Goal: Contribute content

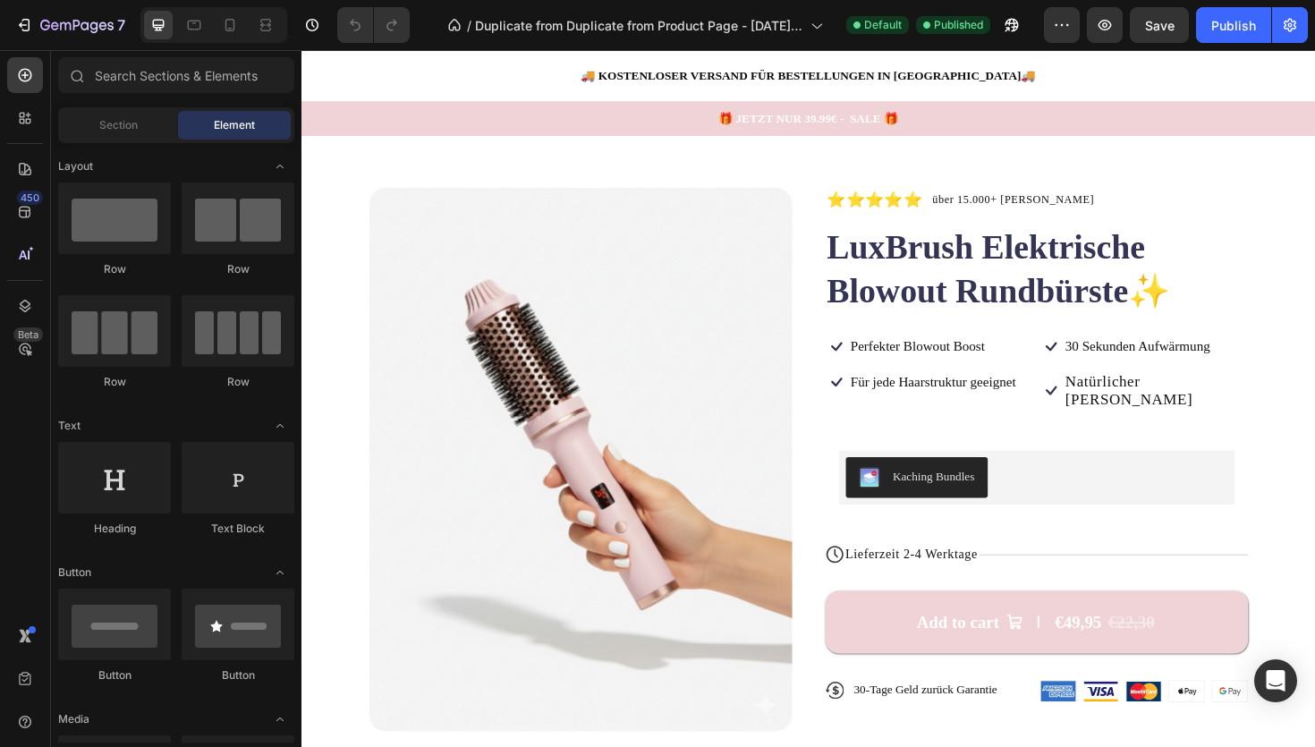
scroll to position [34, 0]
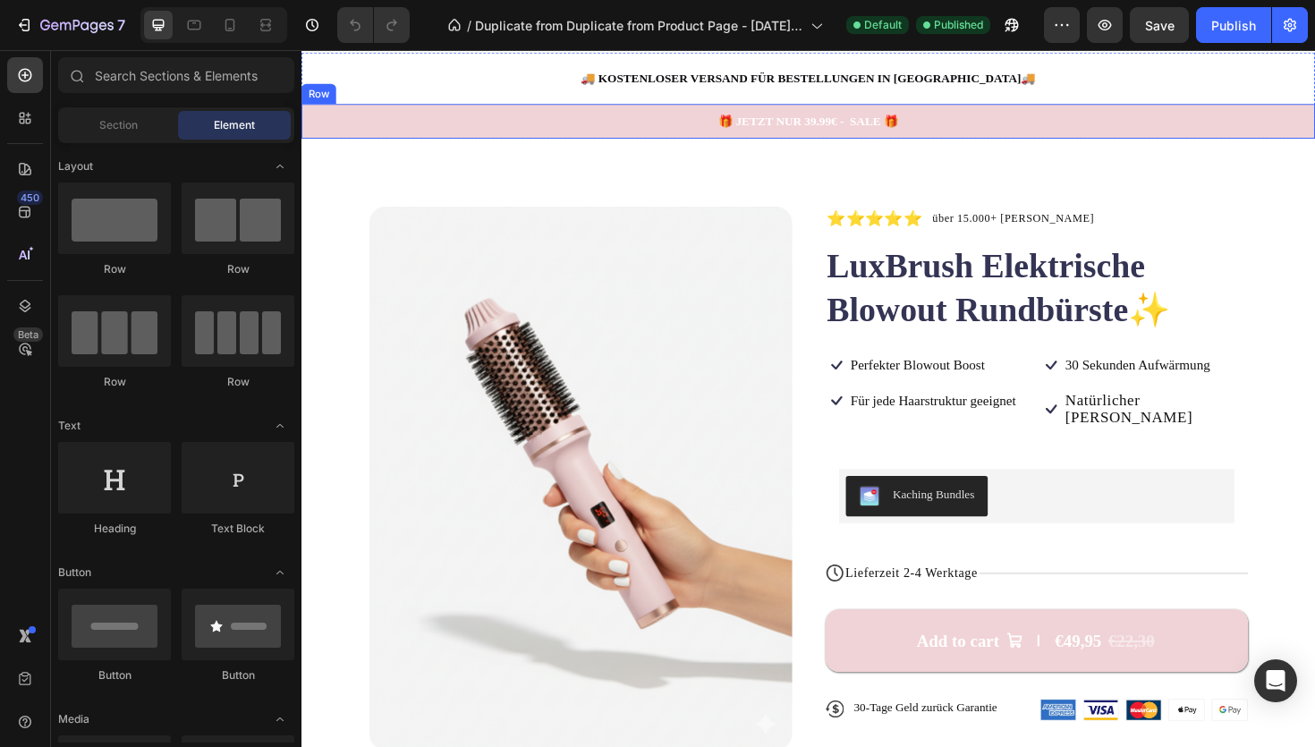
click at [528, 139] on div "🎁 JETZT NUR 39.99€ - SALE 🎁 Text Block Row" at bounding box center [837, 125] width 1073 height 37
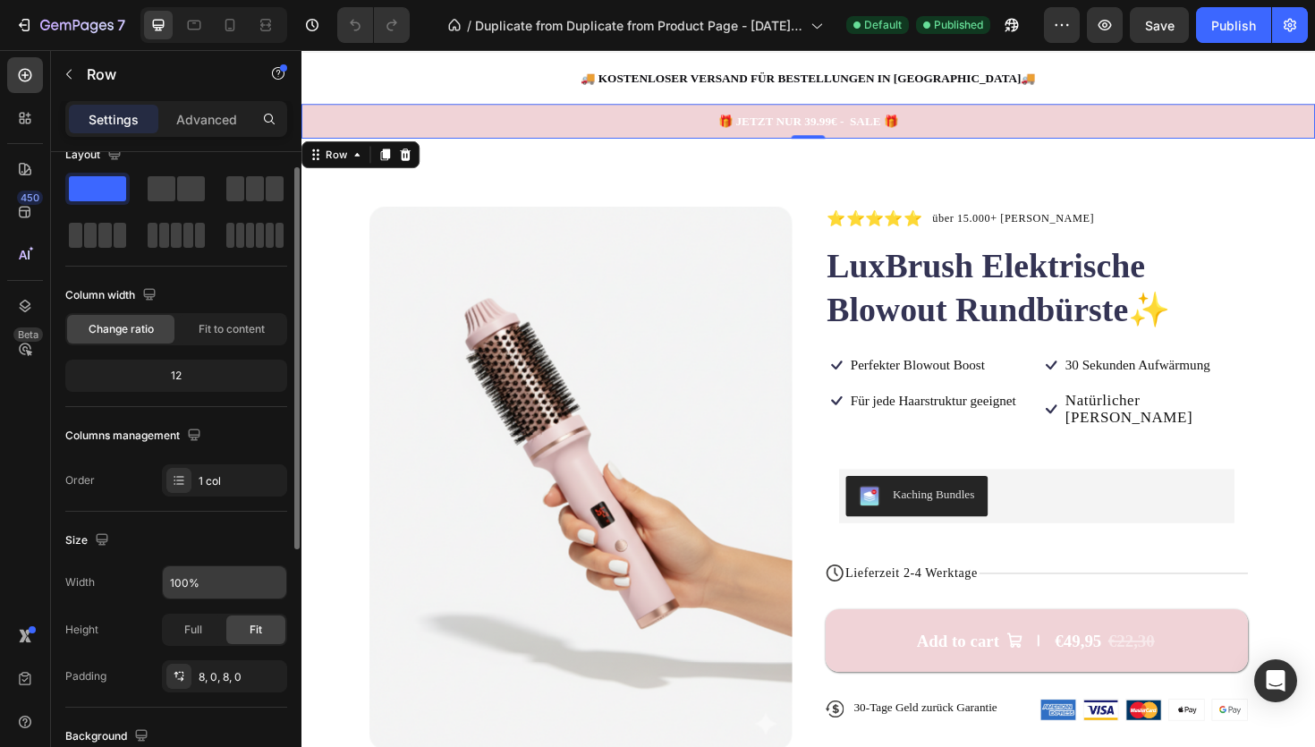
scroll to position [10, 0]
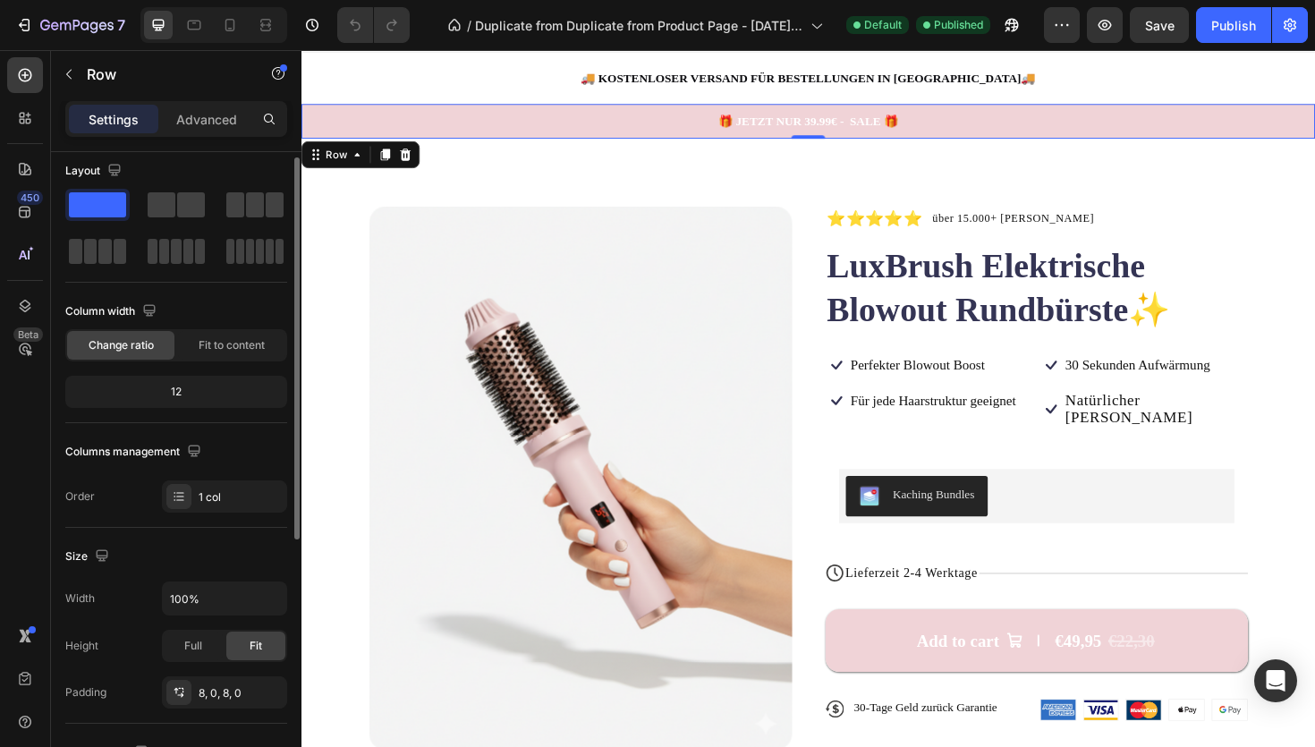
click at [209, 396] on div "12" at bounding box center [176, 391] width 215 height 25
click at [176, 389] on div "12" at bounding box center [176, 391] width 215 height 25
click at [208, 352] on span "Fit to content" at bounding box center [232, 345] width 66 height 16
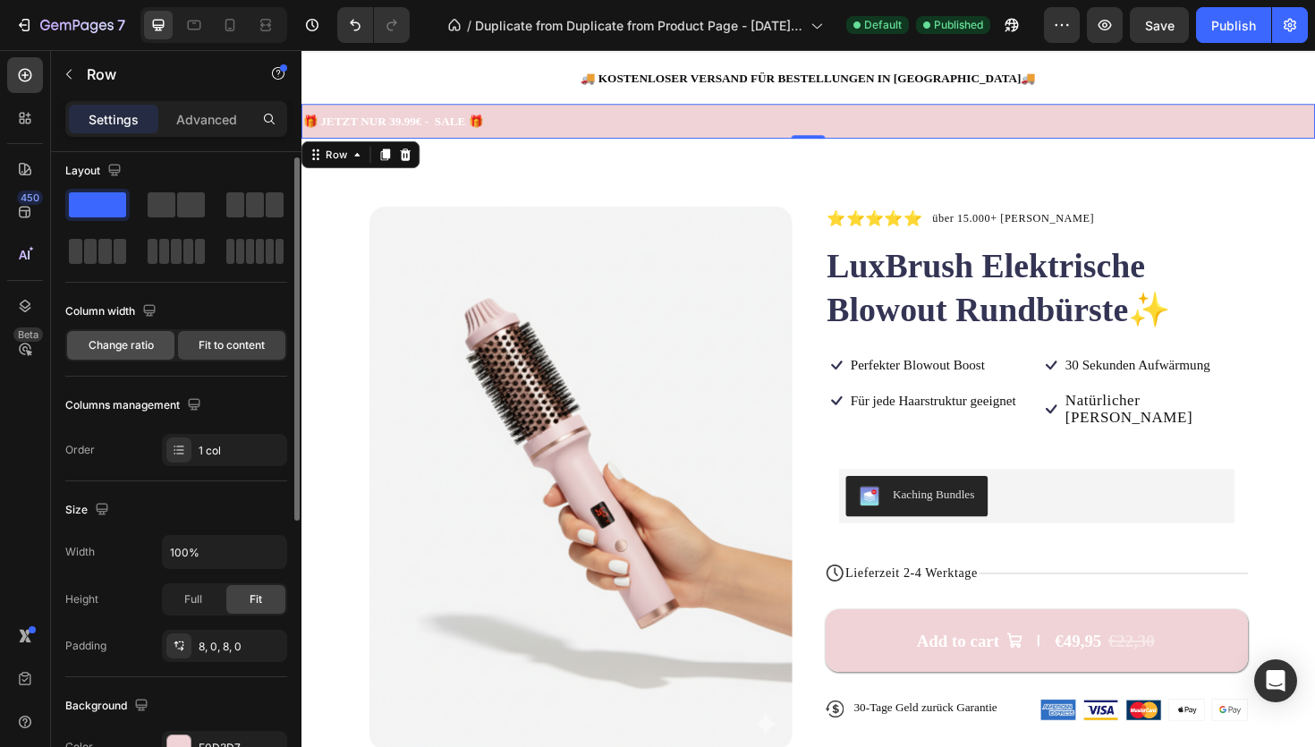
click at [120, 349] on span "Change ratio" at bounding box center [121, 345] width 65 height 16
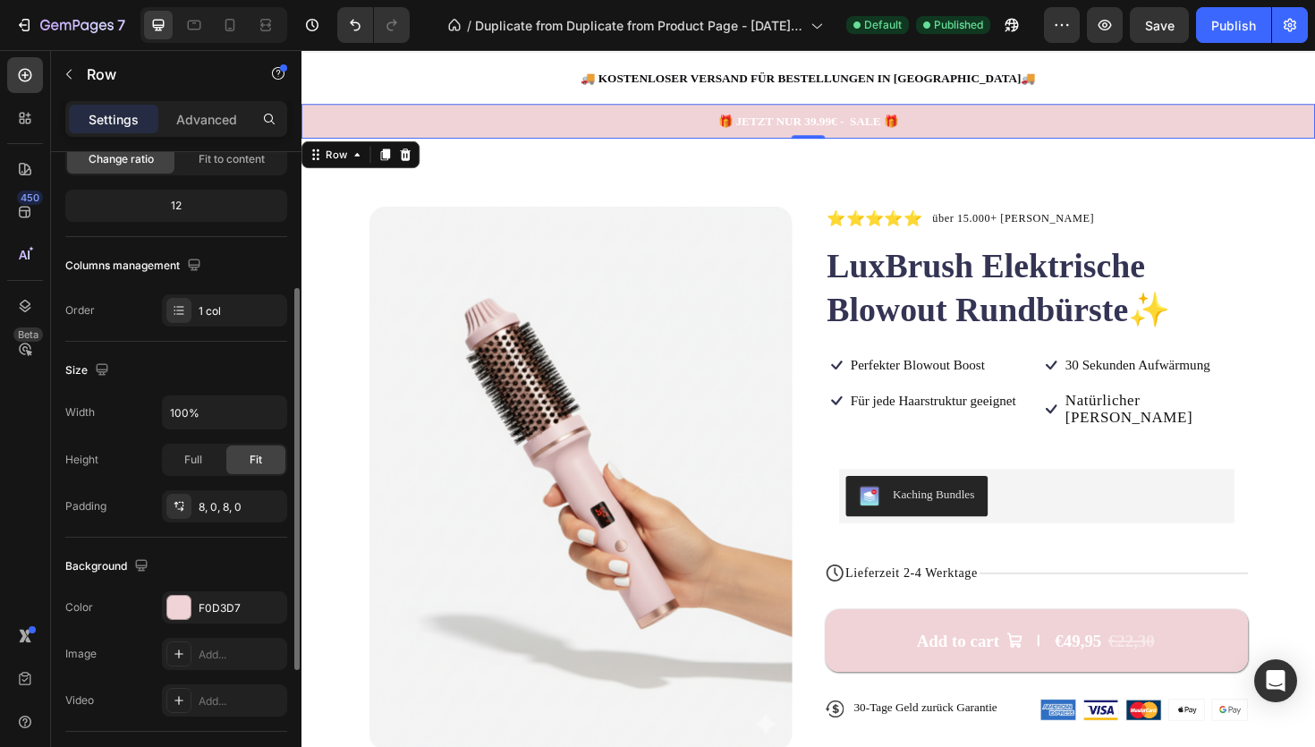
scroll to position [0, 0]
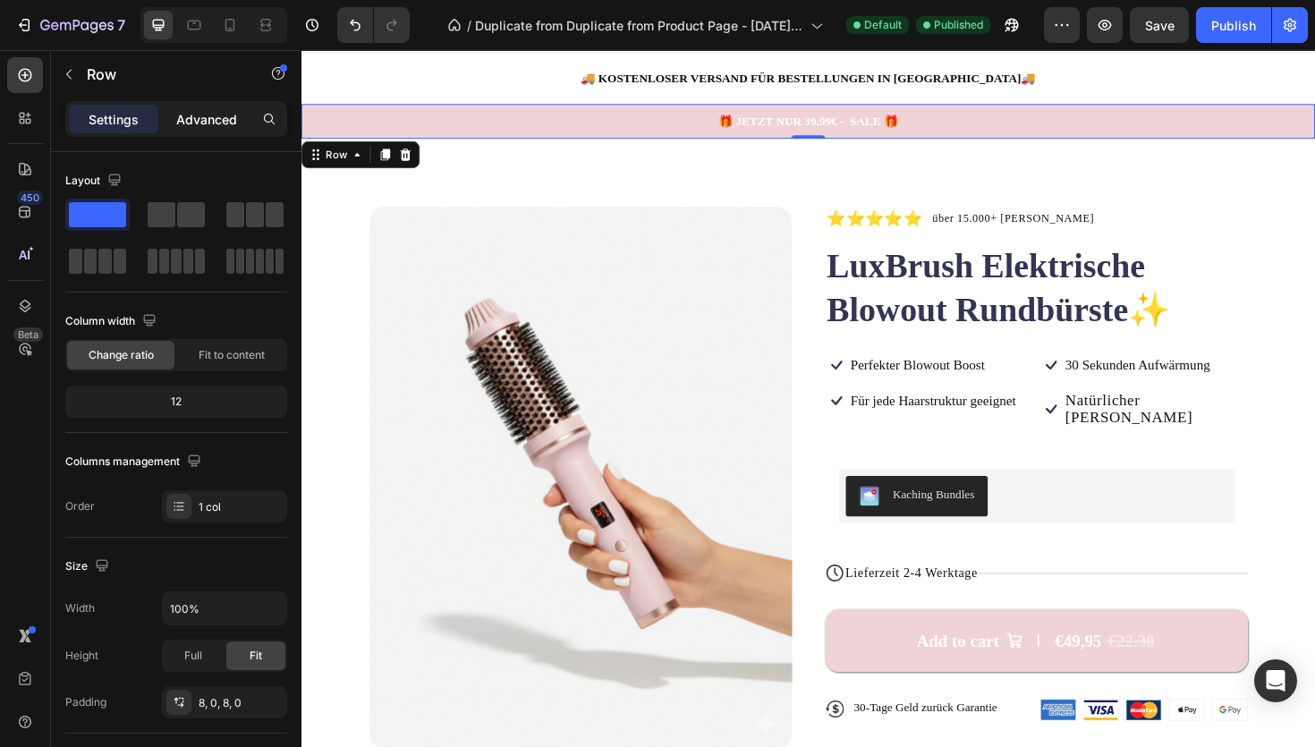
click at [200, 126] on p "Advanced" at bounding box center [206, 119] width 61 height 19
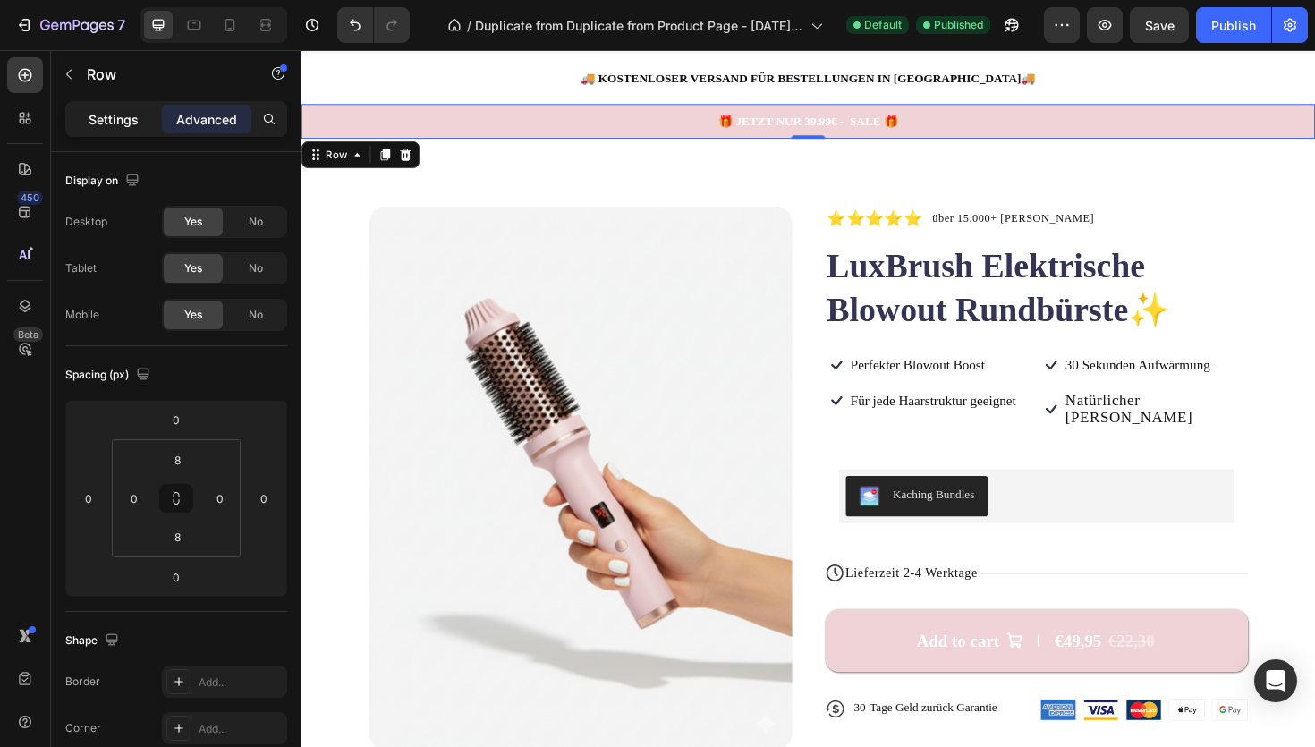
click at [123, 116] on p "Settings" at bounding box center [114, 119] width 50 height 19
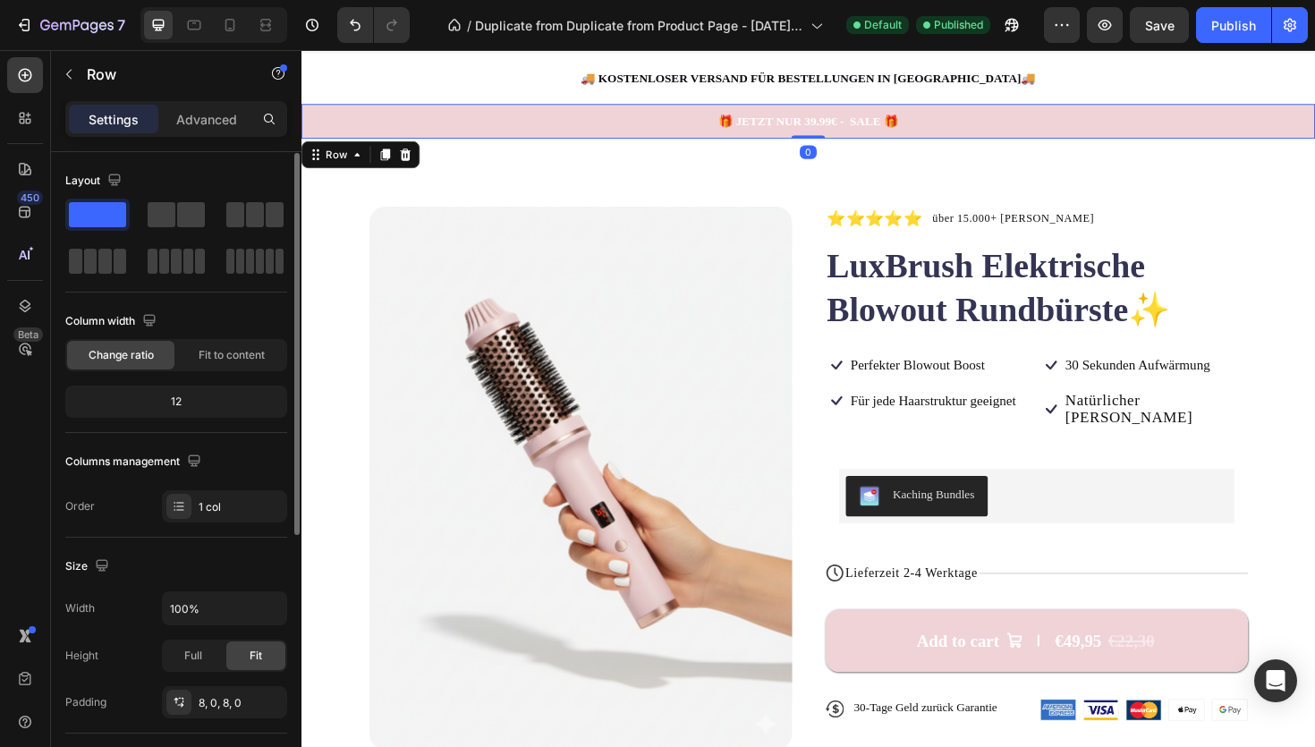
scroll to position [53, 0]
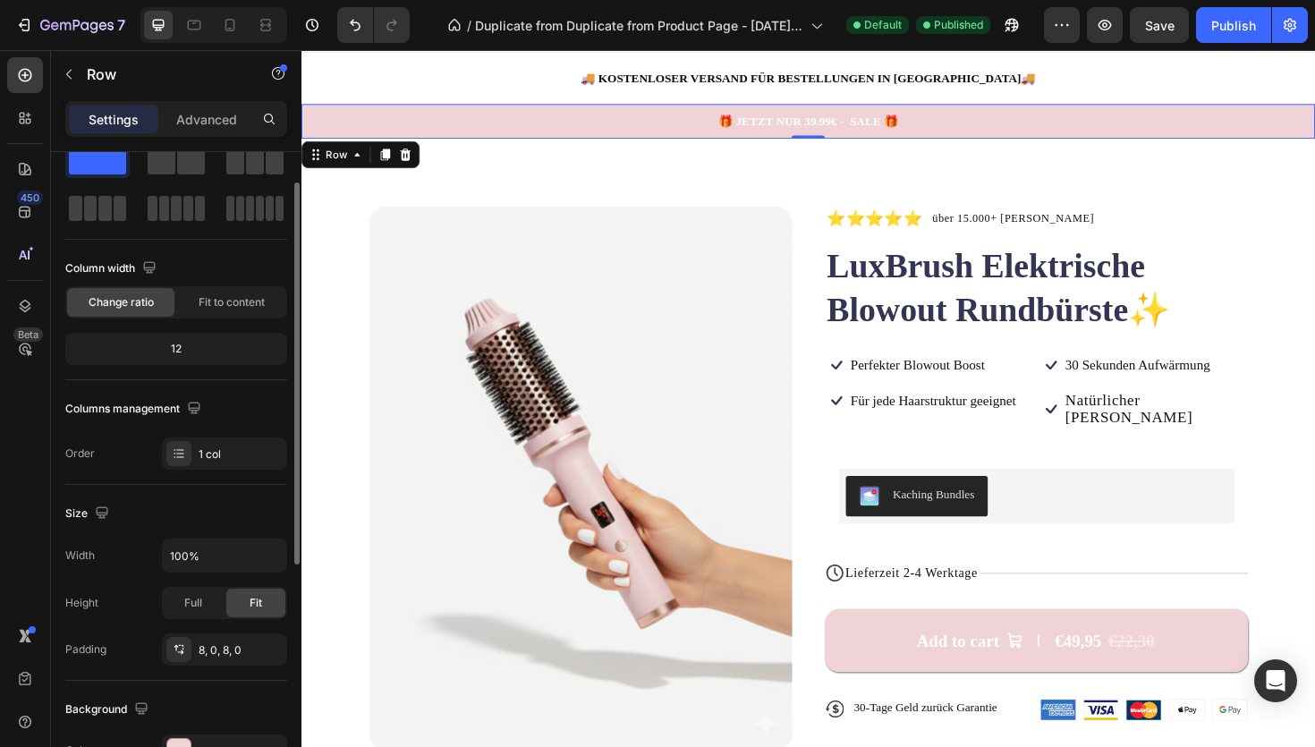
click at [175, 355] on div "12" at bounding box center [176, 348] width 215 height 25
click at [176, 349] on div "12" at bounding box center [176, 348] width 215 height 25
click at [243, 442] on div "1 col" at bounding box center [224, 453] width 125 height 32
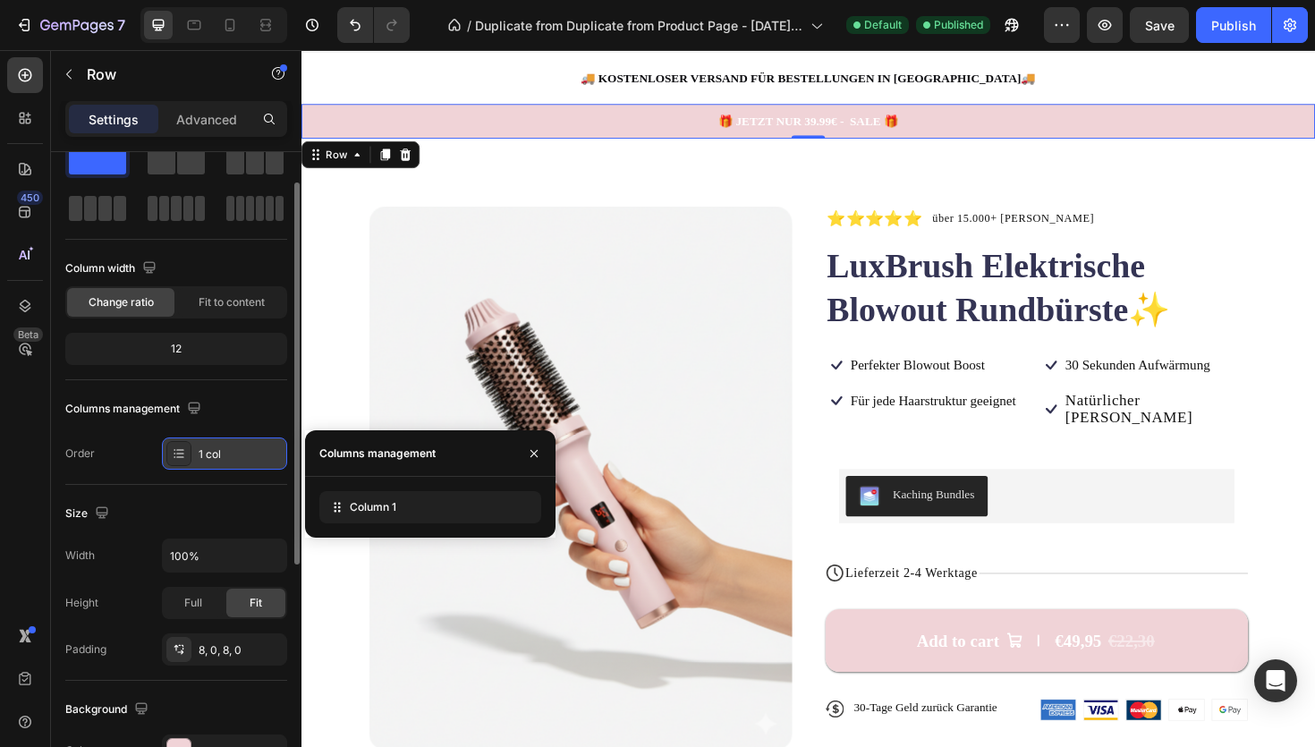
click at [243, 442] on div "1 col" at bounding box center [224, 453] width 125 height 32
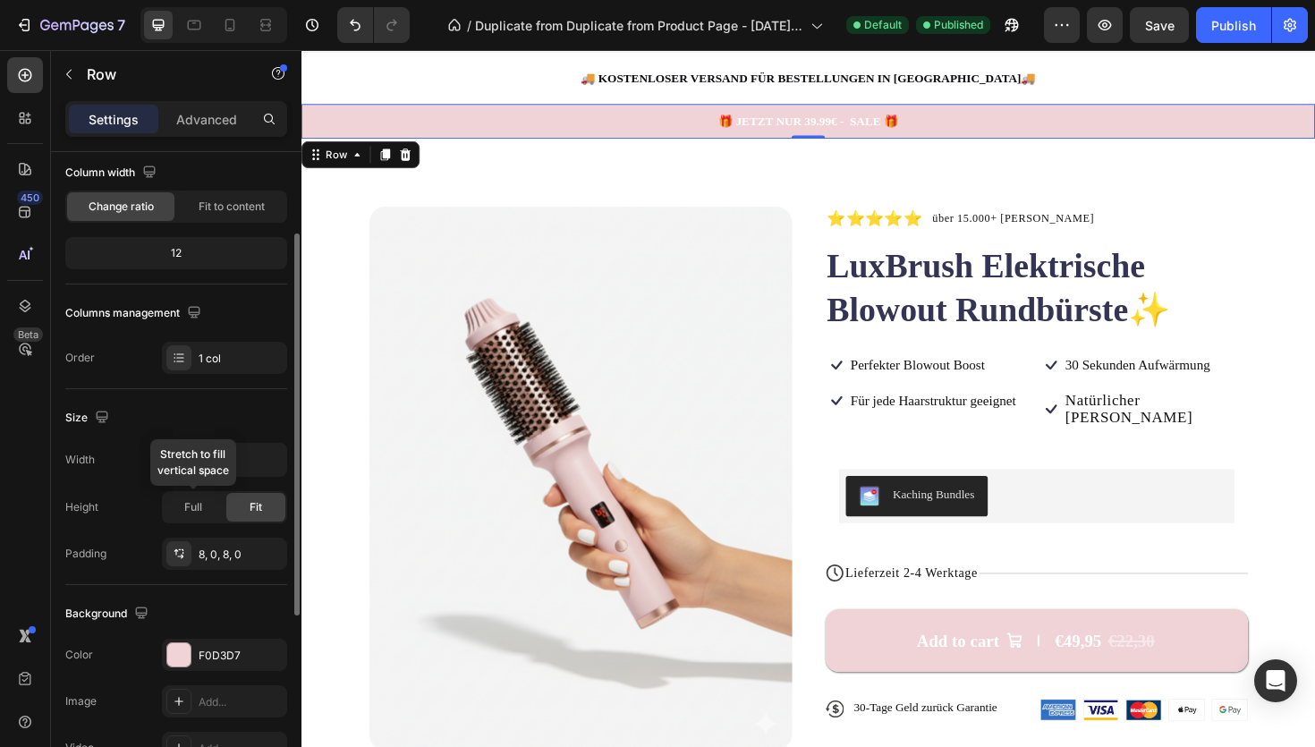
scroll to position [157, 0]
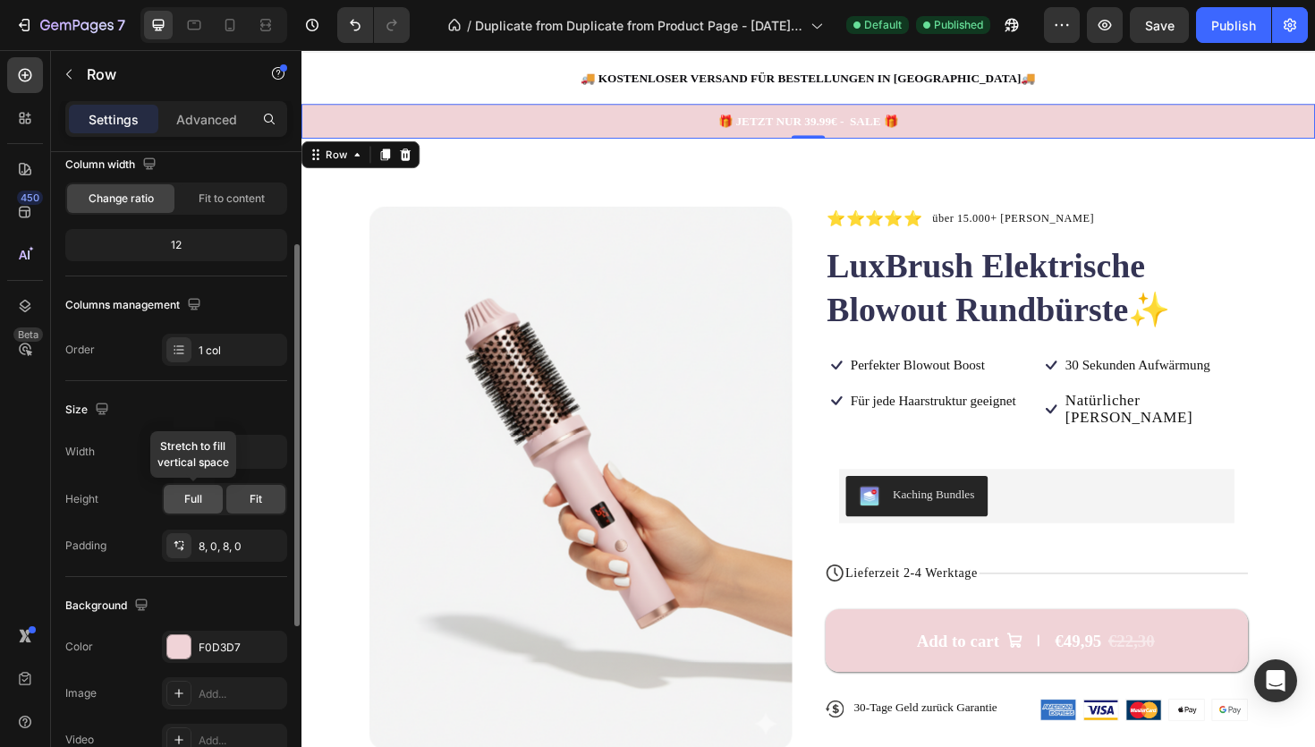
click at [200, 505] on span "Full" at bounding box center [193, 499] width 18 height 16
click at [263, 505] on div "Fit" at bounding box center [255, 499] width 59 height 29
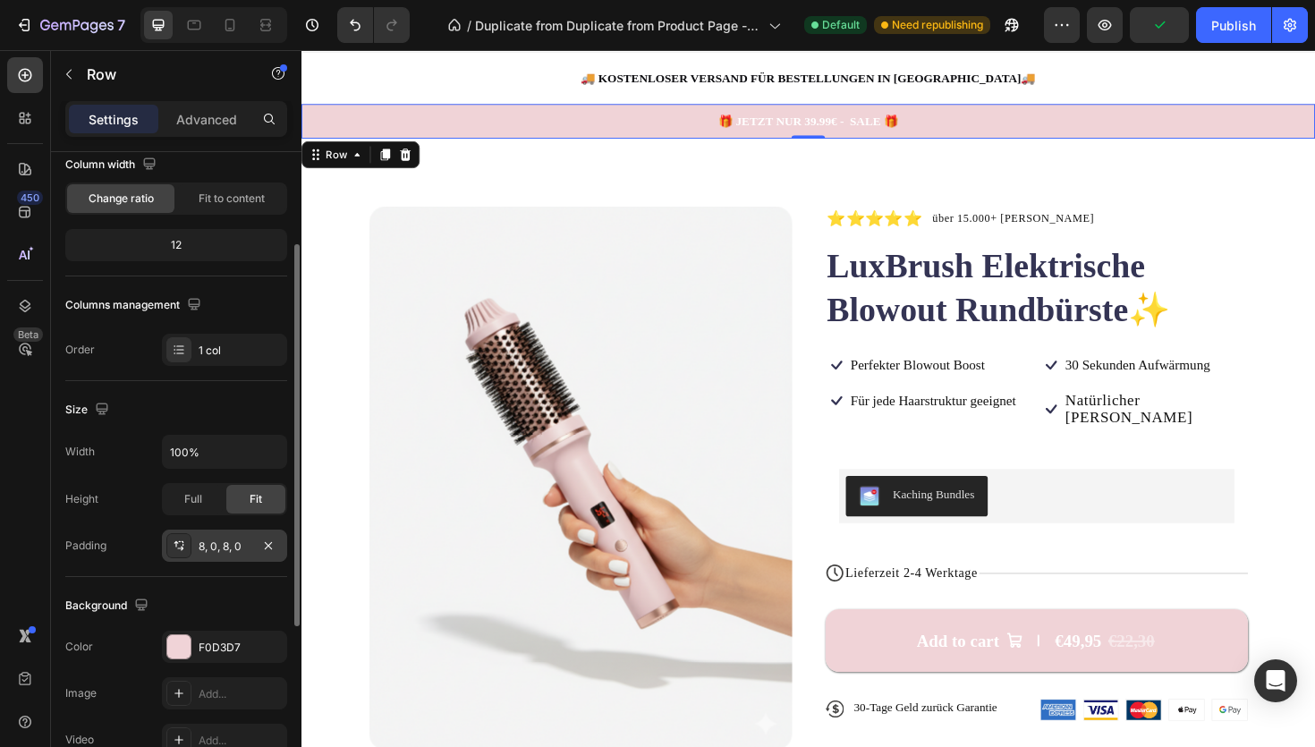
click at [221, 547] on div "8, 0, 8, 0" at bounding box center [225, 547] width 52 height 16
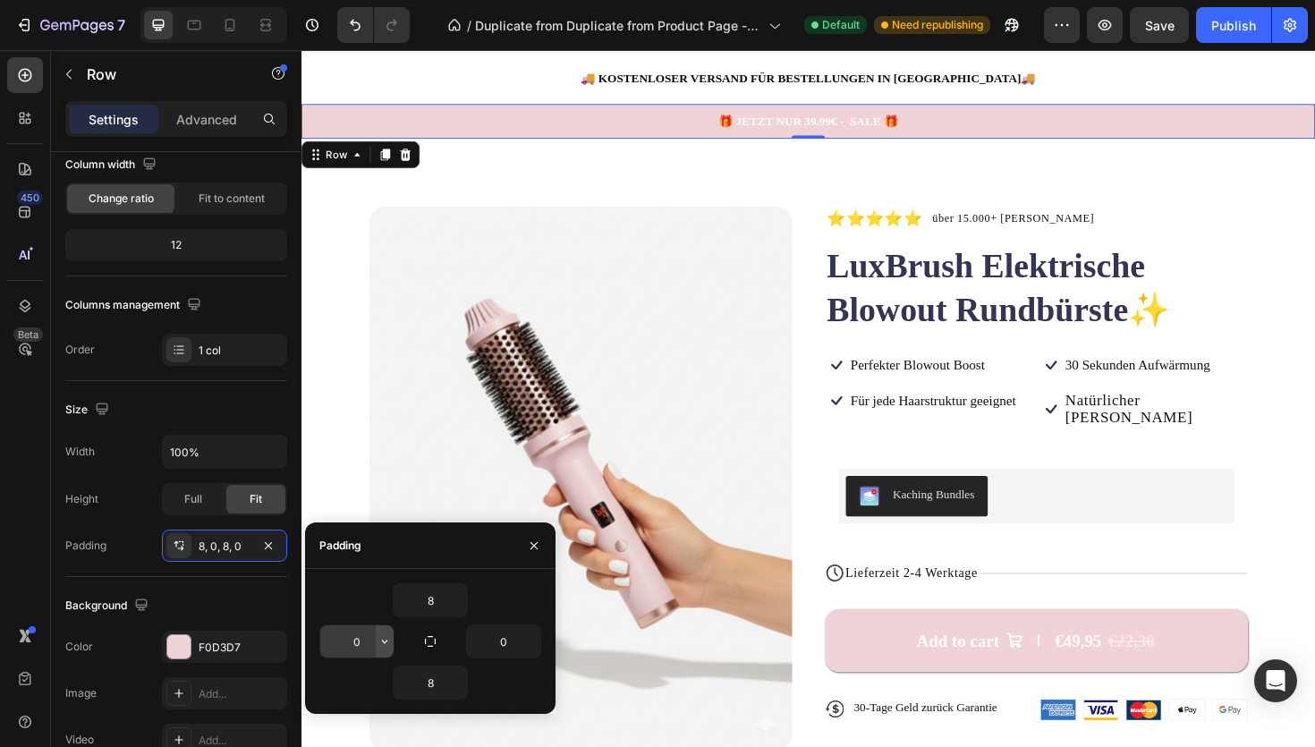
click at [380, 638] on icon "button" at bounding box center [384, 641] width 14 height 14
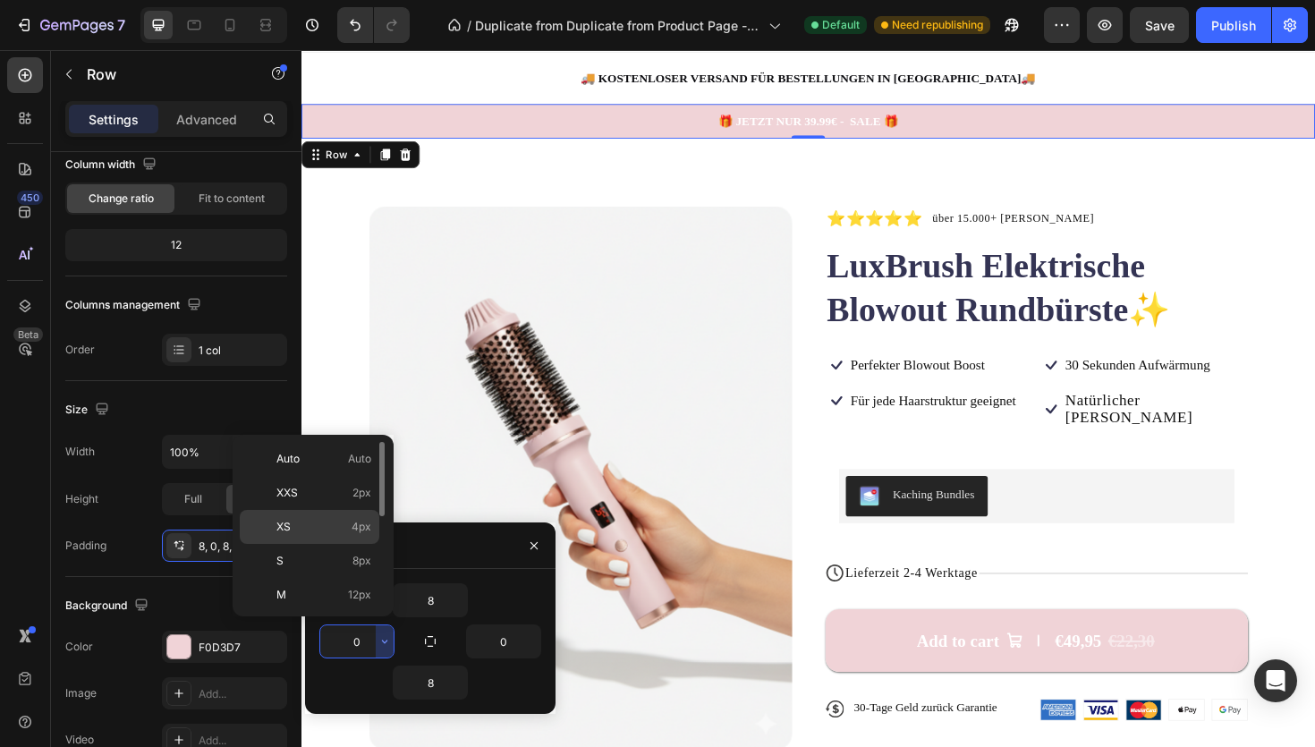
click at [339, 540] on div "XS 4px" at bounding box center [310, 527] width 140 height 34
type input "4"
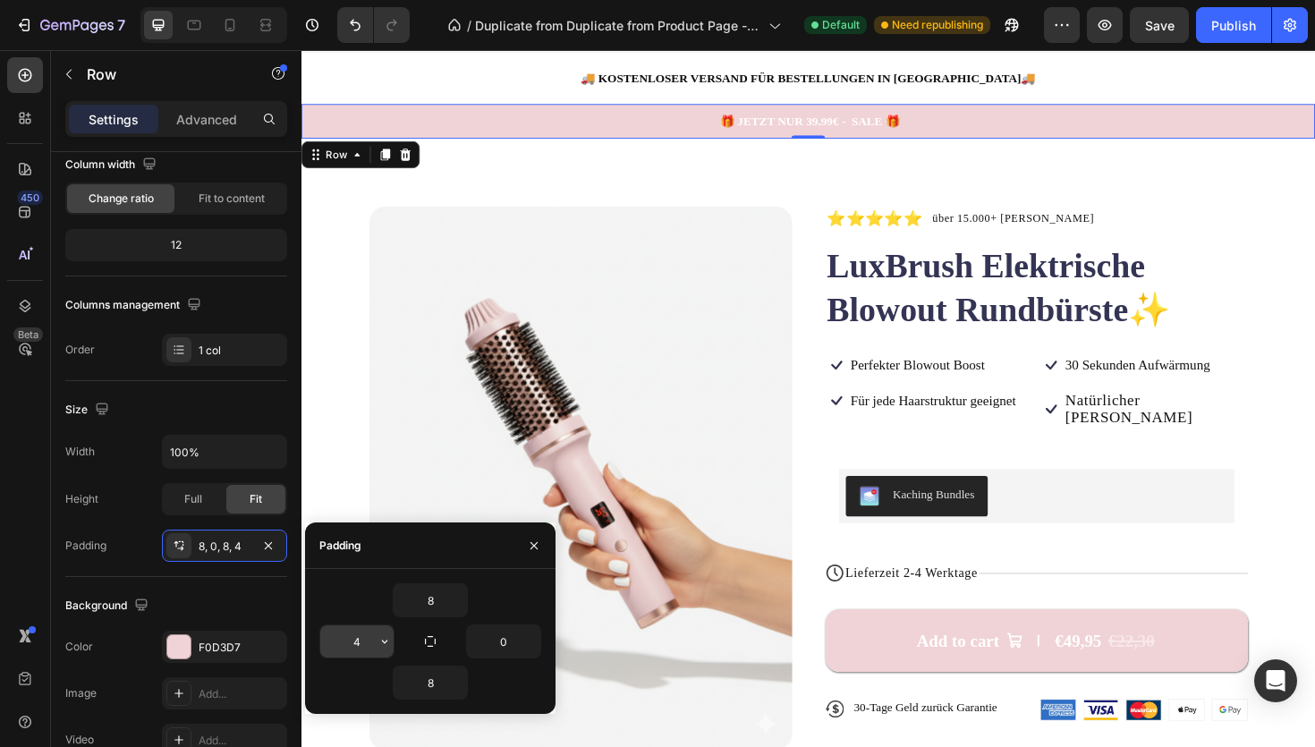
click at [364, 636] on input "4" at bounding box center [356, 641] width 73 height 32
type input "0"
click at [138, 484] on div "Height Full Fit" at bounding box center [176, 499] width 222 height 32
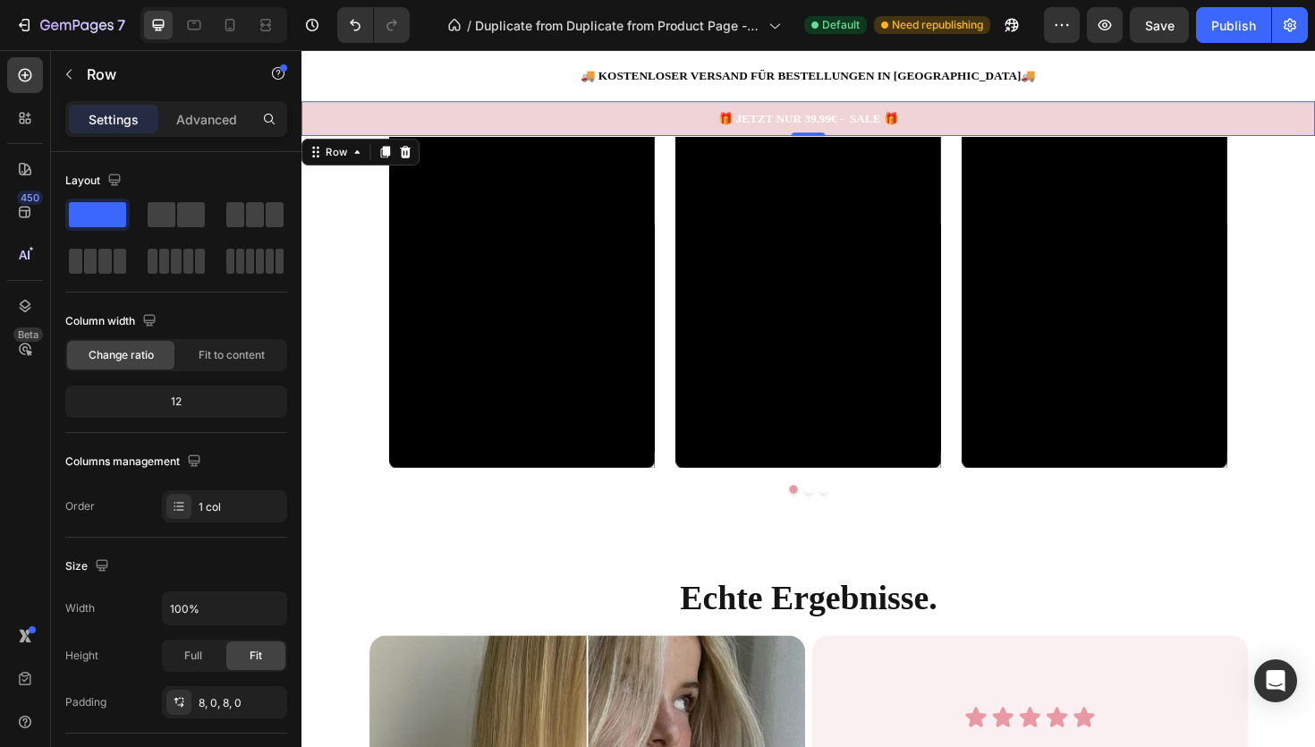
scroll to position [1559, 0]
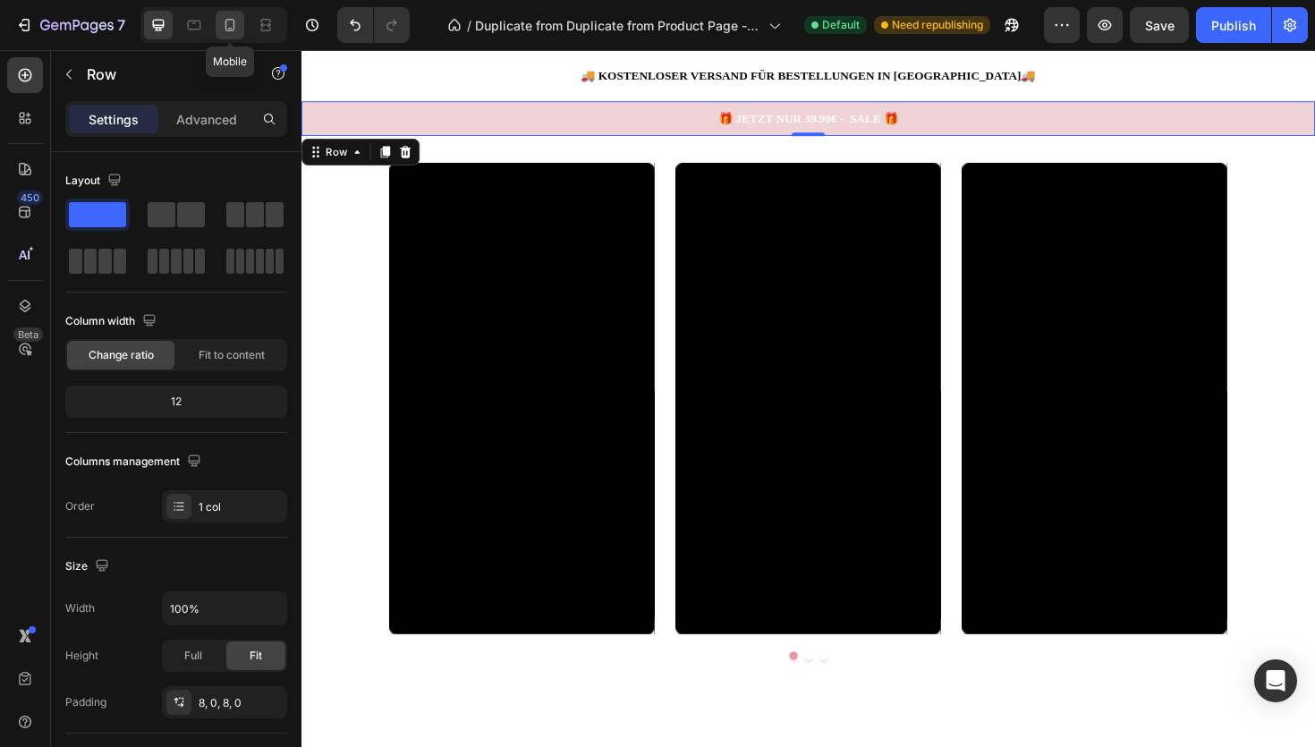
click at [231, 17] on icon at bounding box center [230, 25] width 18 height 18
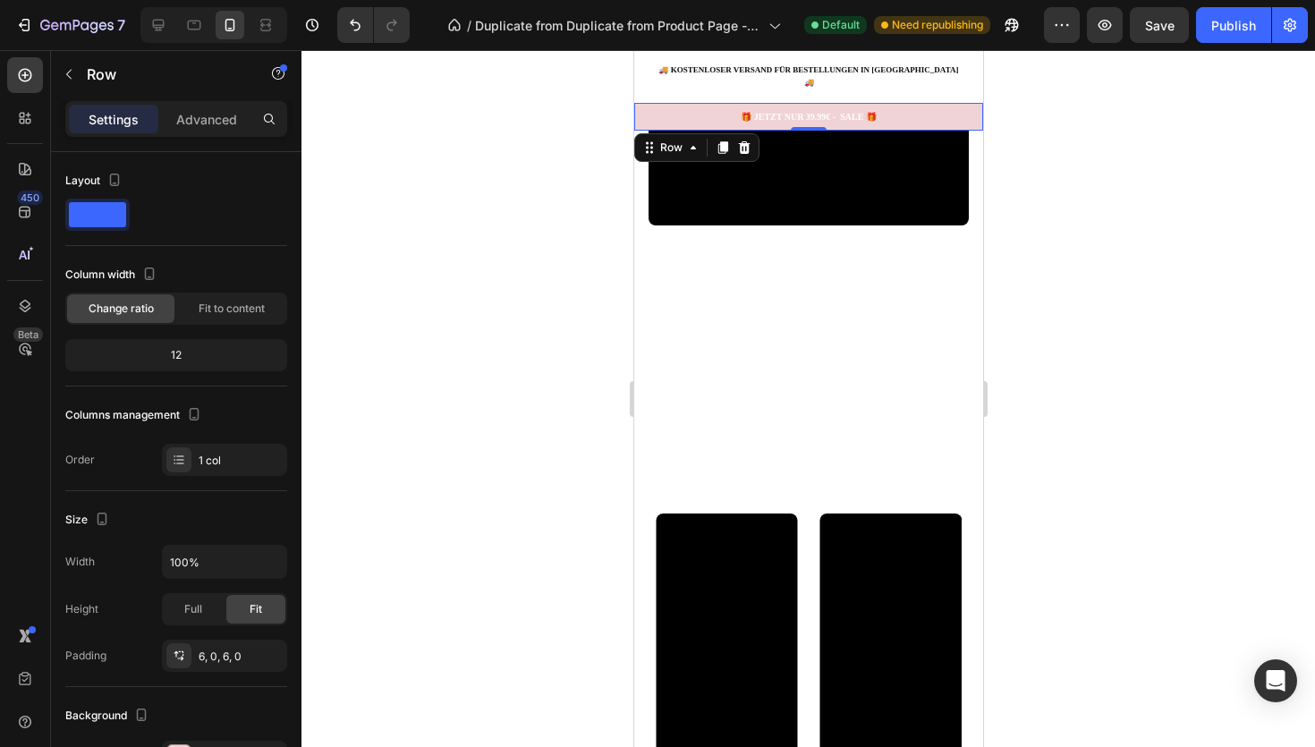
scroll to position [869, 0]
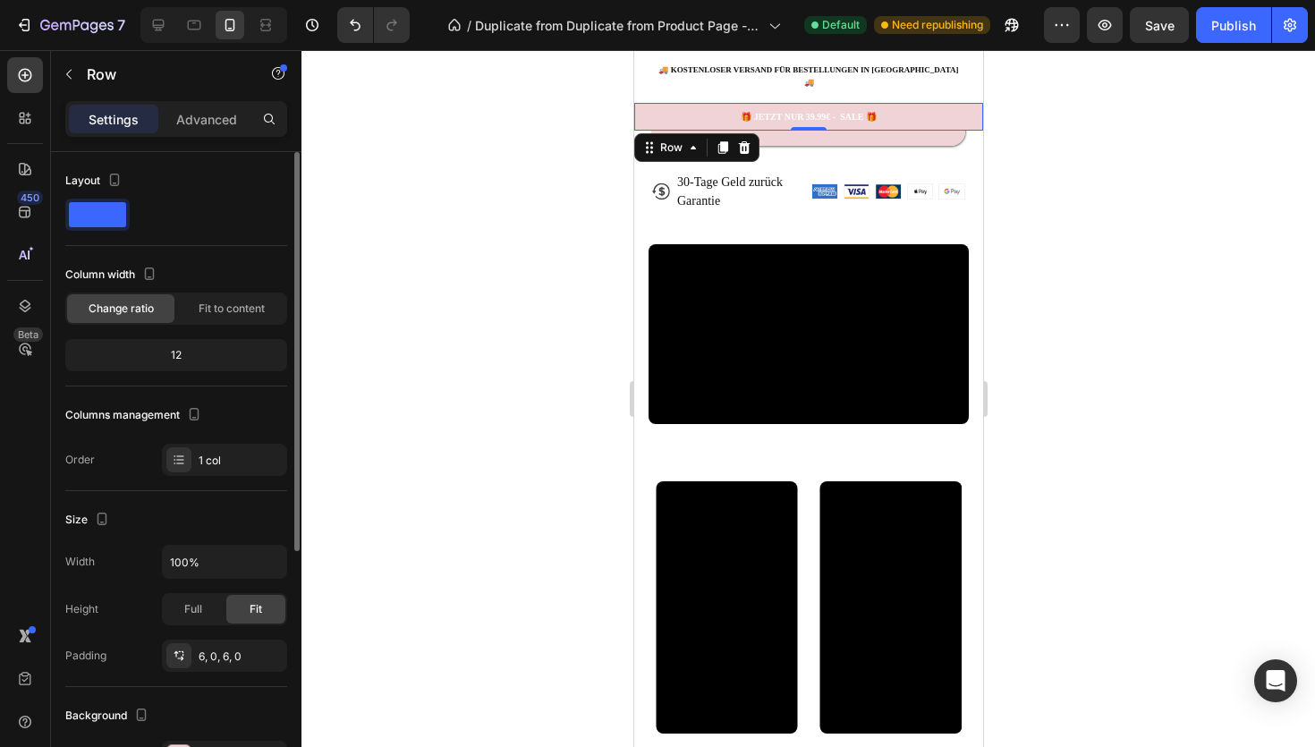
click at [181, 354] on div "12" at bounding box center [176, 355] width 215 height 25
click at [205, 318] on div "Fit to content" at bounding box center [231, 308] width 107 height 29
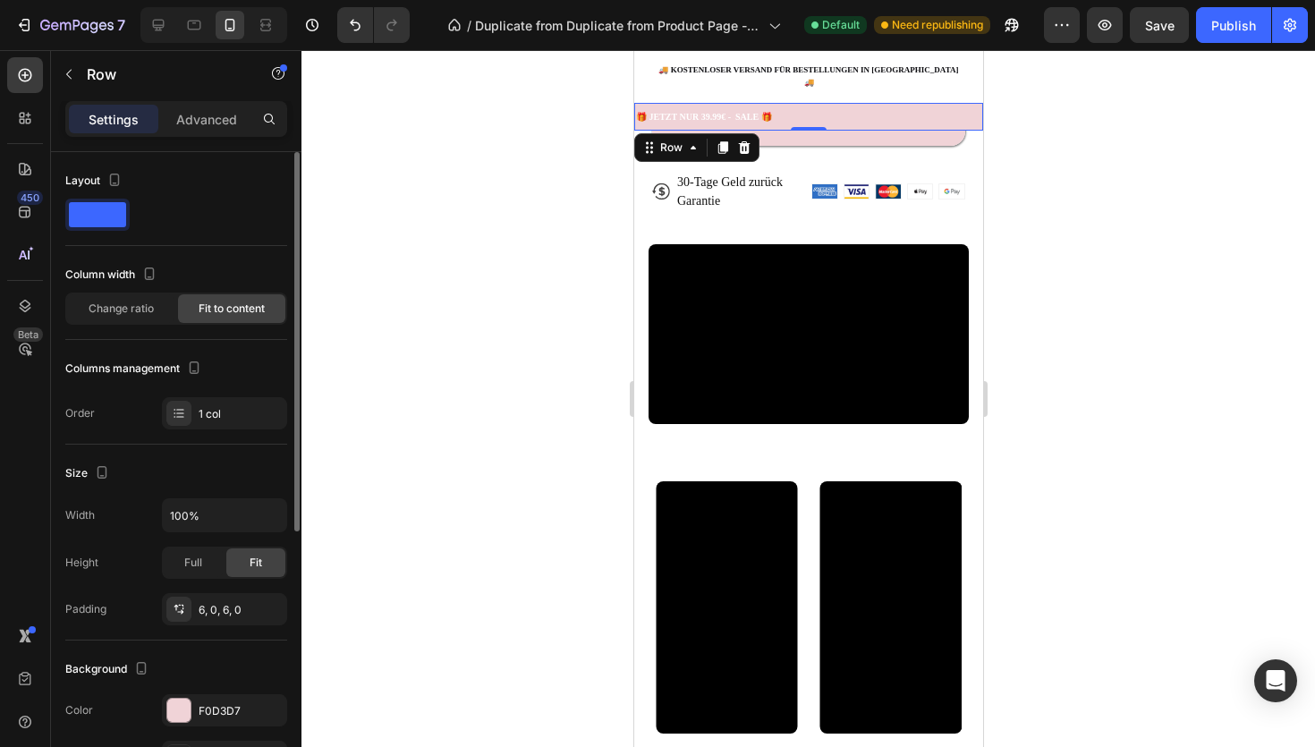
click at [205, 318] on div "Fit to content" at bounding box center [231, 308] width 107 height 29
click at [148, 294] on div "Change ratio" at bounding box center [120, 308] width 107 height 29
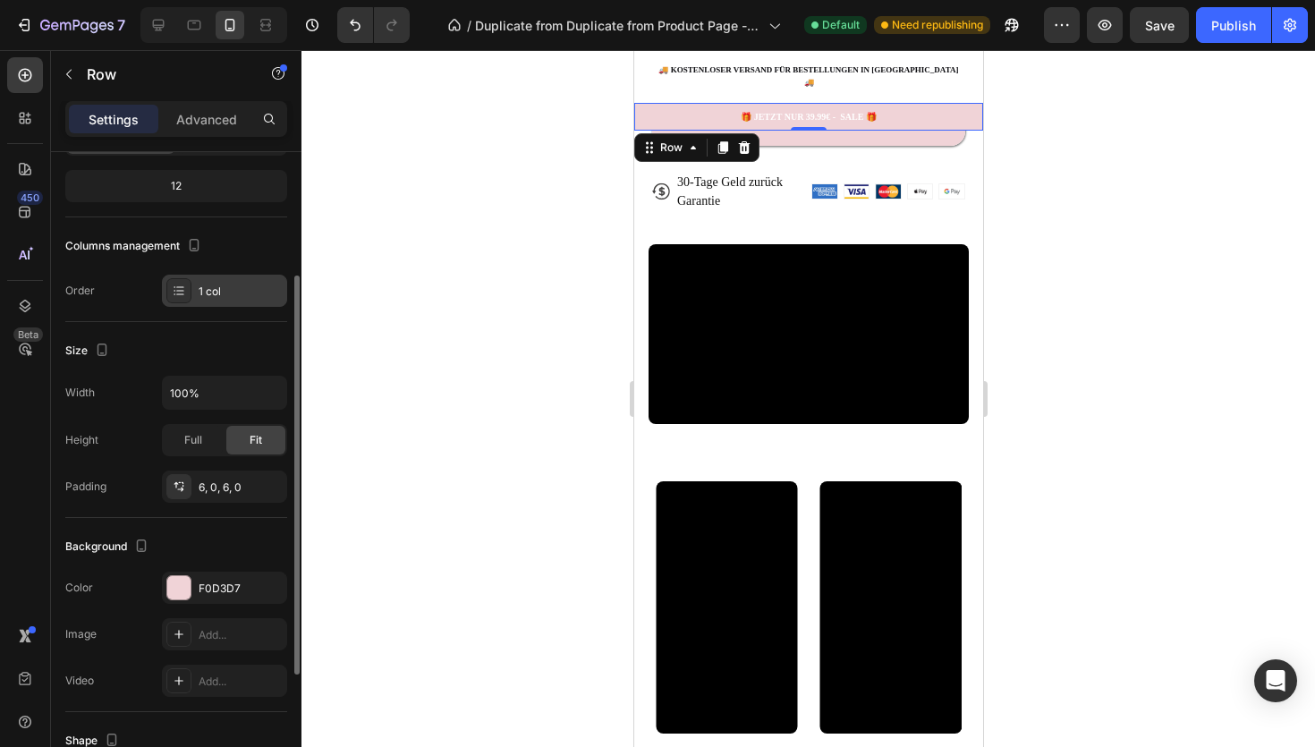
scroll to position [182, 0]
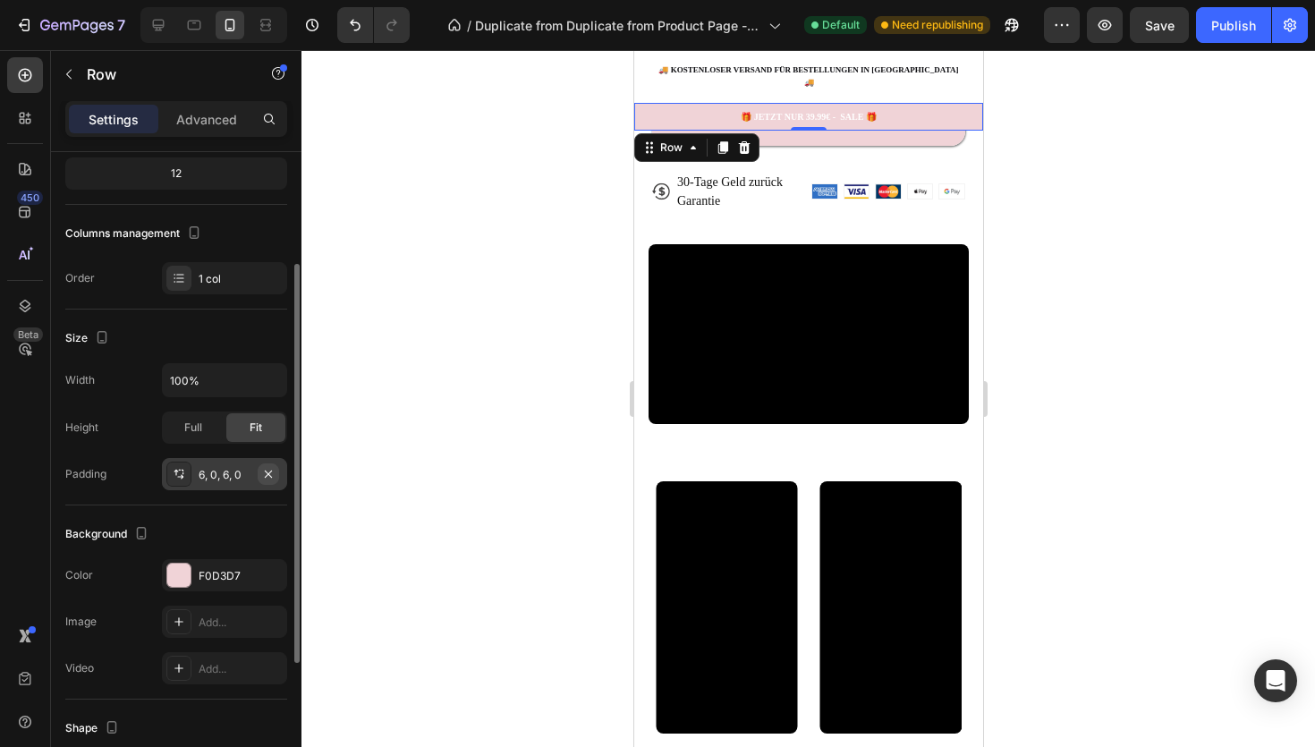
click at [275, 476] on icon "button" at bounding box center [268, 474] width 14 height 14
type input "0"
click at [191, 471] on div at bounding box center [178, 474] width 25 height 25
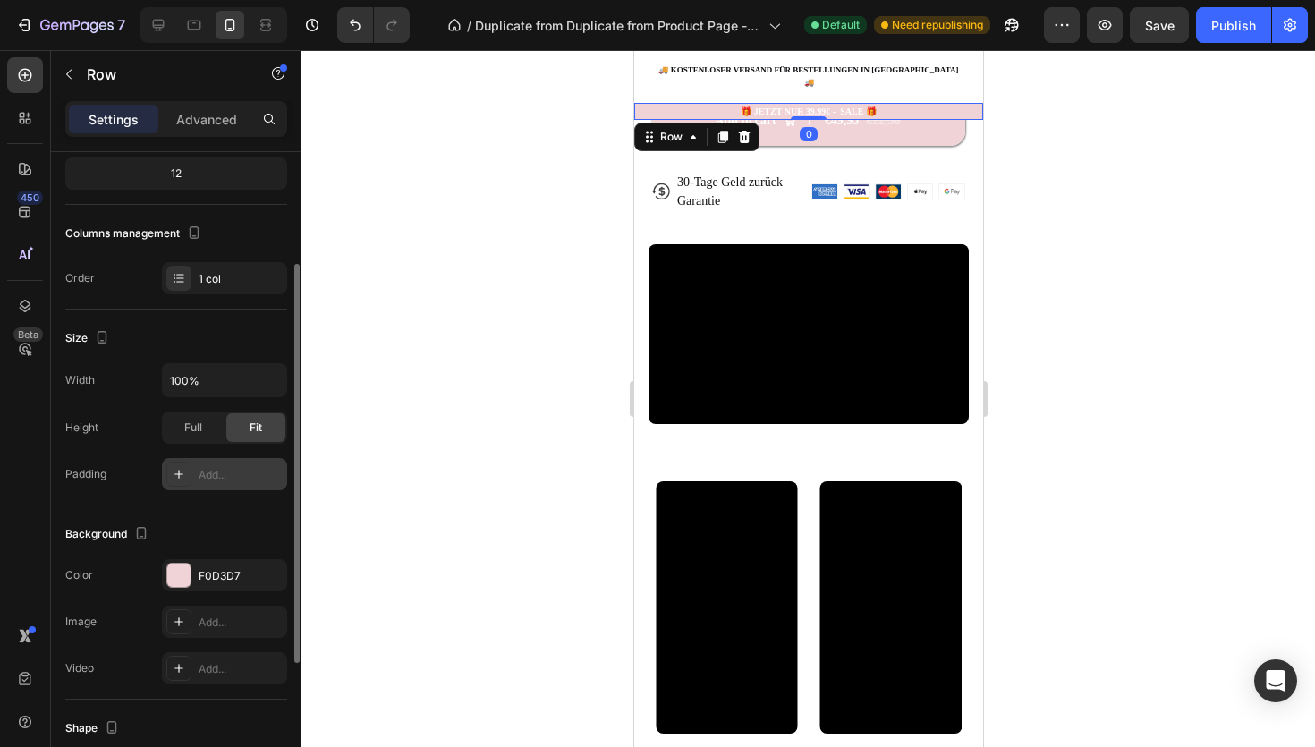
type input "16"
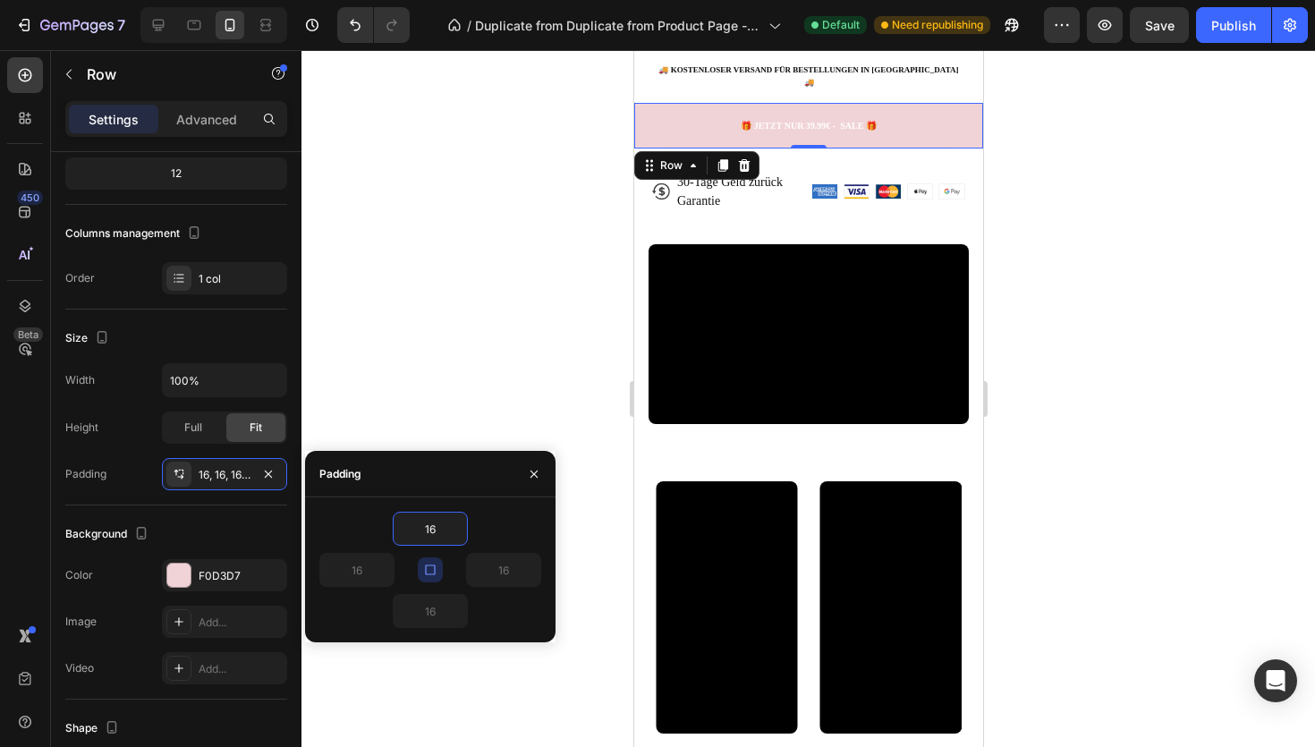
click at [423, 318] on div at bounding box center [807, 398] width 1013 height 697
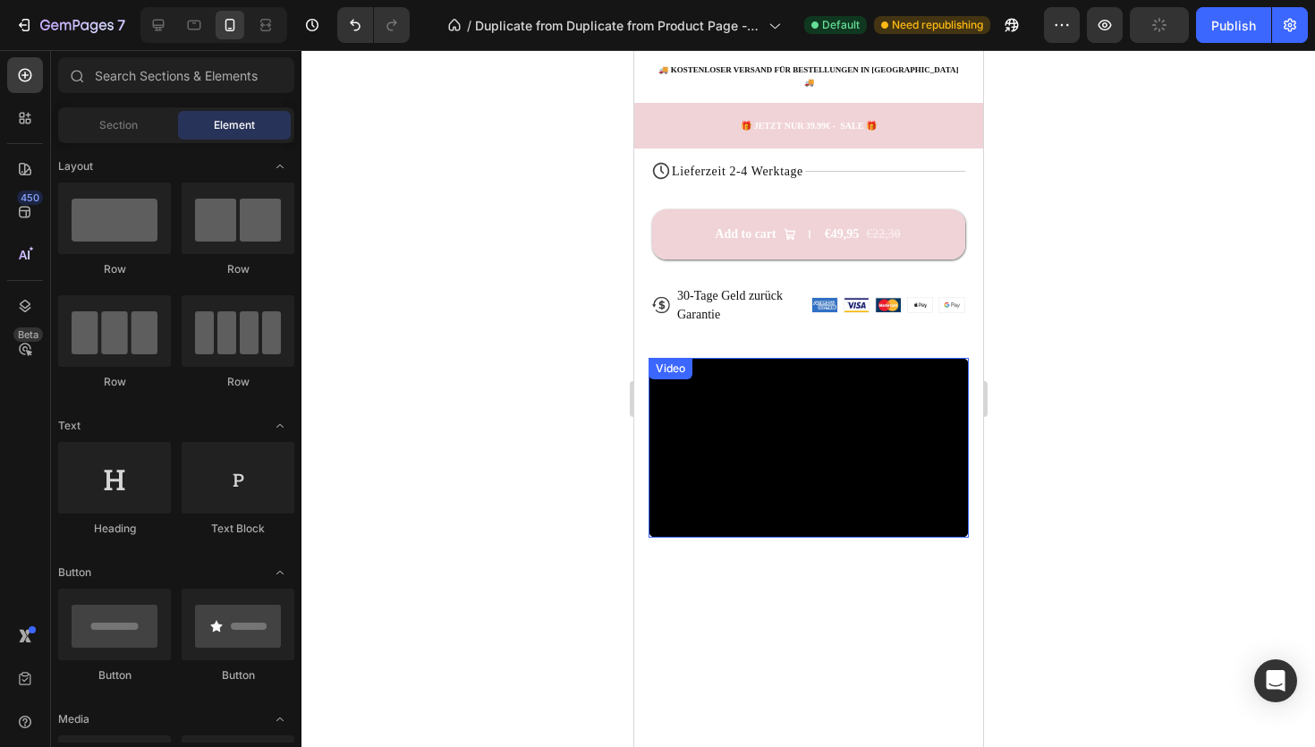
scroll to position [0, 0]
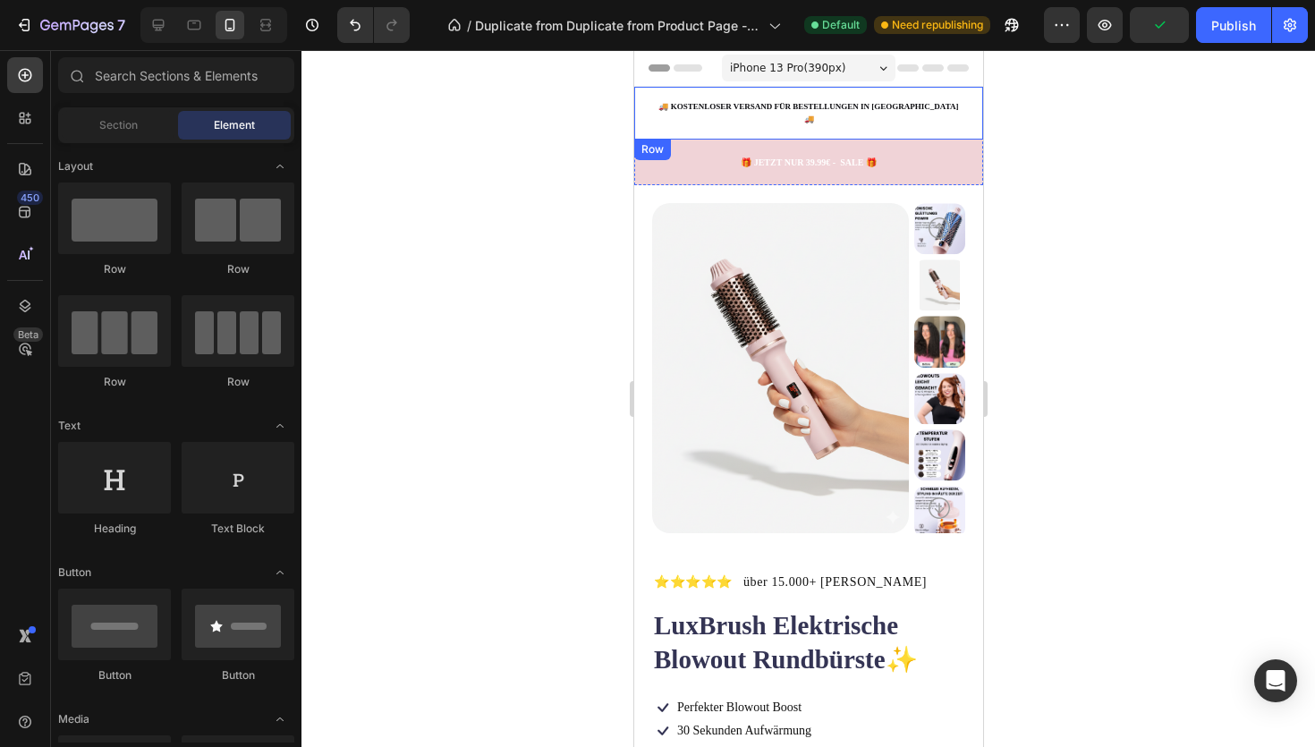
click at [710, 119] on div "🚚 KOSTENLOSER VERSAND FÜR BESTELLUNGEN IN [GEOGRAPHIC_DATA]🚚 Text Block Row" at bounding box center [807, 113] width 349 height 53
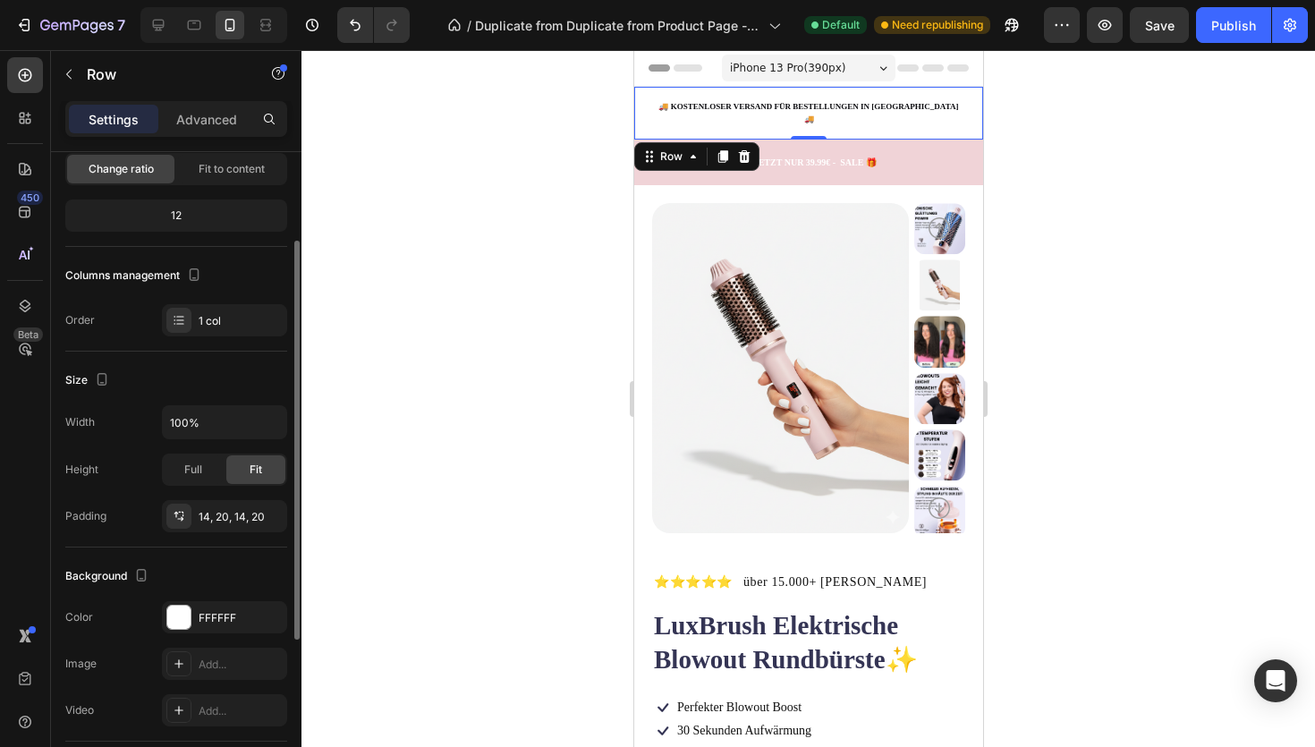
scroll to position [143, 0]
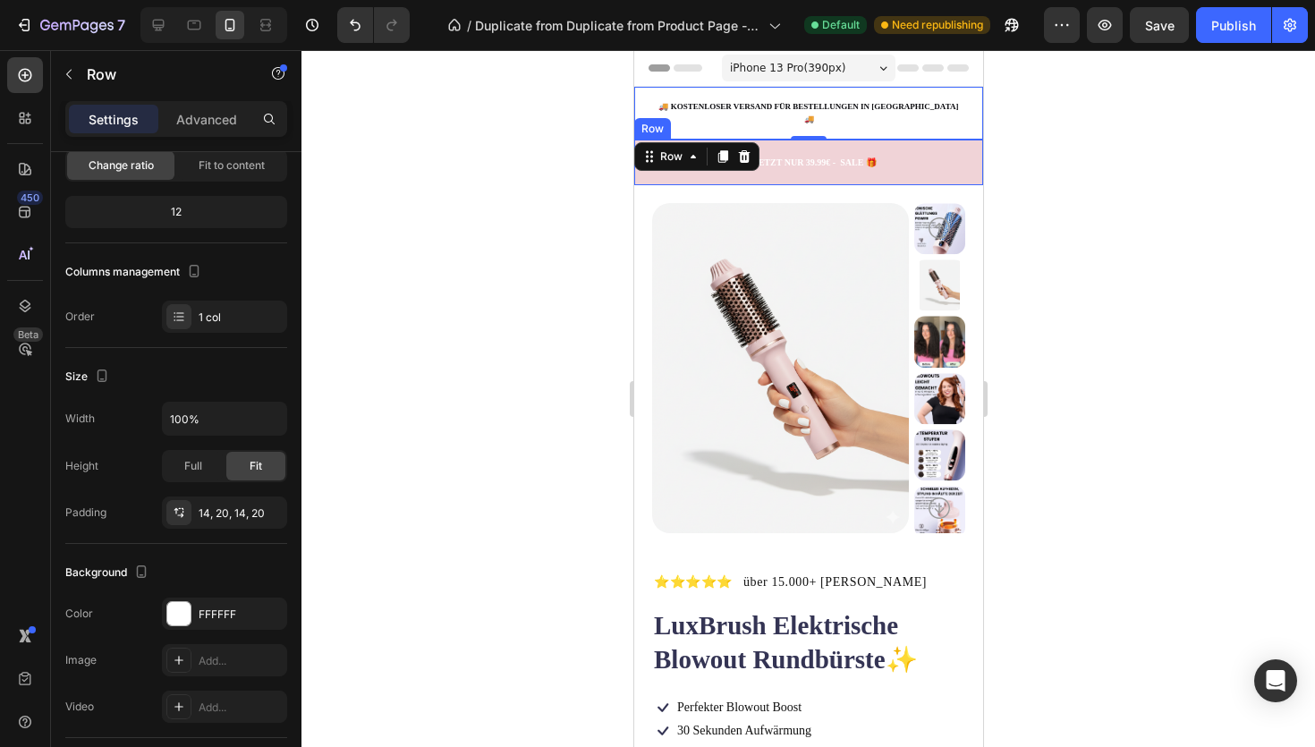
click at [973, 152] on div "🎁 JETZT NUR 39.99€ - SALE 🎁 Text Block Row" at bounding box center [807, 163] width 349 height 46
click at [848, 98] on div "🚚 KOSTENLOSER VERSAND FÜR BESTELLUNGEN IN [GEOGRAPHIC_DATA]🚚 Text Block Row" at bounding box center [807, 113] width 349 height 53
click at [848, 98] on div "🚚 KOSTENLOSER VERSAND FÜR BESTELLUNGEN IN [GEOGRAPHIC_DATA]🚚 Text Block Row 0" at bounding box center [807, 113] width 349 height 53
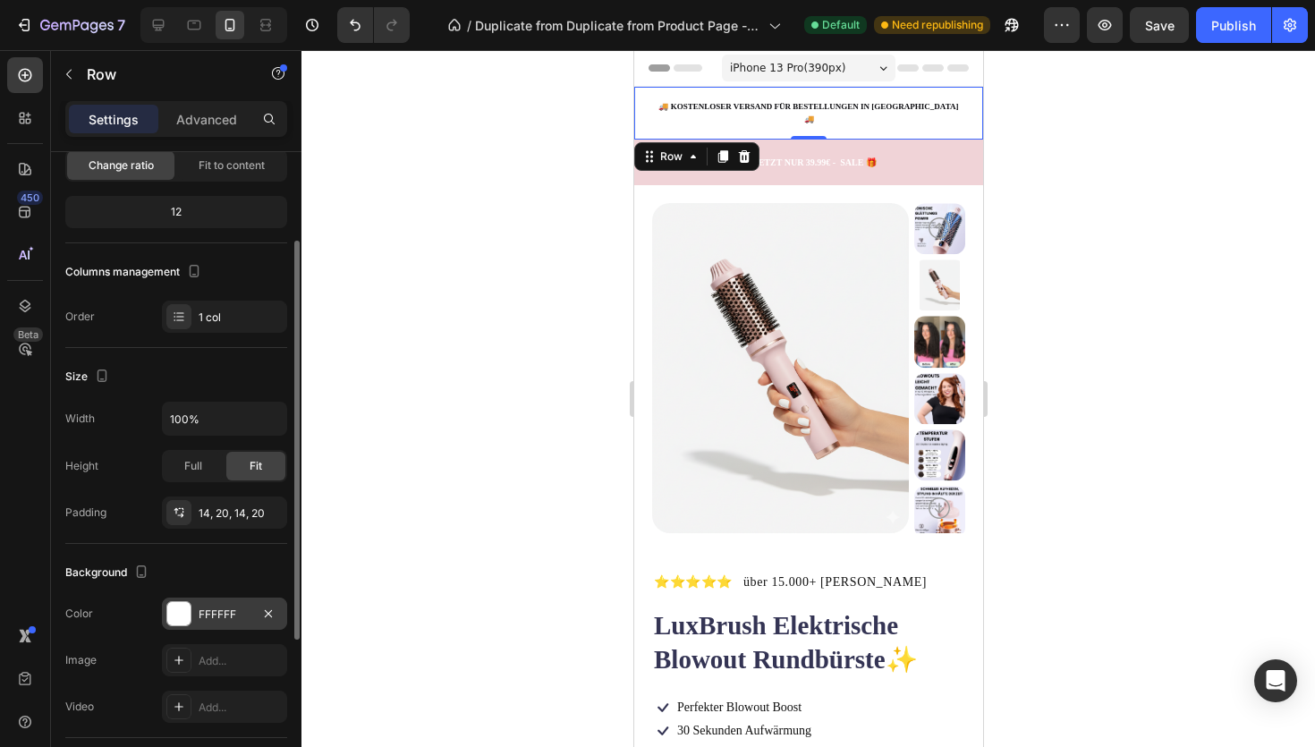
click at [186, 620] on div at bounding box center [178, 613] width 23 height 23
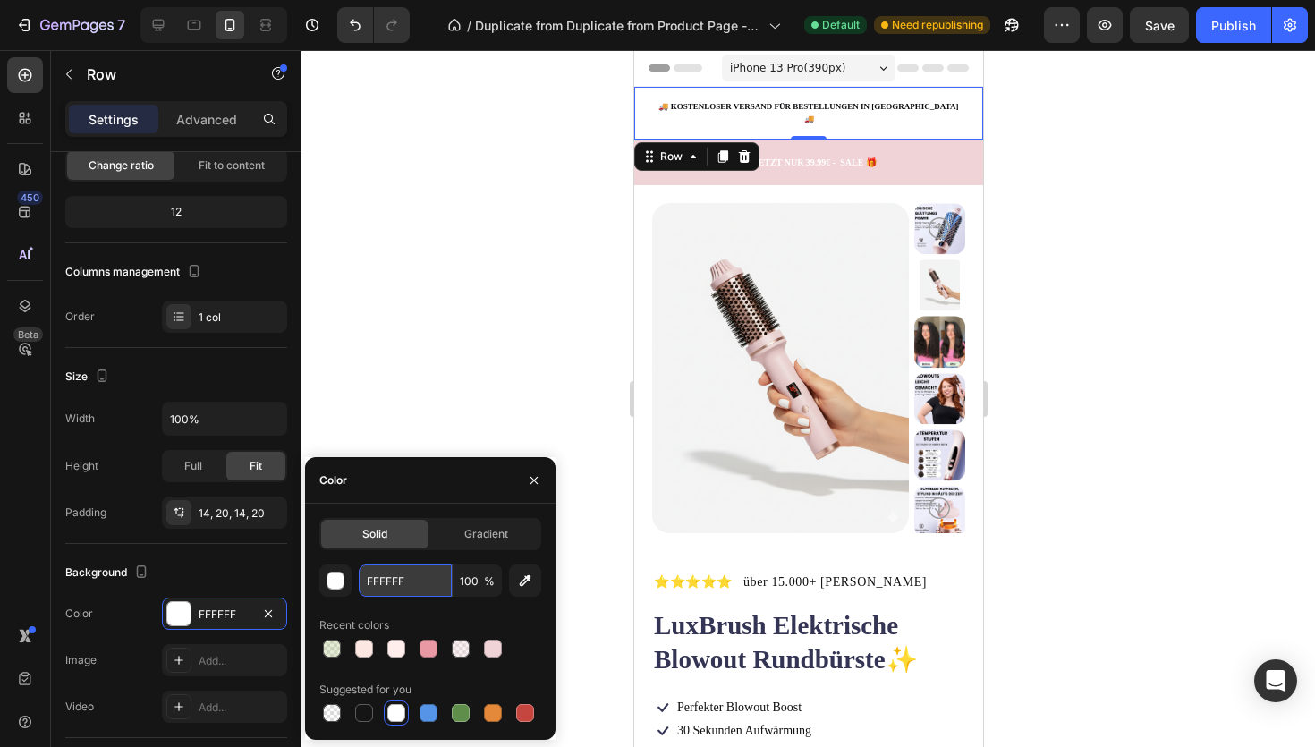
click at [386, 583] on input "FFFFFF" at bounding box center [405, 580] width 93 height 32
paste input "#efd3d7"
type input "#efd3d7"
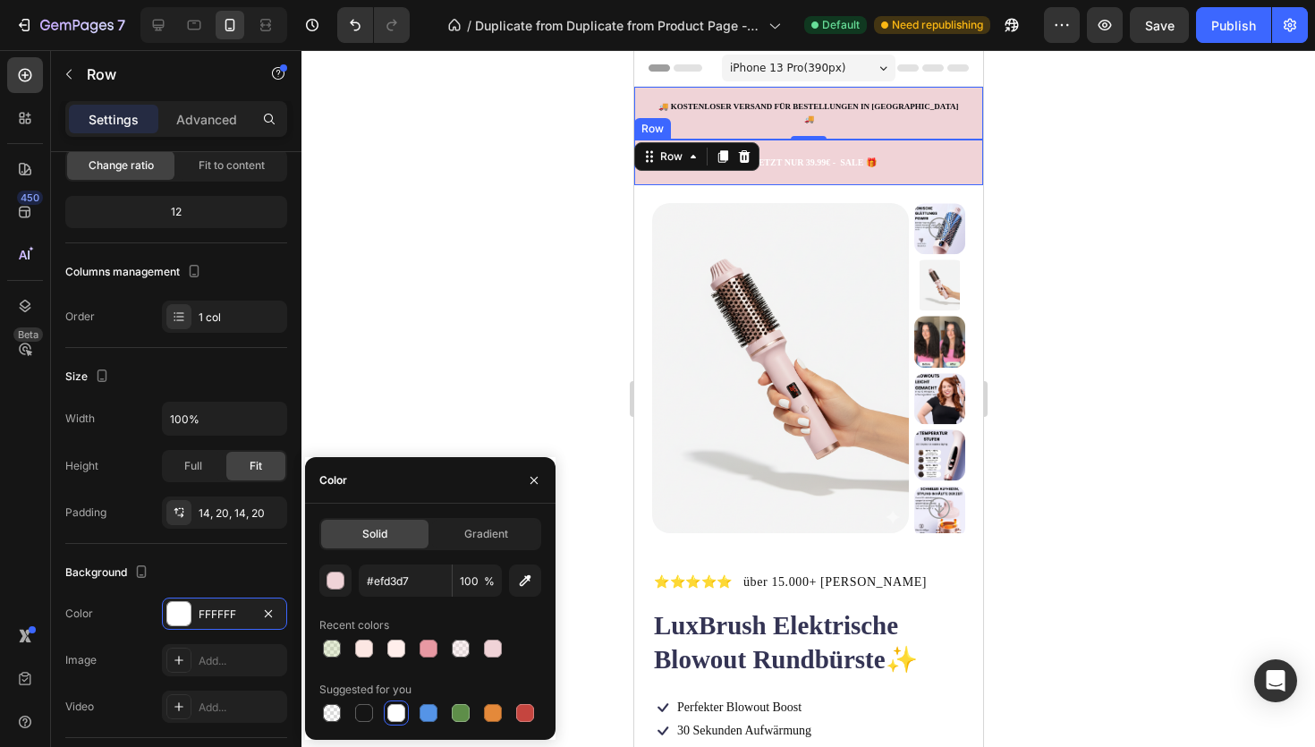
click at [967, 161] on div "🎁 JETZT NUR 39.99€ - SALE 🎁 Text Block Row" at bounding box center [807, 163] width 349 height 46
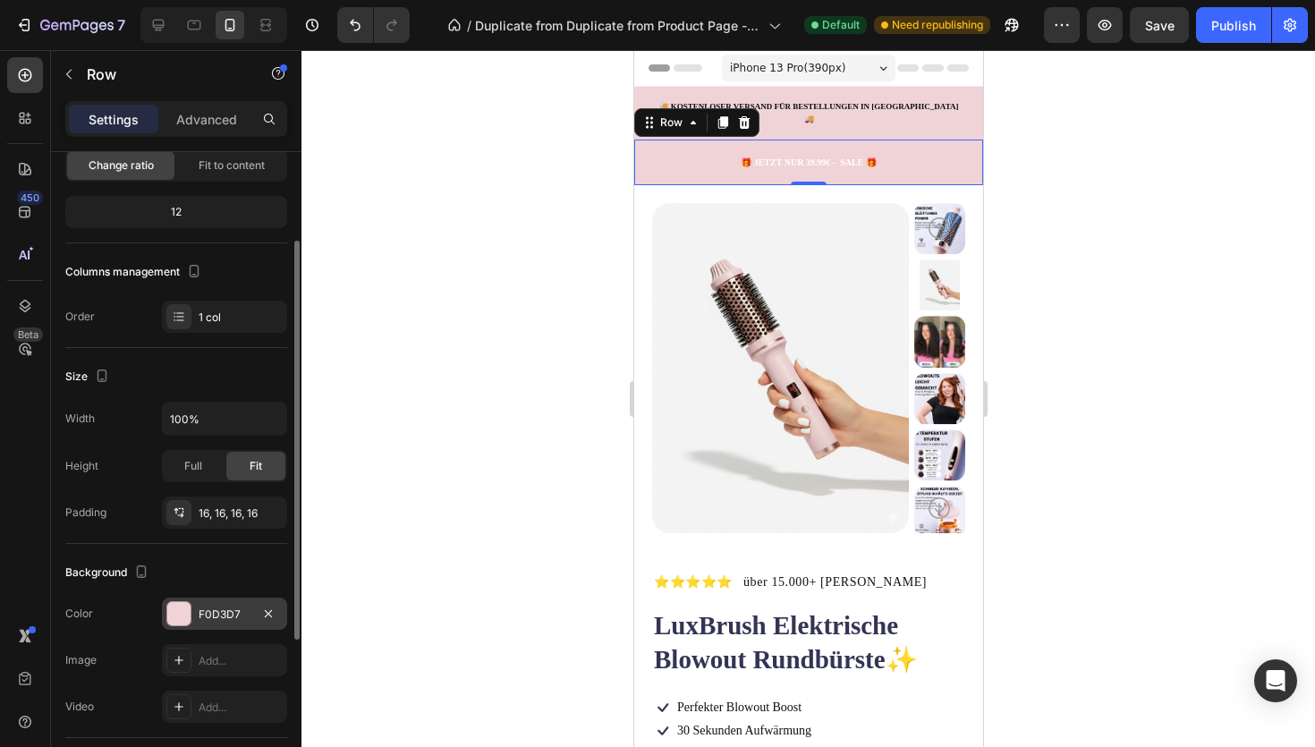
click at [187, 613] on div at bounding box center [178, 613] width 23 height 23
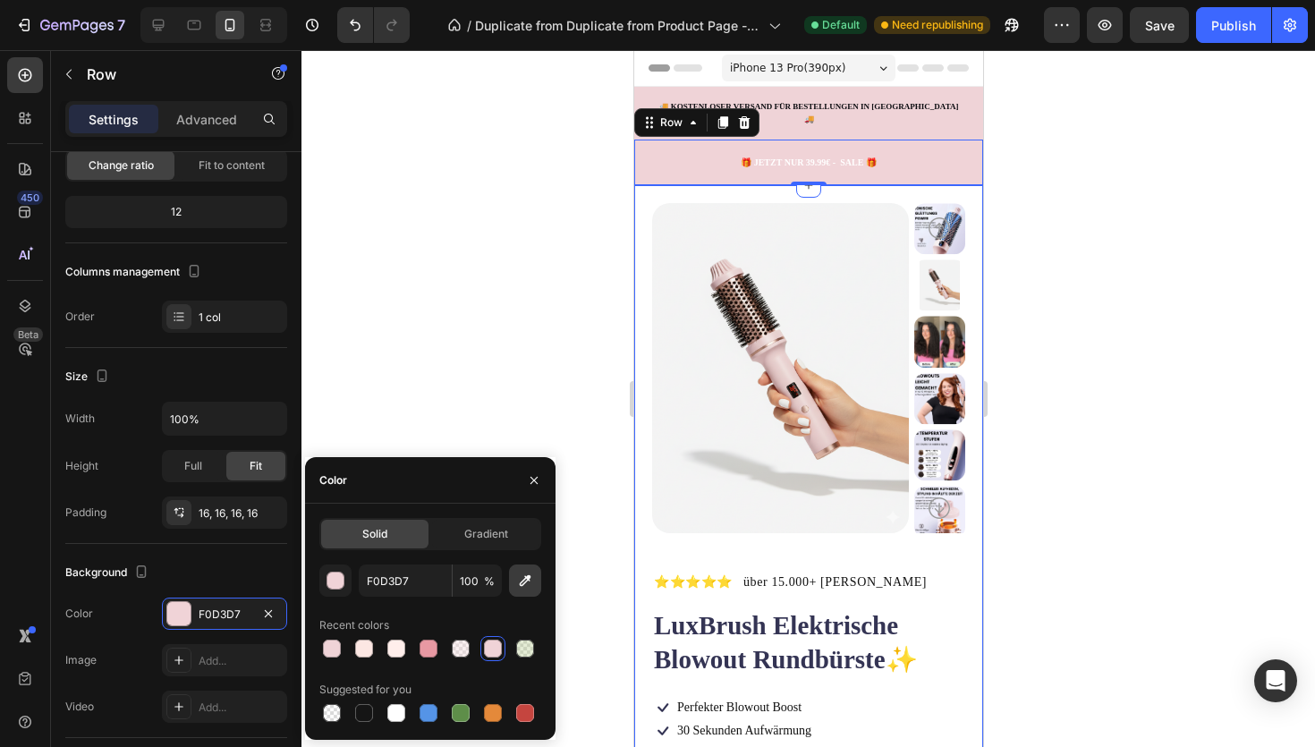
click at [524, 578] on icon "button" at bounding box center [525, 581] width 18 height 18
click at [487, 529] on span "Gradient" at bounding box center [486, 534] width 44 height 16
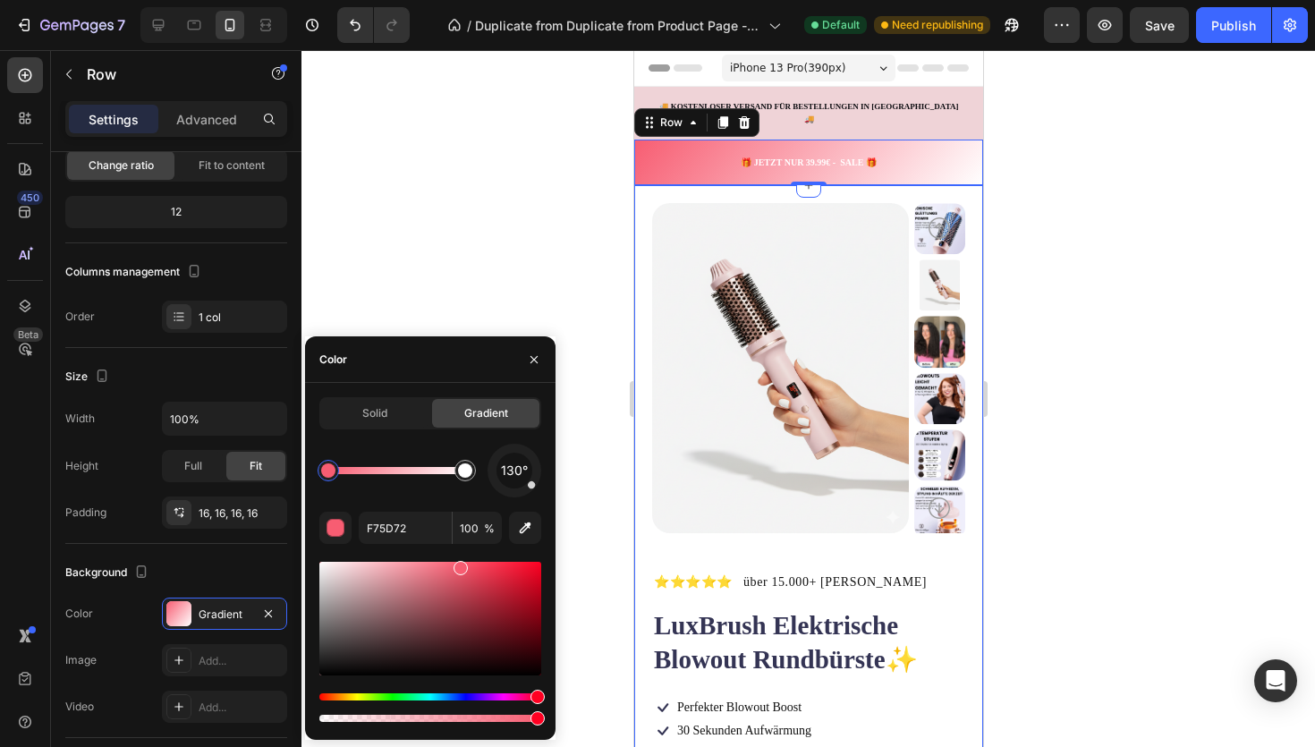
drag, startPoint x: 351, startPoint y: 573, endPoint x: 512, endPoint y: 564, distance: 161.3
type input "EA4D62"
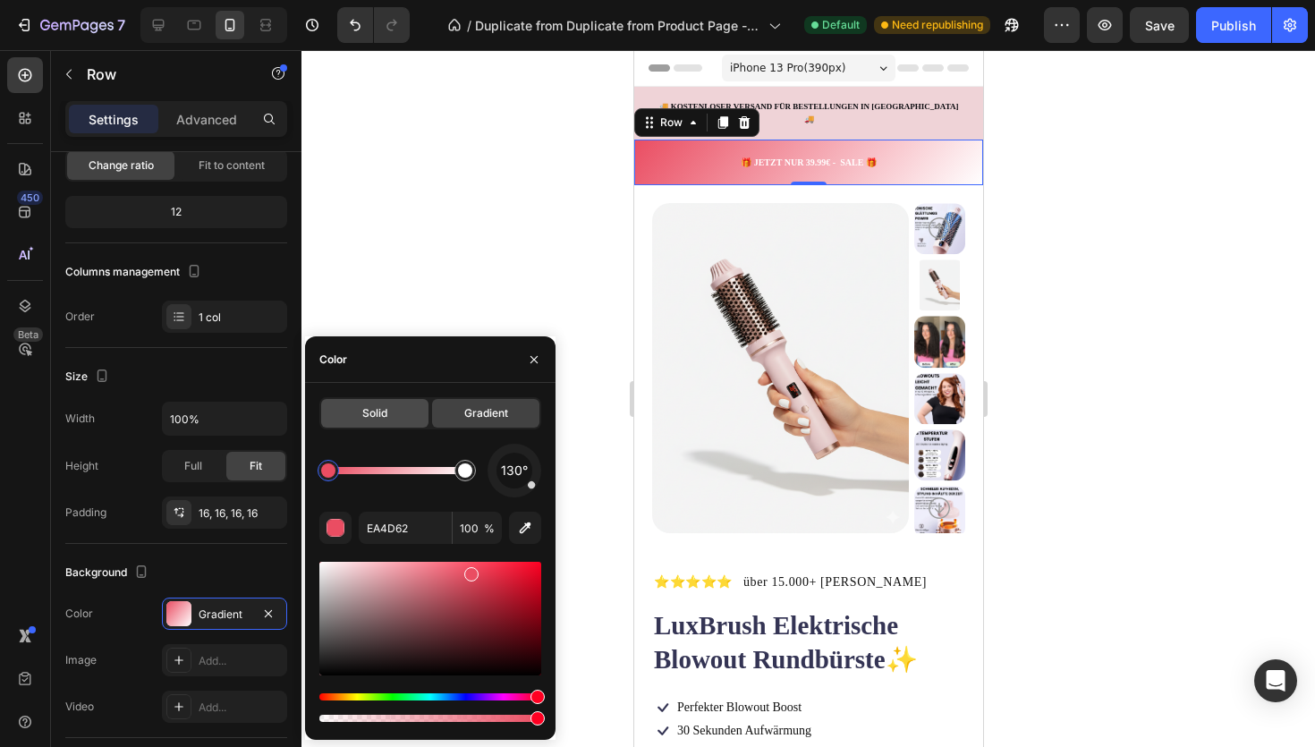
click at [389, 411] on div "Solid" at bounding box center [374, 413] width 107 height 29
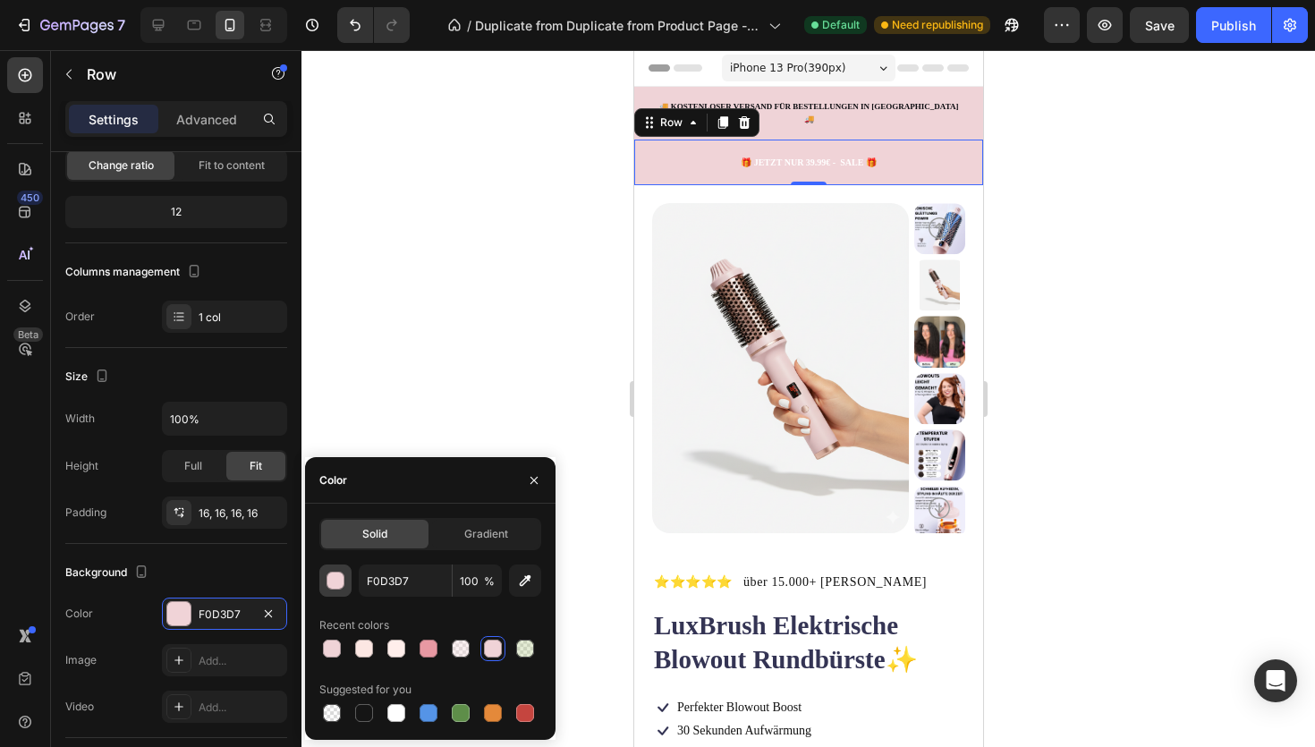
click at [331, 582] on div "button" at bounding box center [336, 581] width 18 height 18
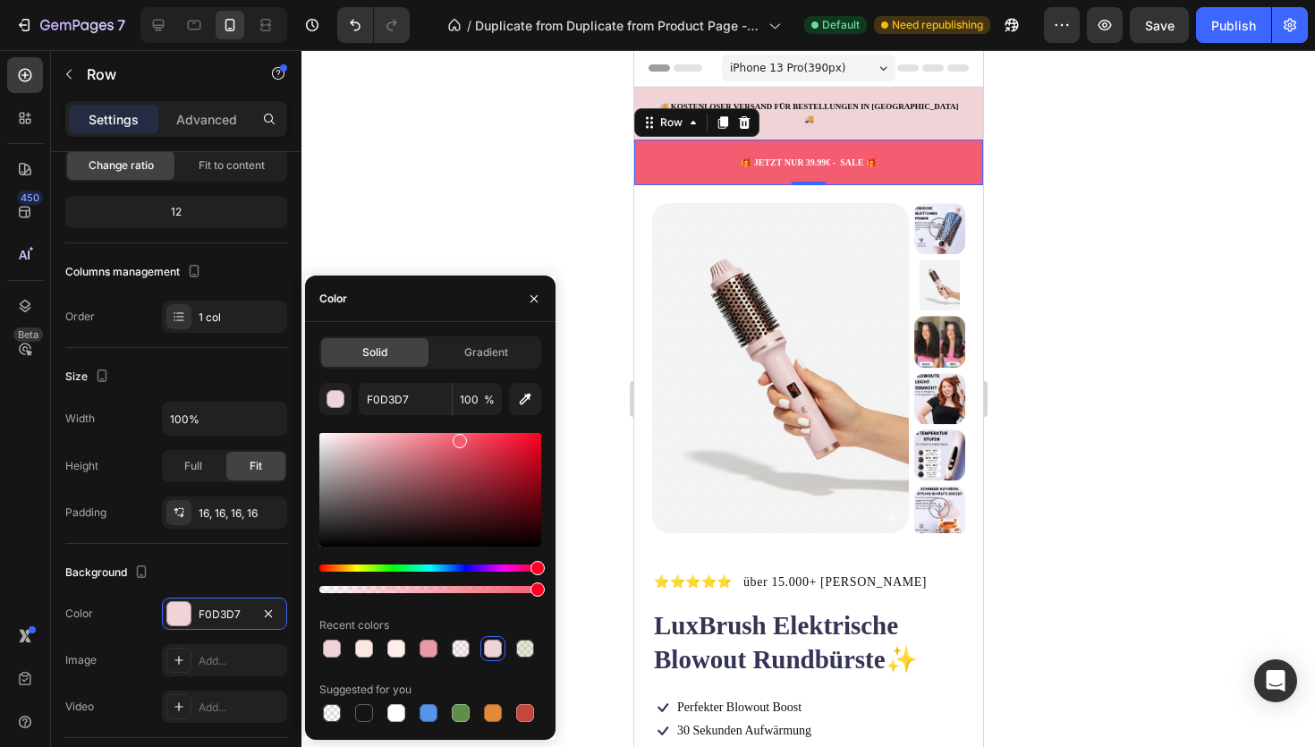
drag, startPoint x: 351, startPoint y: 443, endPoint x: 455, endPoint y: 439, distance: 104.7
click at [455, 439] on div at bounding box center [460, 441] width 14 height 14
type input "EF5D70"
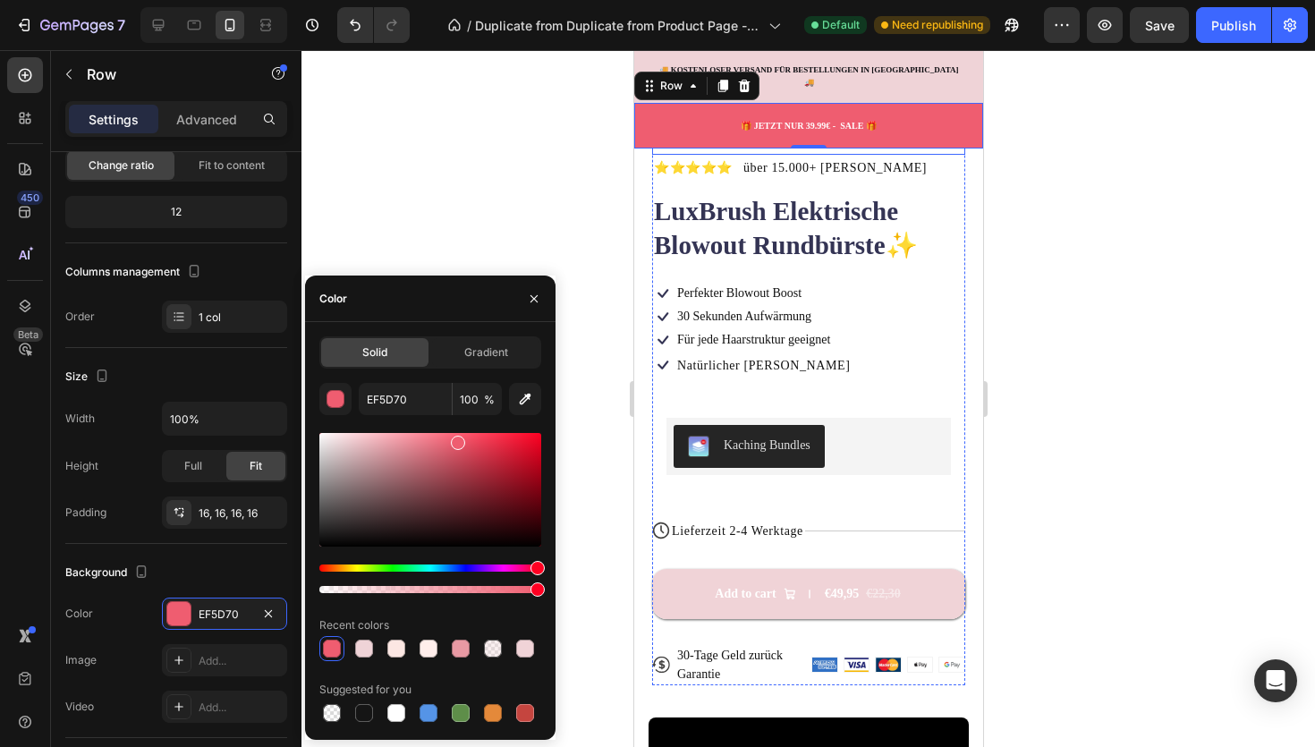
scroll to position [410, 0]
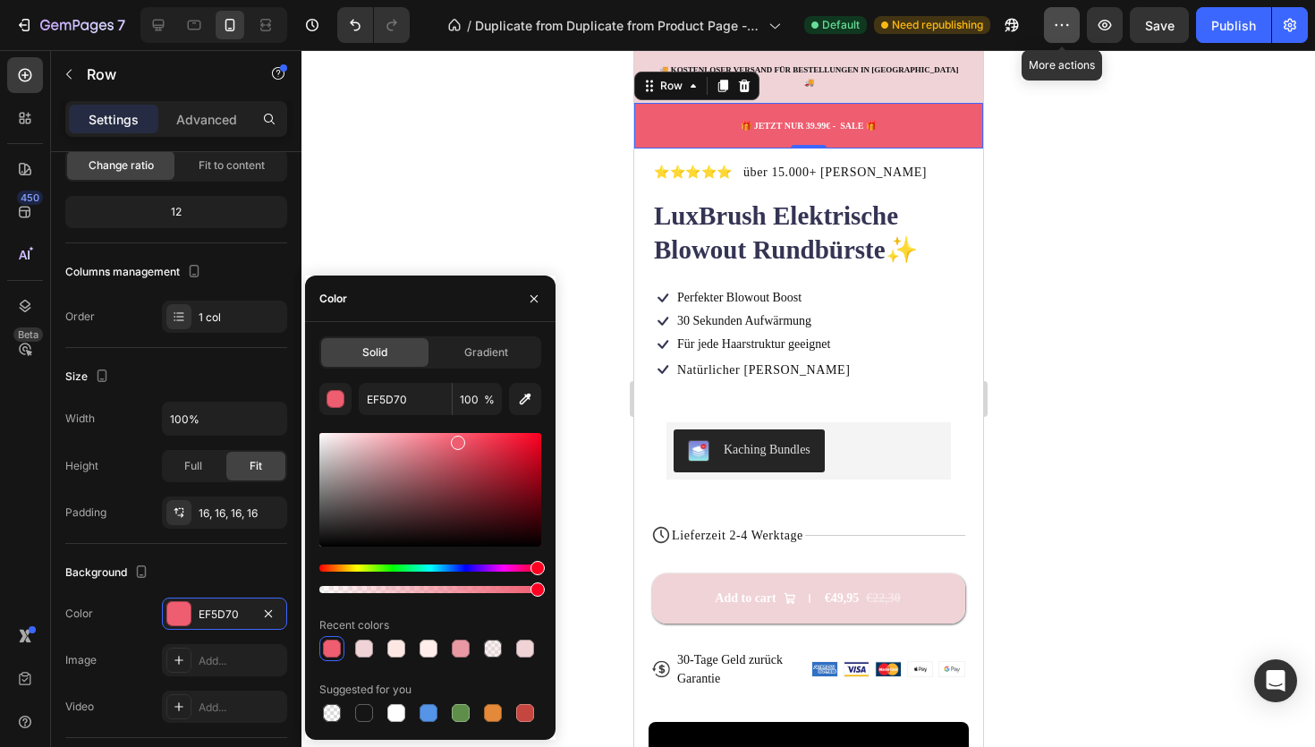
click at [1069, 21] on icon "button" at bounding box center [1062, 25] width 18 height 18
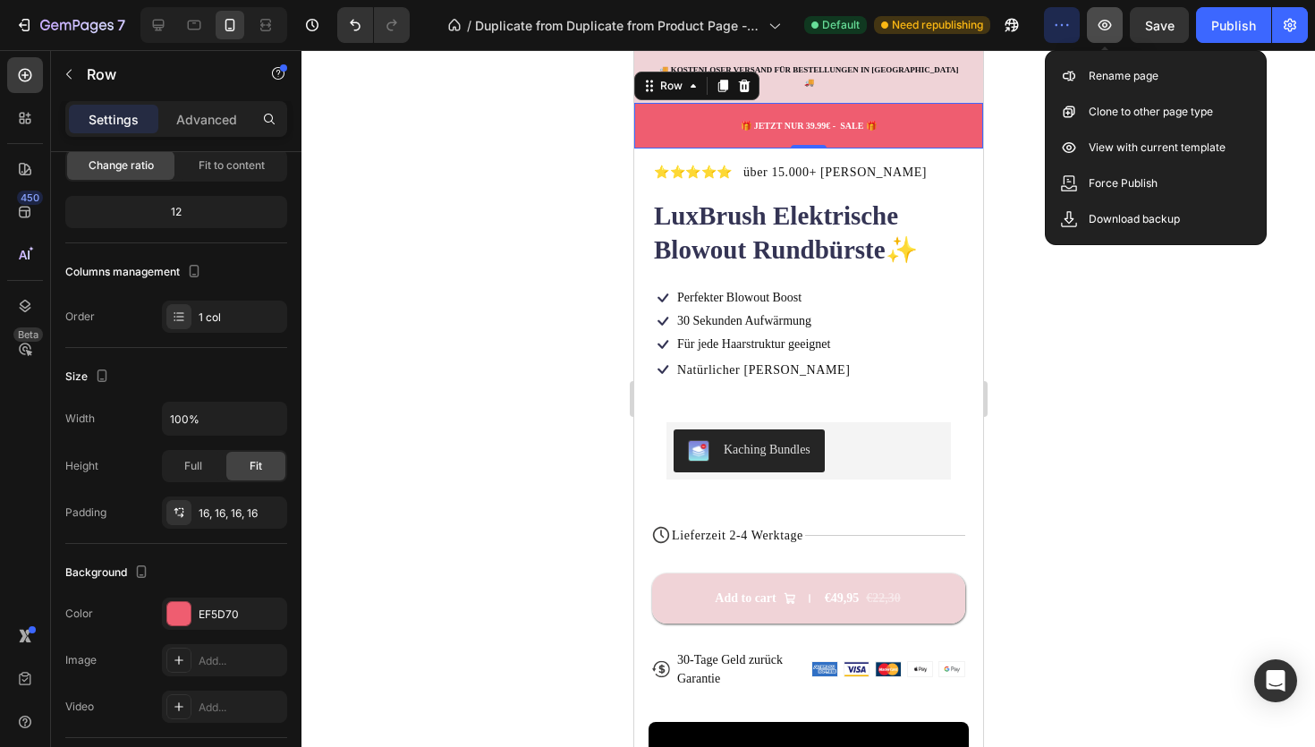
click at [1112, 22] on icon "button" at bounding box center [1105, 25] width 18 height 18
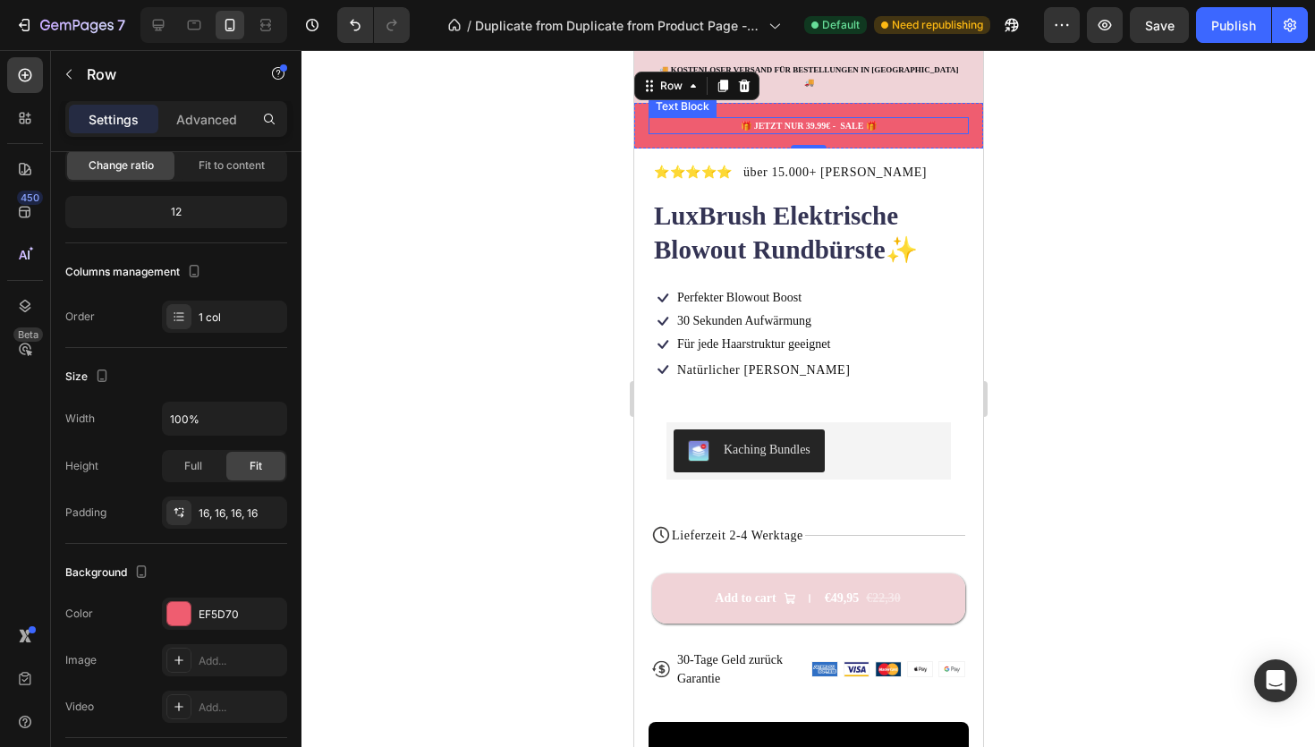
click at [813, 119] on p "🎁 JETZT NUR 39.99€ - SALE 🎁" at bounding box center [807, 125] width 317 height 13
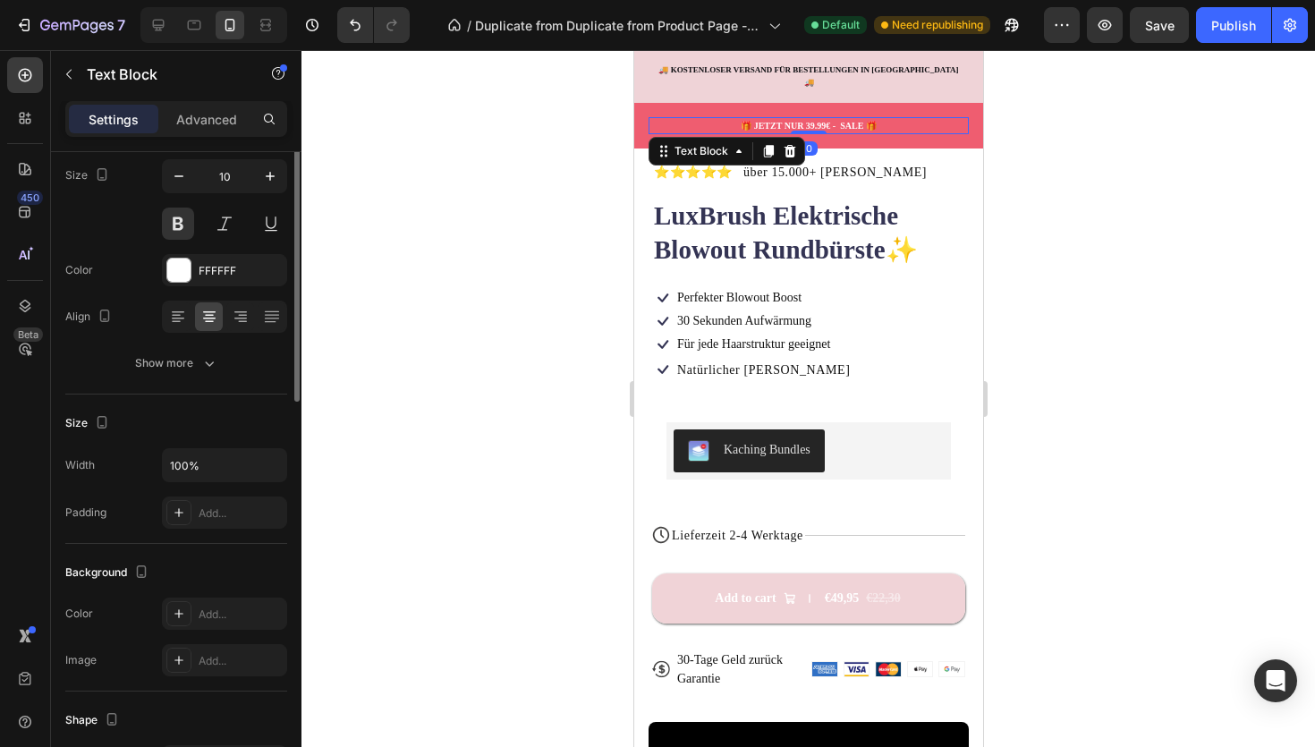
click at [813, 119] on p "🎁 JETZT NUR 39.99€ - SALE 🎁" at bounding box center [807, 125] width 317 height 13
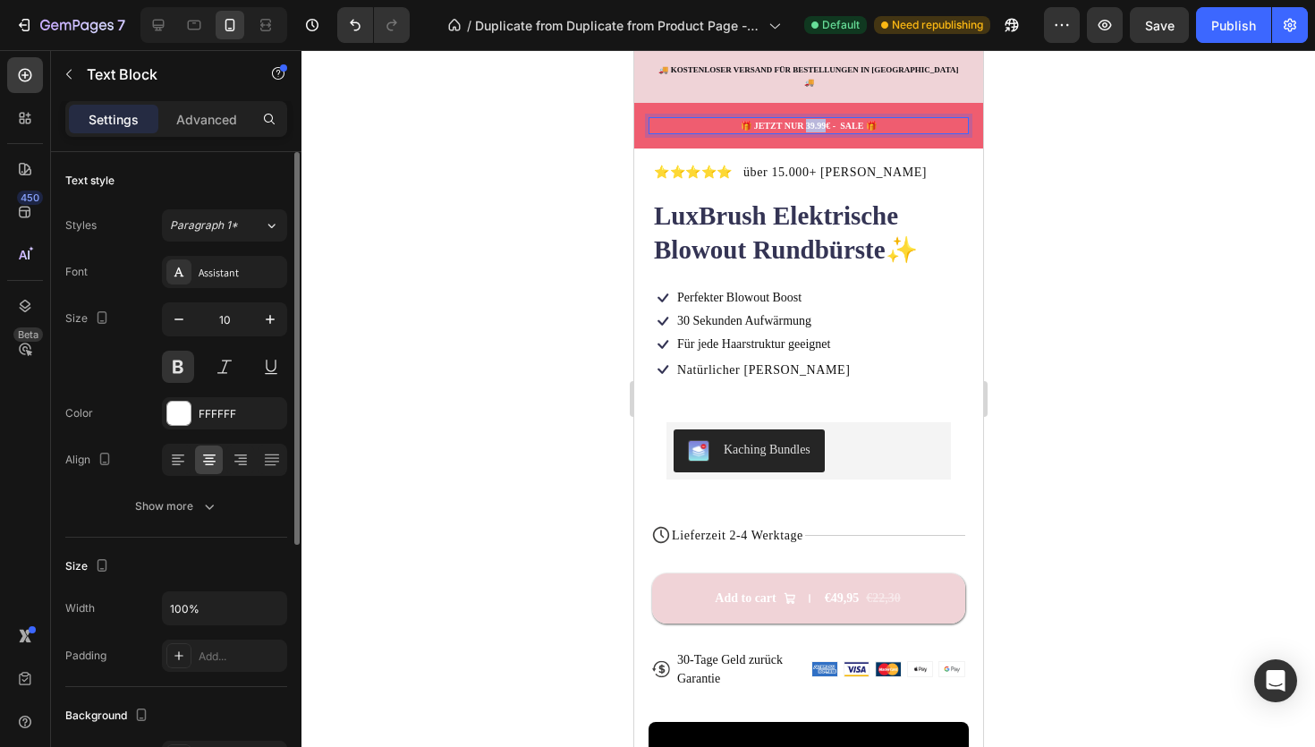
click at [813, 119] on p "🎁 JETZT NUR 39.99€ - SALE 🎁" at bounding box center [807, 125] width 317 height 13
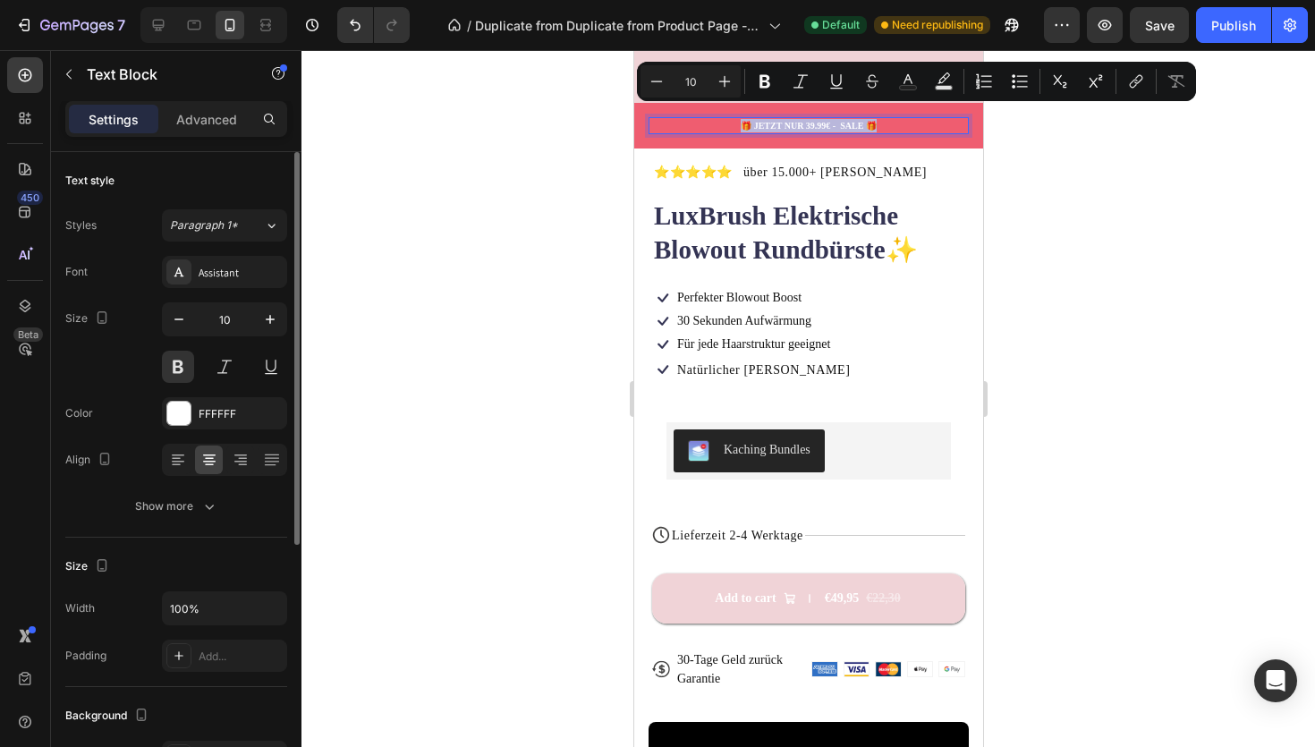
click at [813, 119] on p "🎁 JETZT NUR 39.99€ - SALE 🎁" at bounding box center [807, 125] width 317 height 13
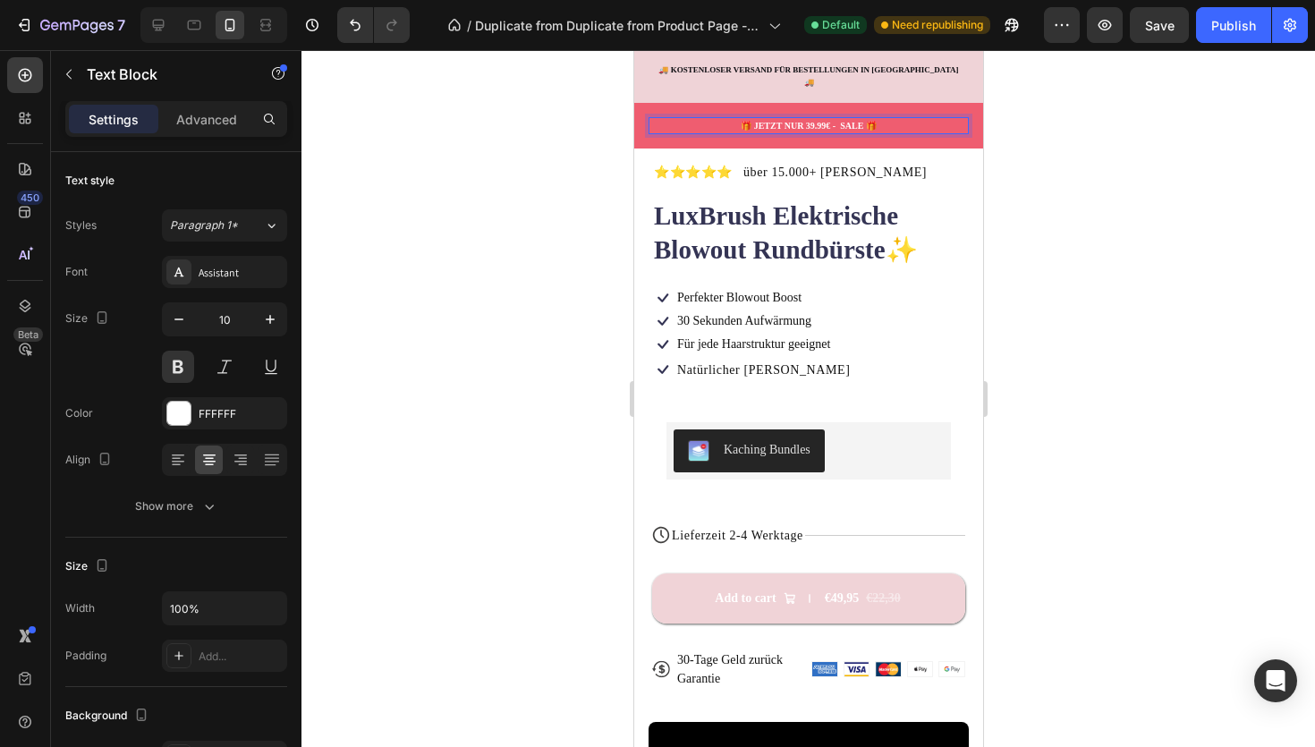
click at [813, 119] on p "🎁 JETZT NUR 39.99€ - SALE 🎁" at bounding box center [807, 125] width 317 height 13
click at [1078, 208] on div at bounding box center [807, 398] width 1013 height 697
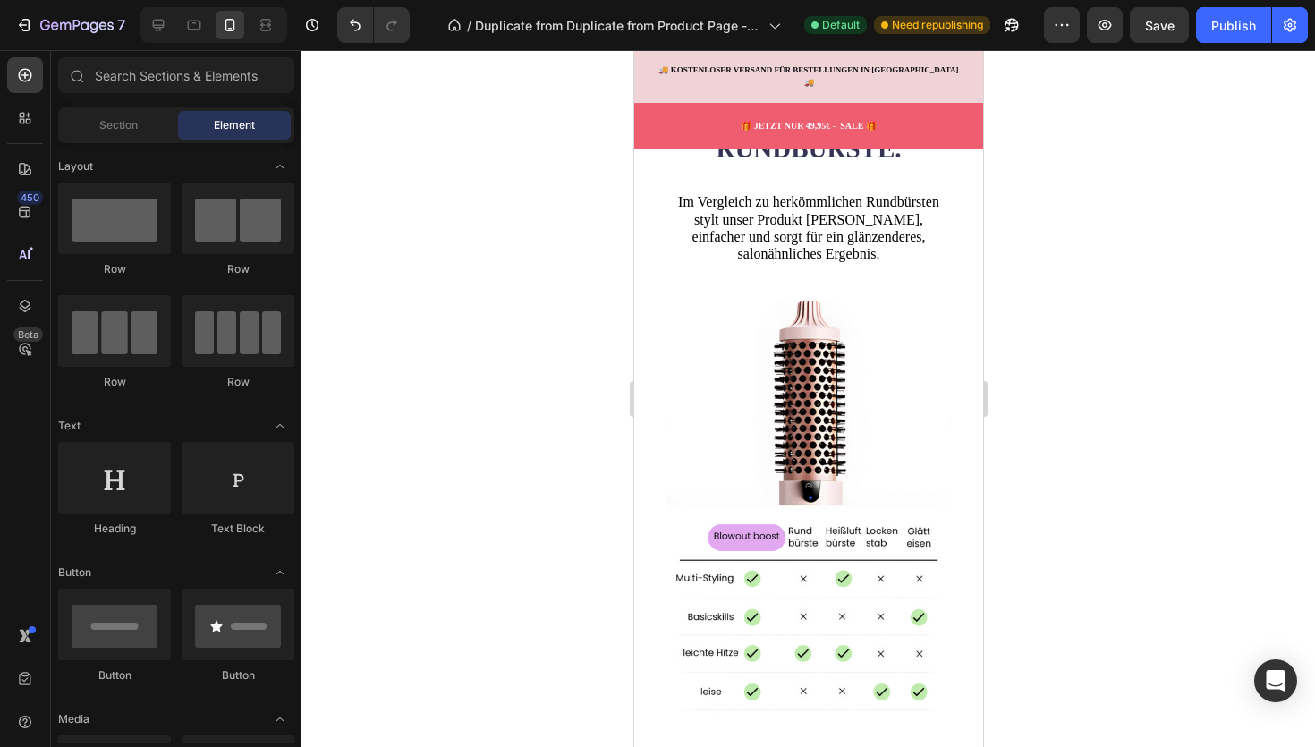
scroll to position [3723, 0]
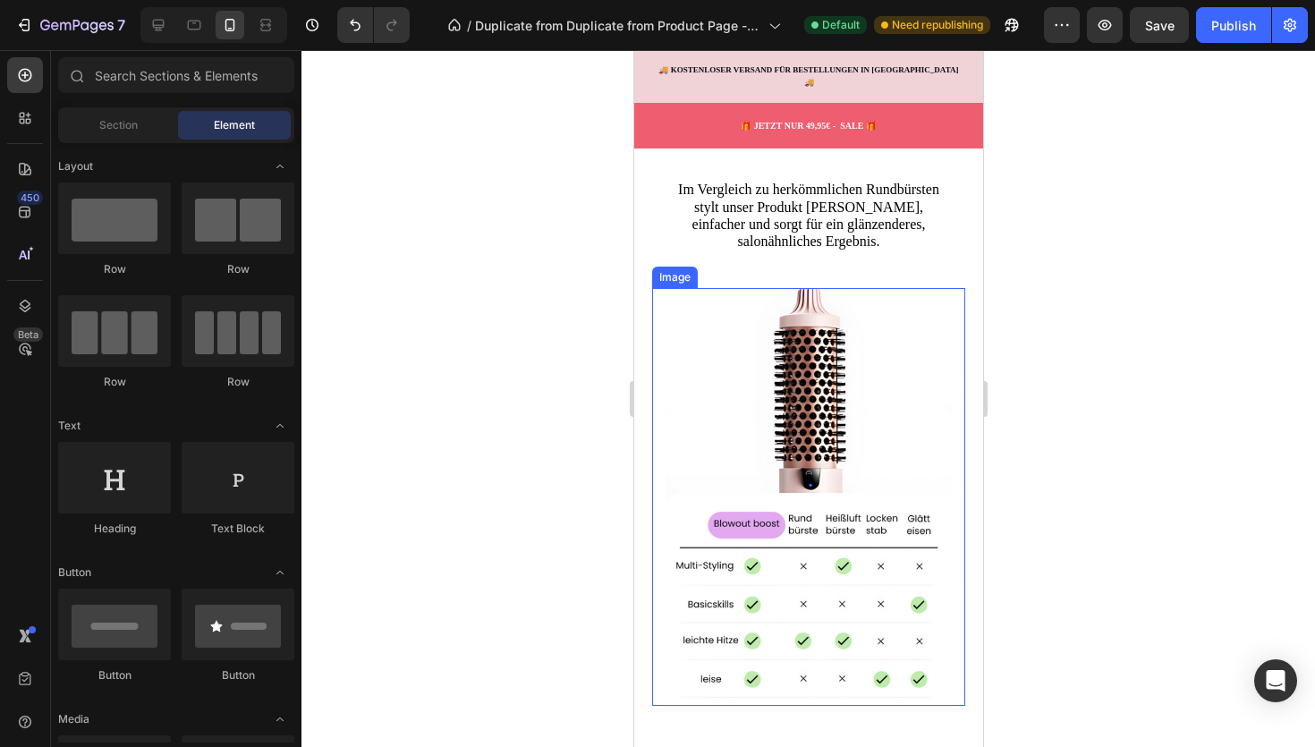
click at [797, 480] on img at bounding box center [807, 497] width 313 height 418
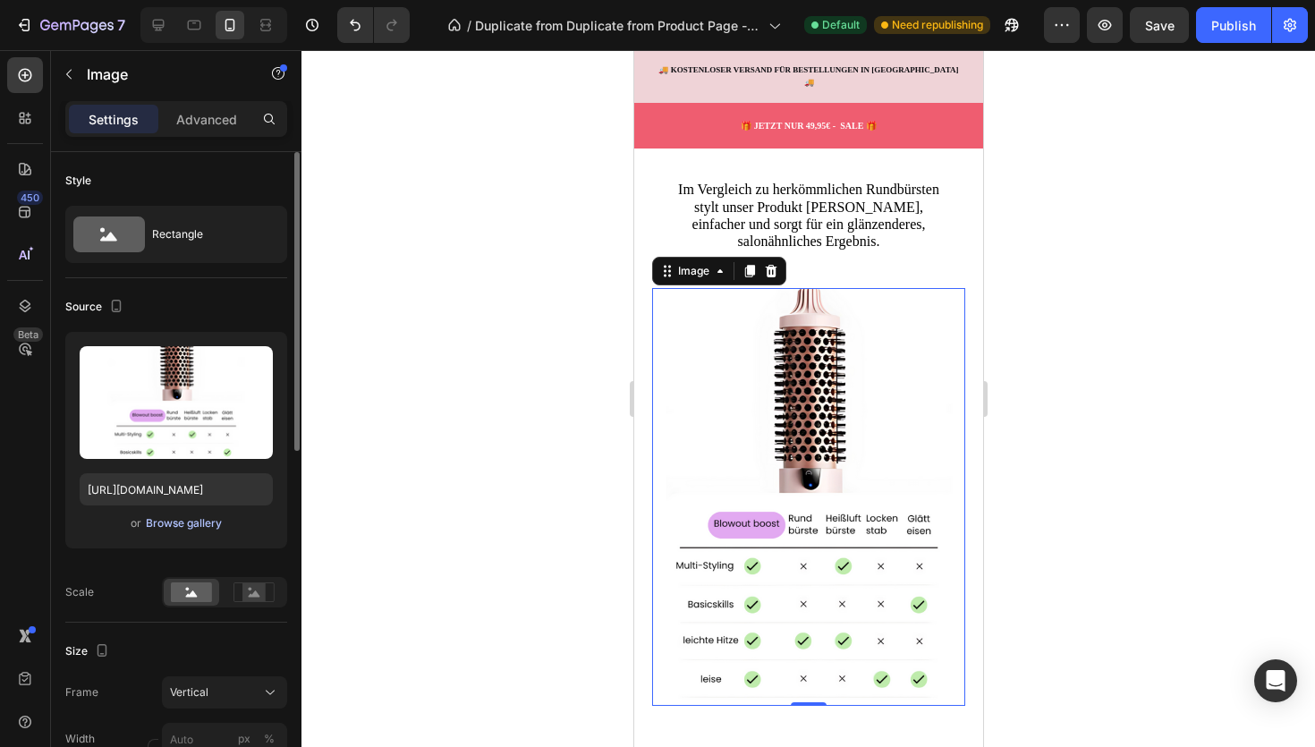
click at [178, 526] on div "Browse gallery" at bounding box center [184, 523] width 76 height 16
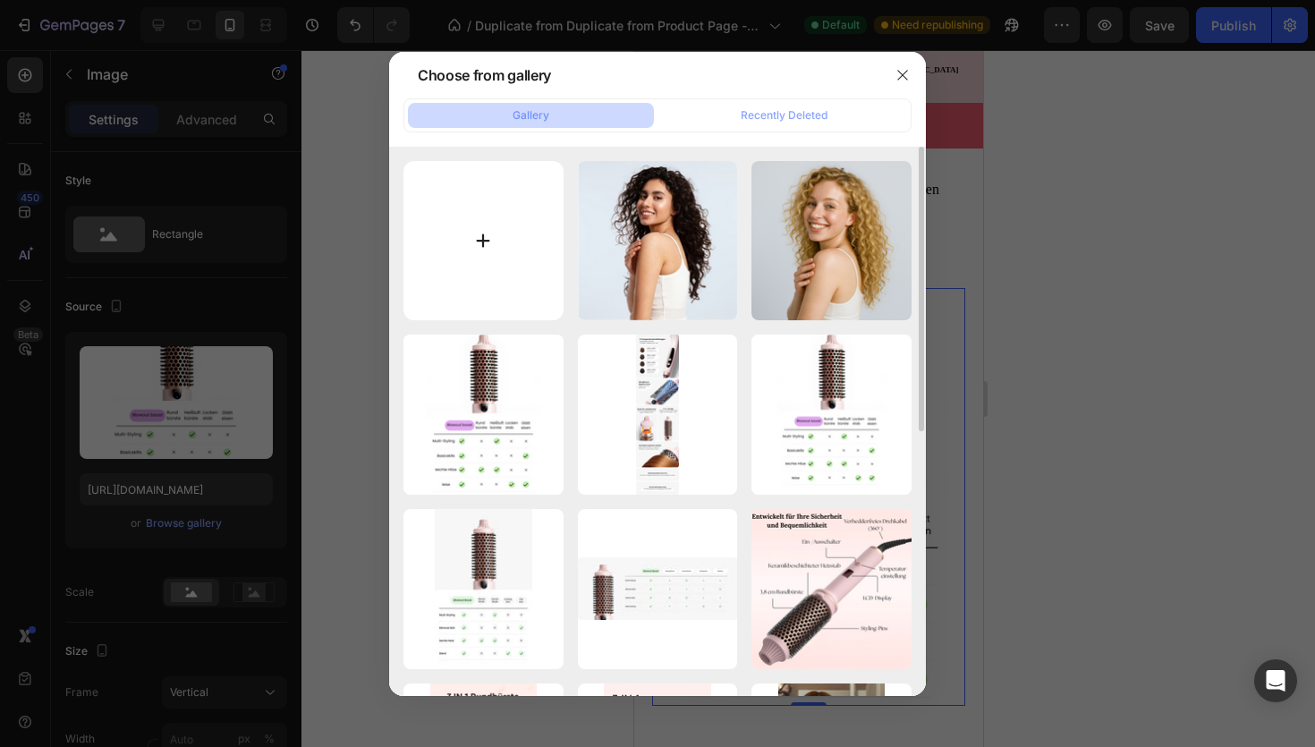
click at [471, 238] on input "file" at bounding box center [483, 241] width 160 height 160
type input "C:\fakepath\Untitled design (3).png"
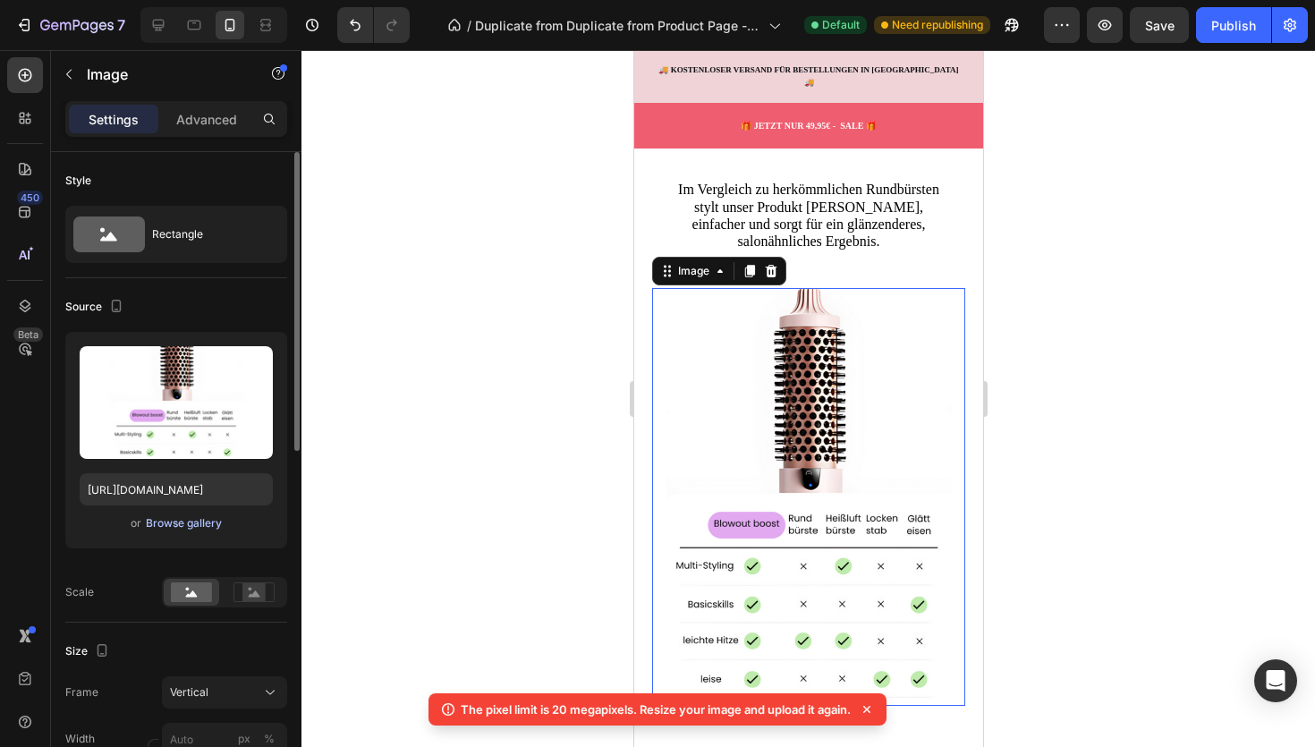
click at [179, 522] on div "Browse gallery" at bounding box center [184, 523] width 76 height 16
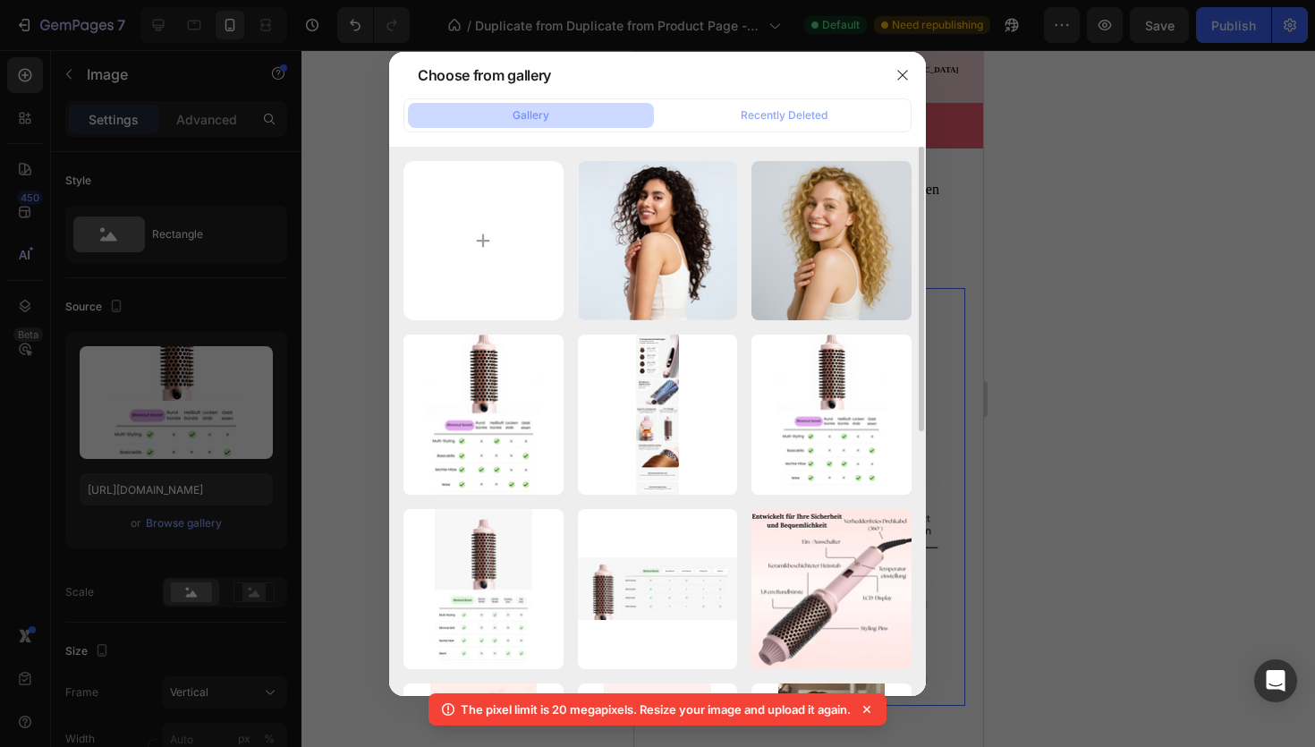
click at [495, 150] on div "imgi_1_gempages_58397...20.png 59.41 kb ChatGPT Image 25. Sep...16.png 1613.86 …" at bounding box center [657, 421] width 537 height 549
click at [491, 208] on input "file" at bounding box center [483, 241] width 160 height 160
type input "C:\fakepath\Untitled design (4).png"
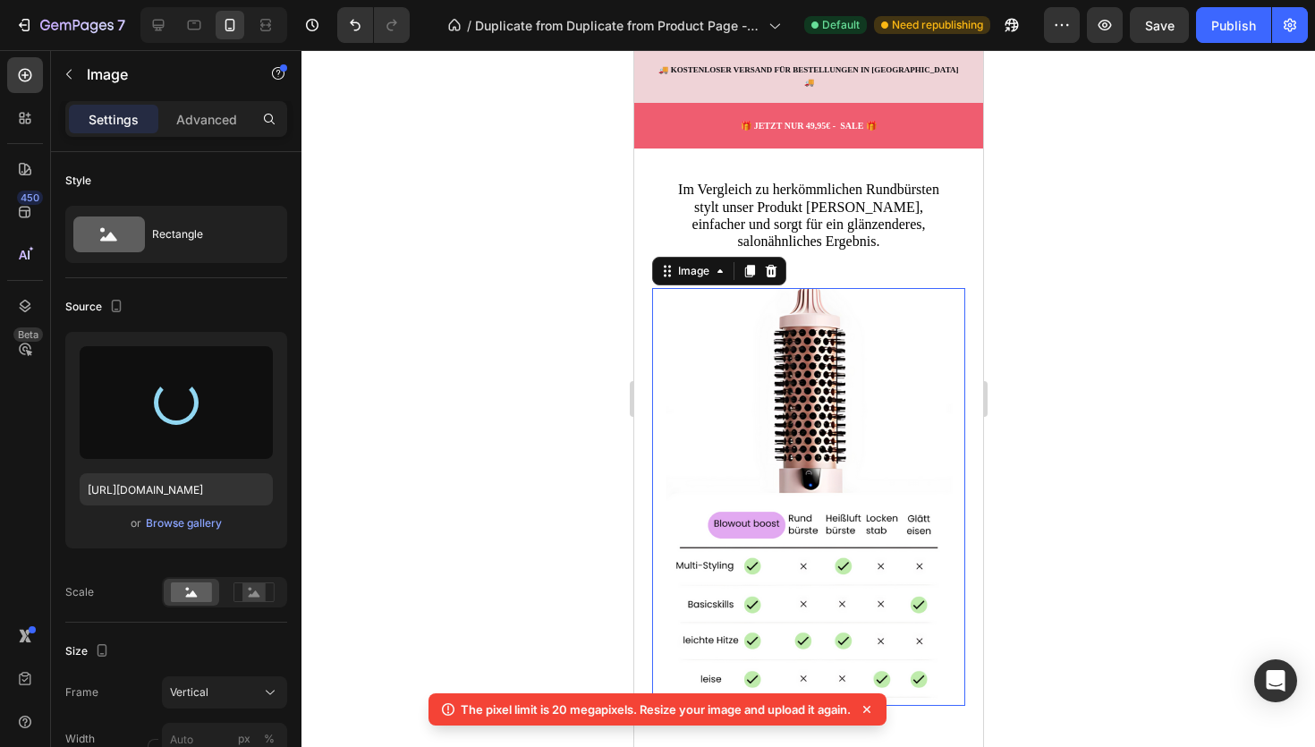
type input "[URL][DOMAIN_NAME]"
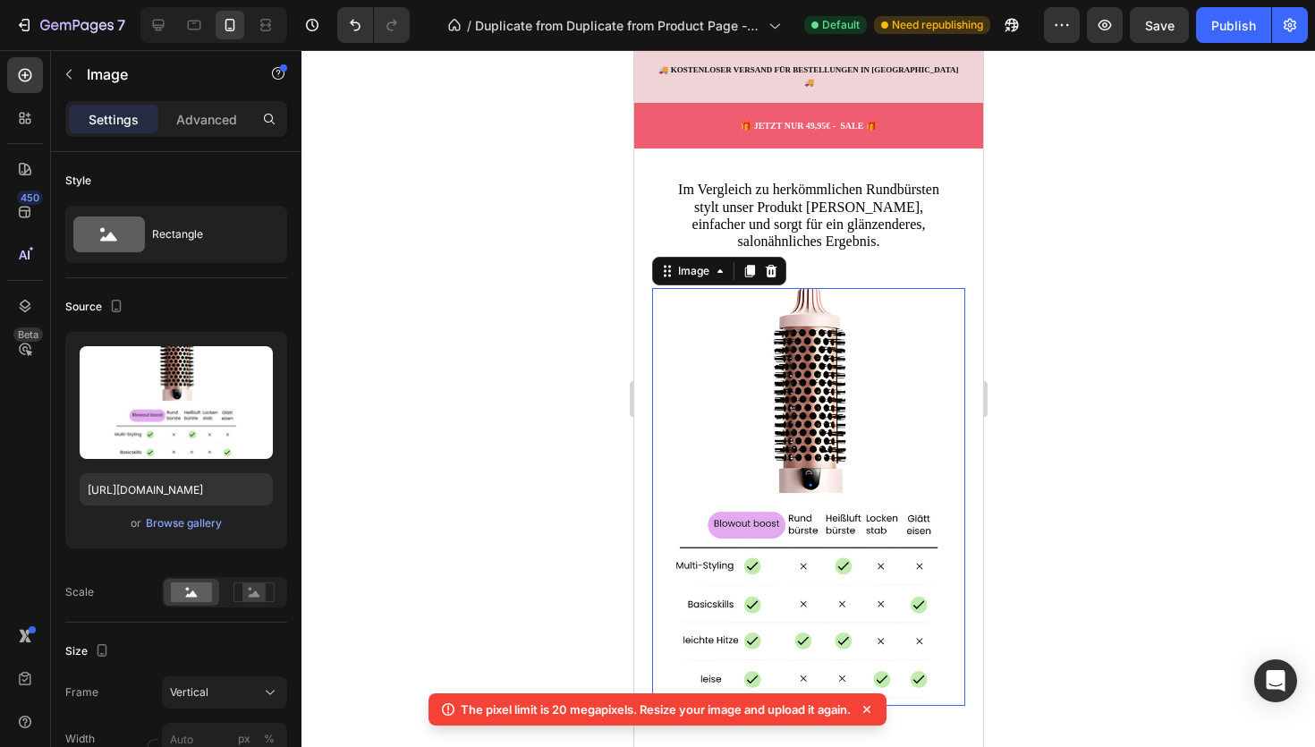
click at [1084, 507] on div at bounding box center [807, 398] width 1013 height 697
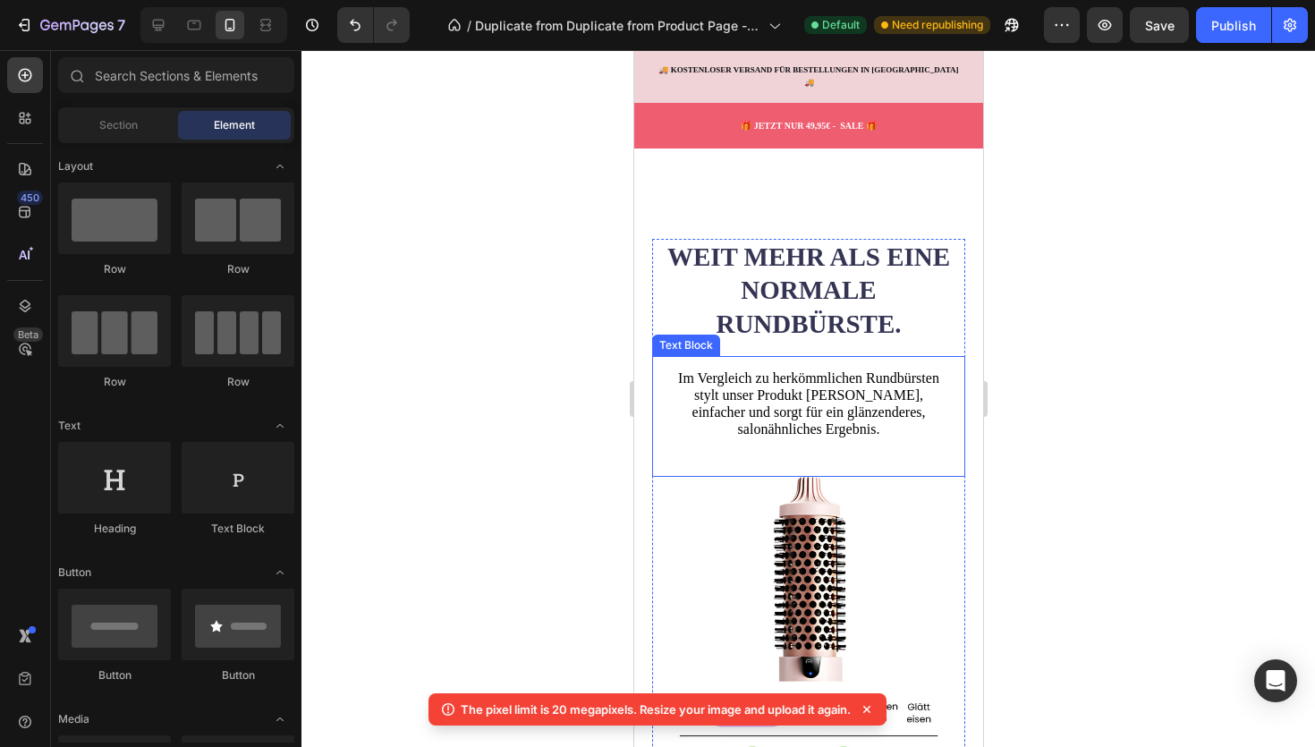
scroll to position [3568, 0]
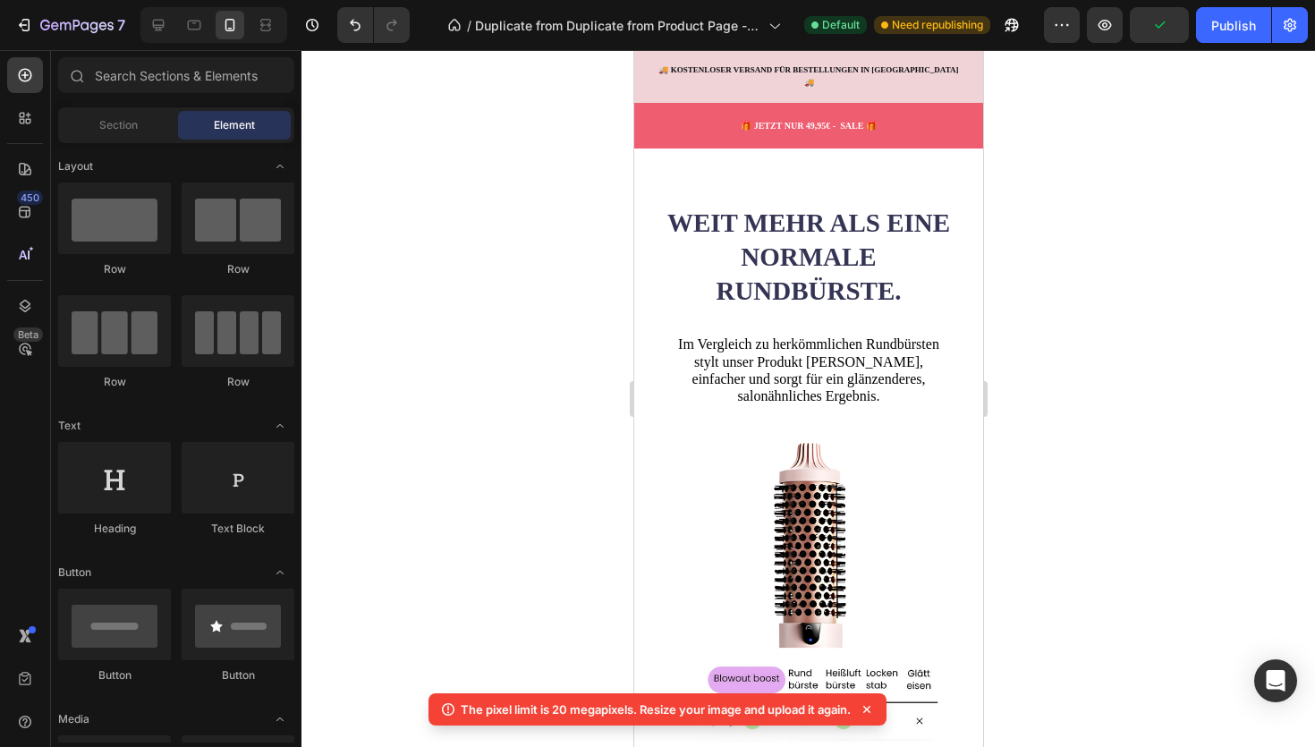
click at [874, 713] on icon at bounding box center [867, 709] width 18 height 18
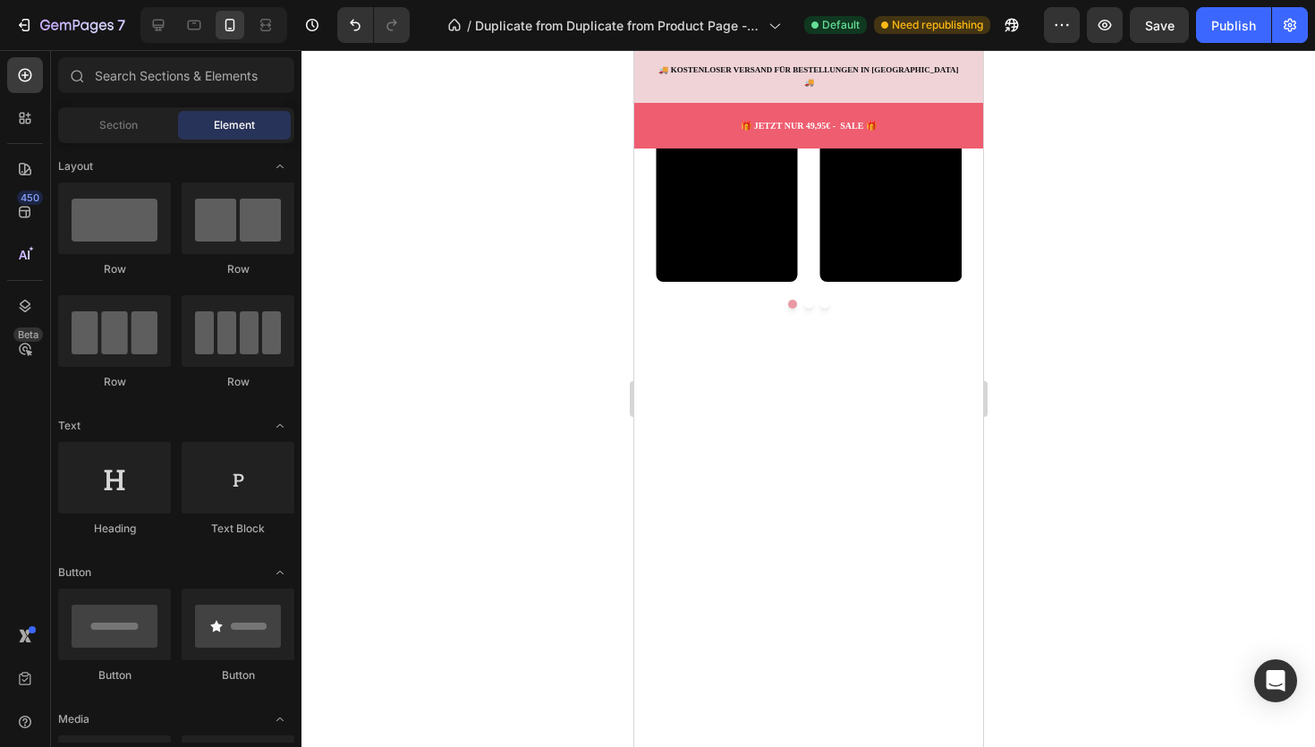
scroll to position [0, 0]
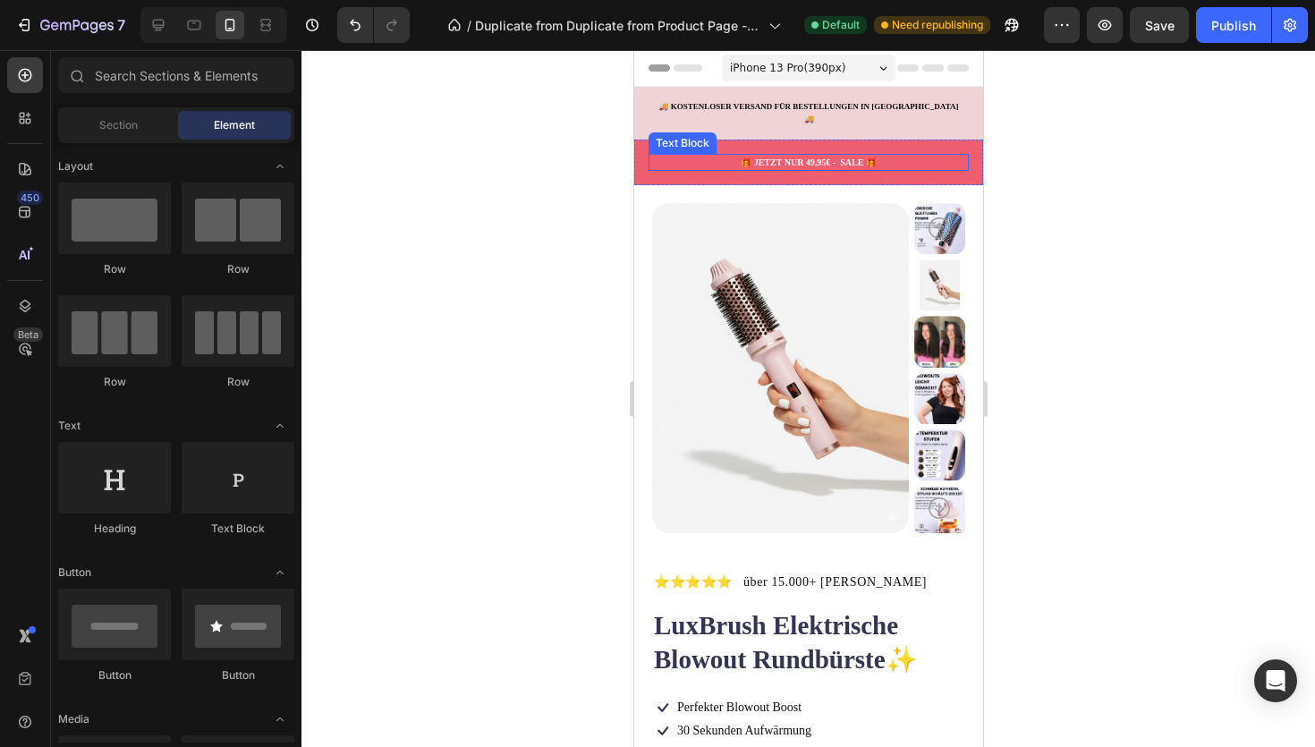
click at [710, 158] on div "🎁 JETZT NUR 49,95€ - SALE 🎁" at bounding box center [808, 162] width 320 height 17
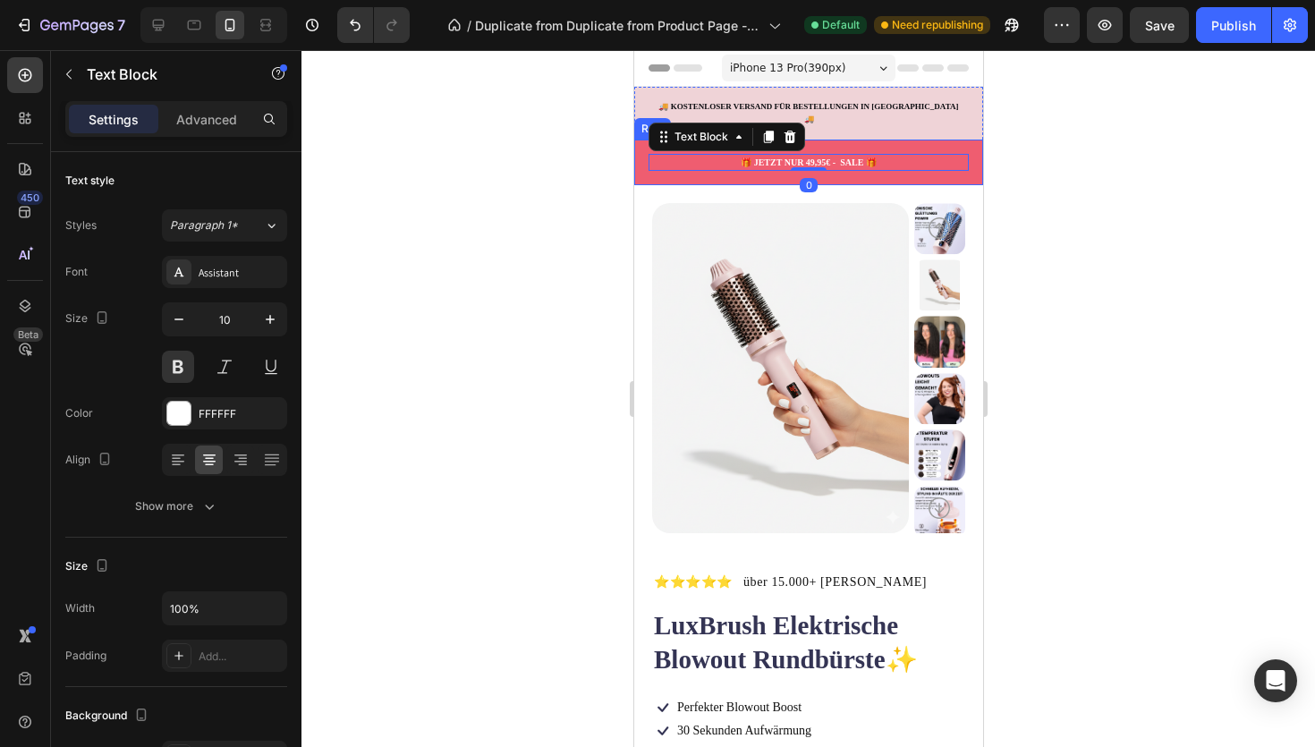
click at [709, 165] on div "🎁 JETZT NUR 49,95€ - SALE 🎁 Text Block 0 Row" at bounding box center [807, 163] width 349 height 46
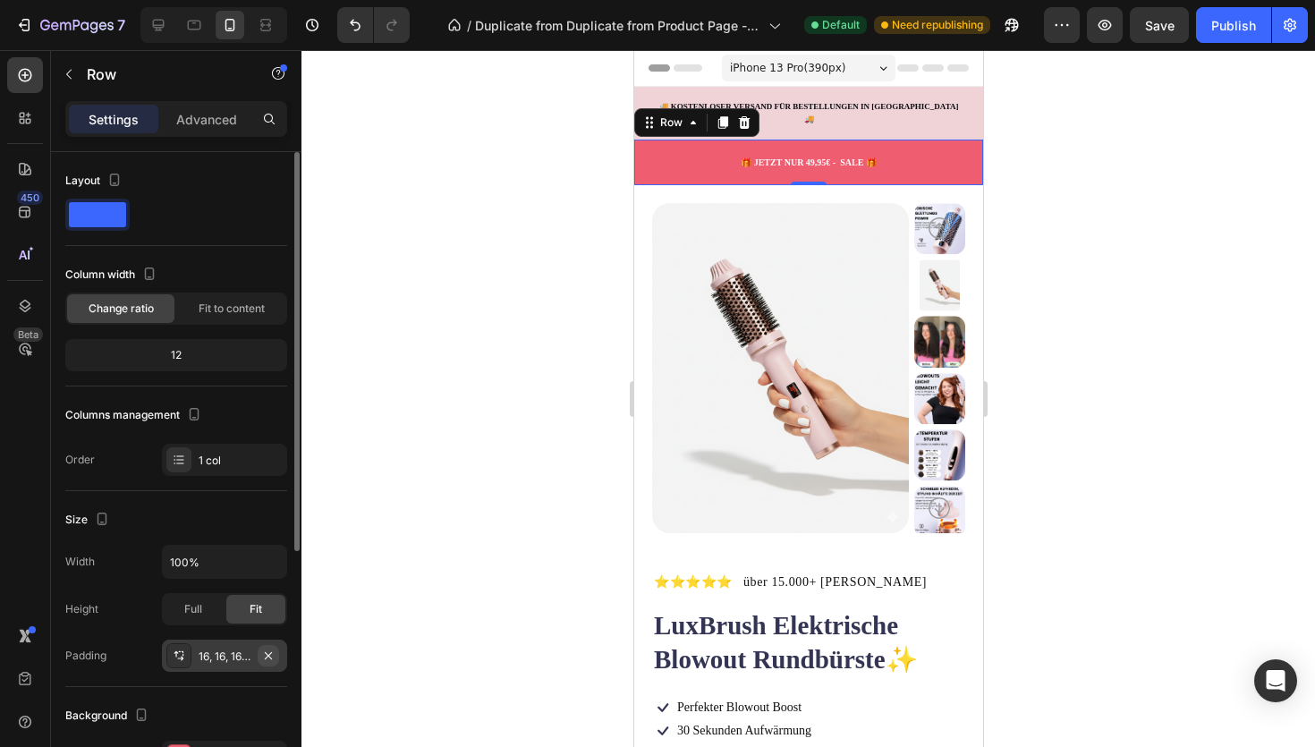
click at [264, 650] on icon "button" at bounding box center [268, 656] width 14 height 14
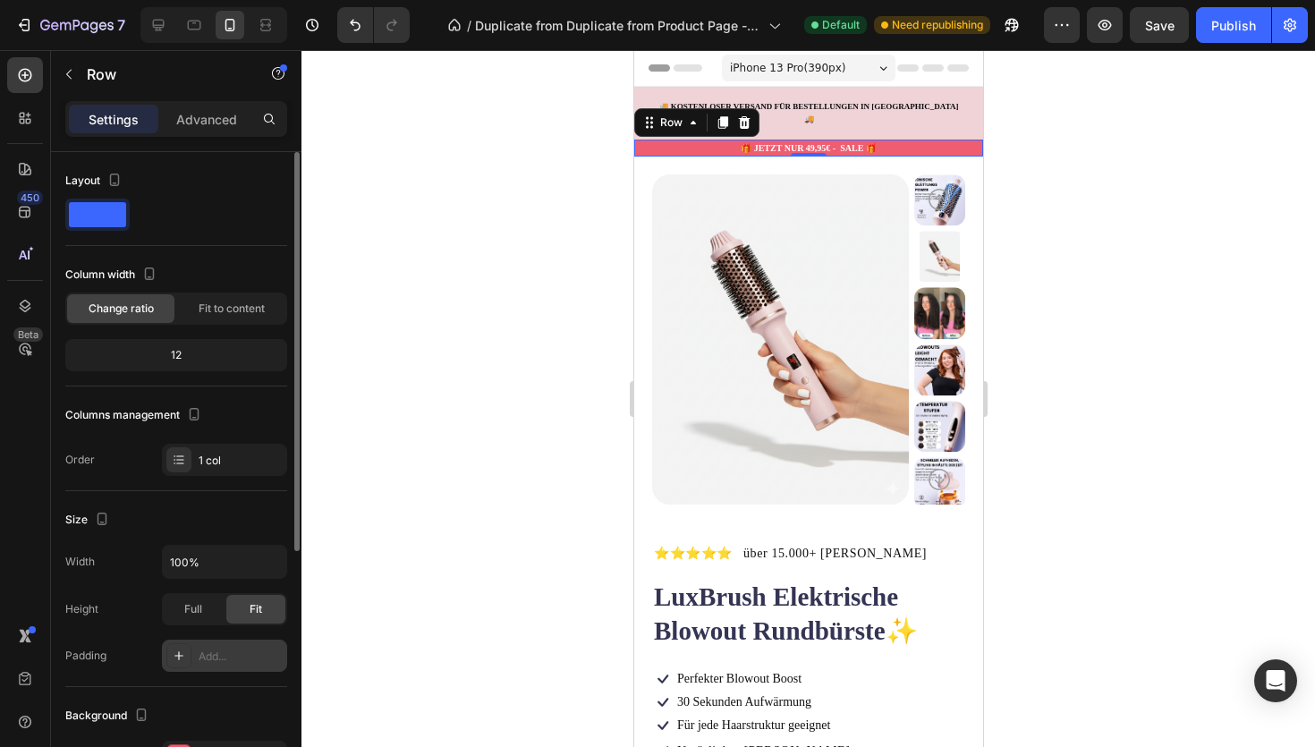
click at [233, 666] on div "Add..." at bounding box center [224, 656] width 125 height 32
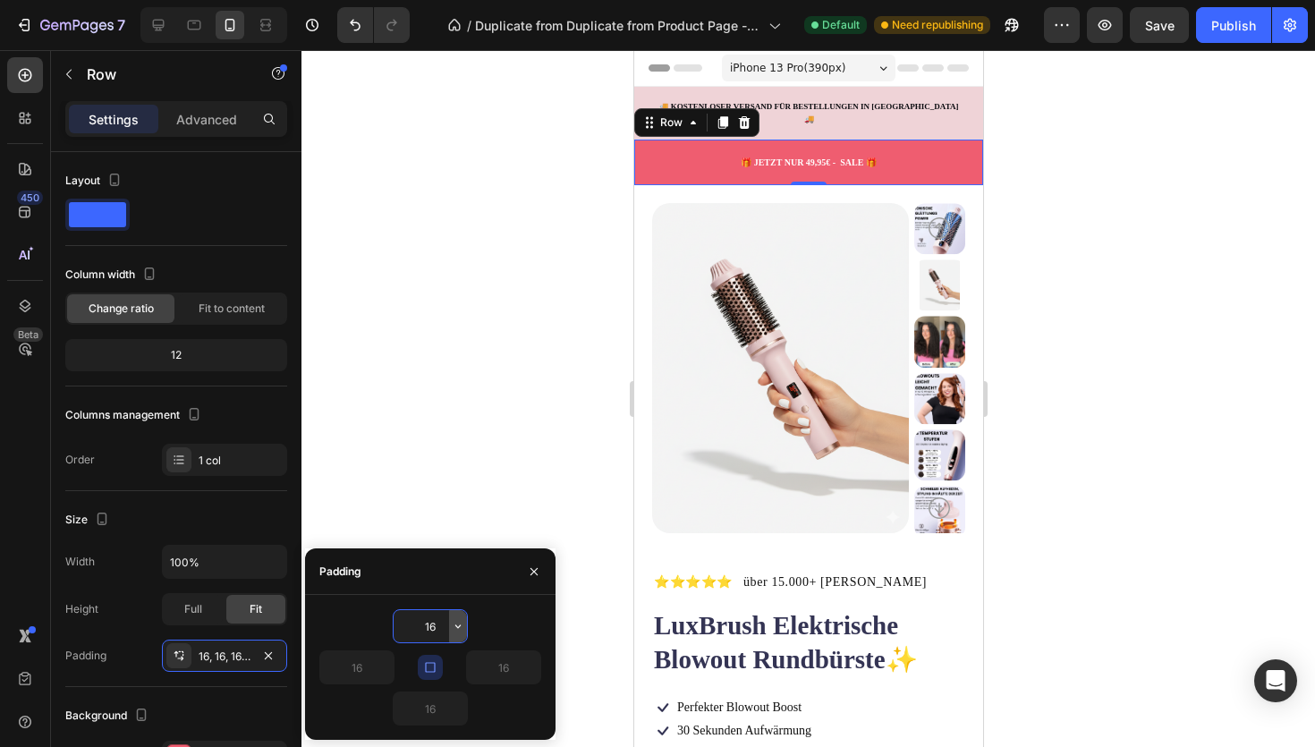
click at [460, 628] on icon "button" at bounding box center [458, 626] width 14 height 14
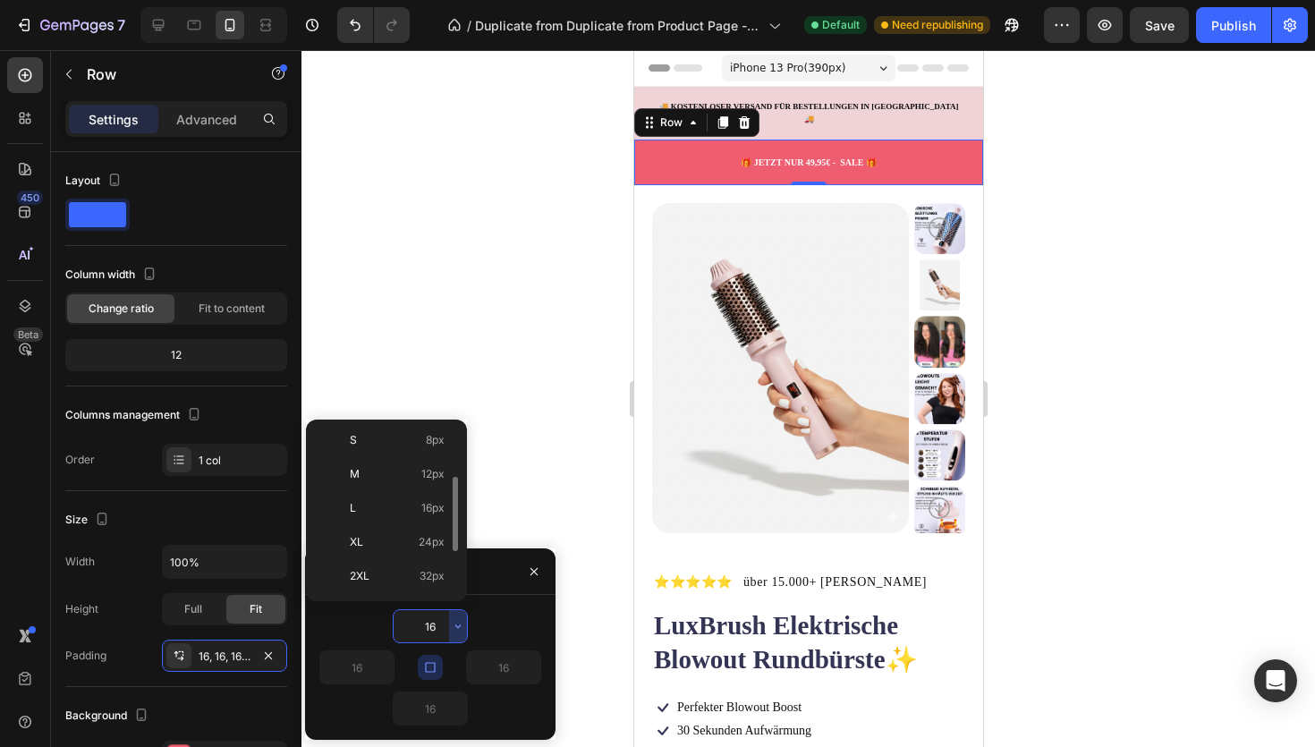
scroll to position [103, 0]
click at [392, 479] on p "M 12px" at bounding box center [397, 477] width 95 height 16
type input "12"
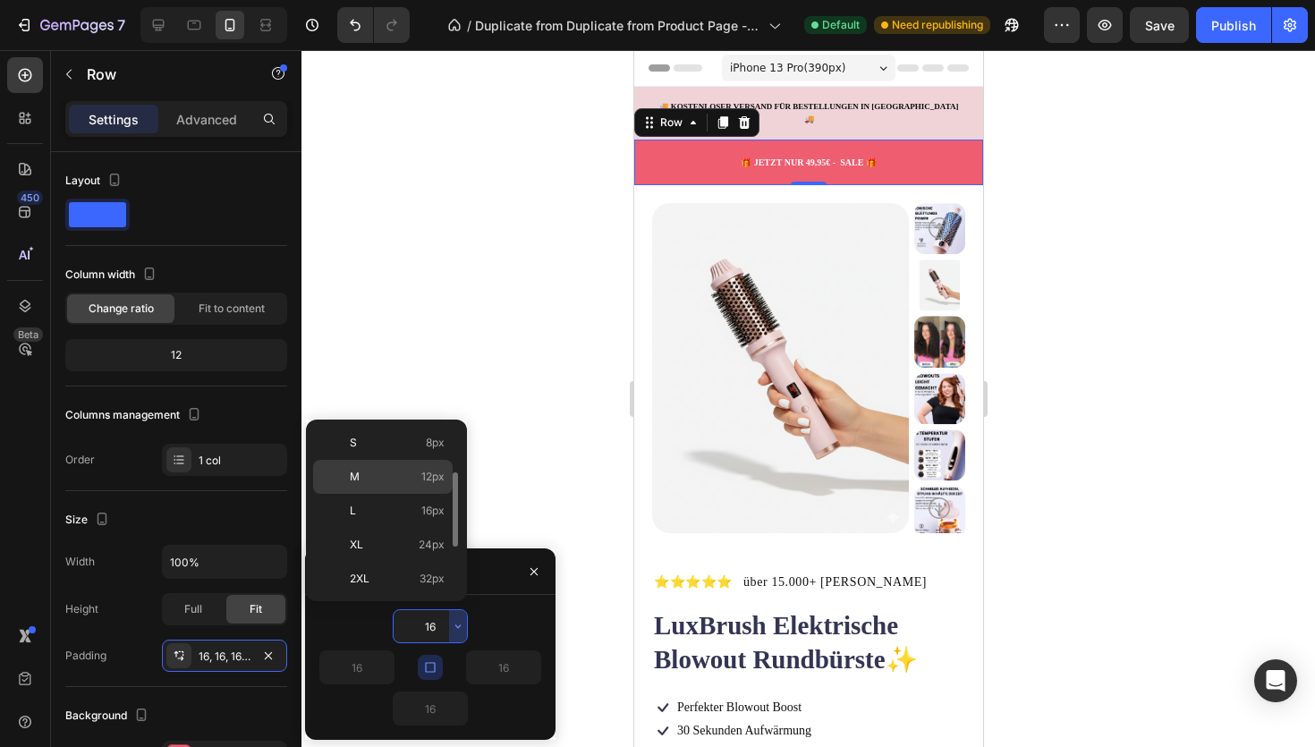
type input "12"
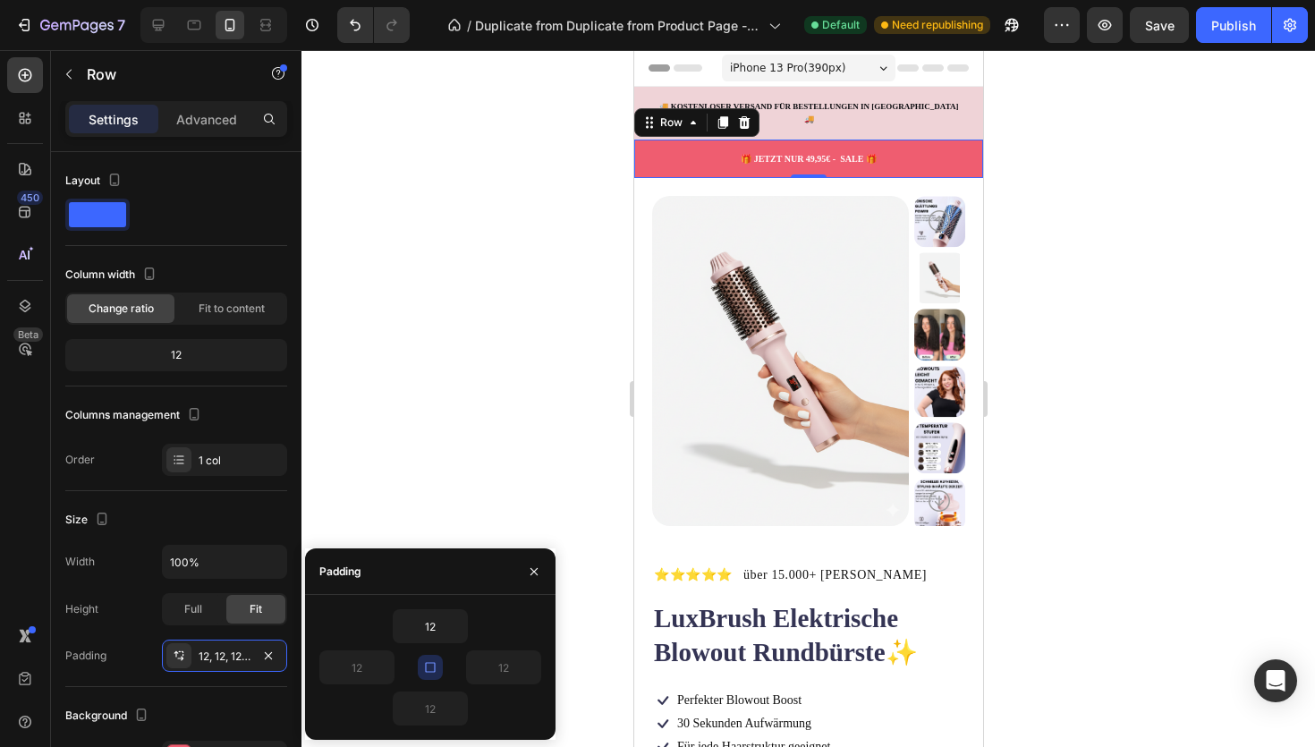
click at [373, 499] on div at bounding box center [807, 398] width 1013 height 697
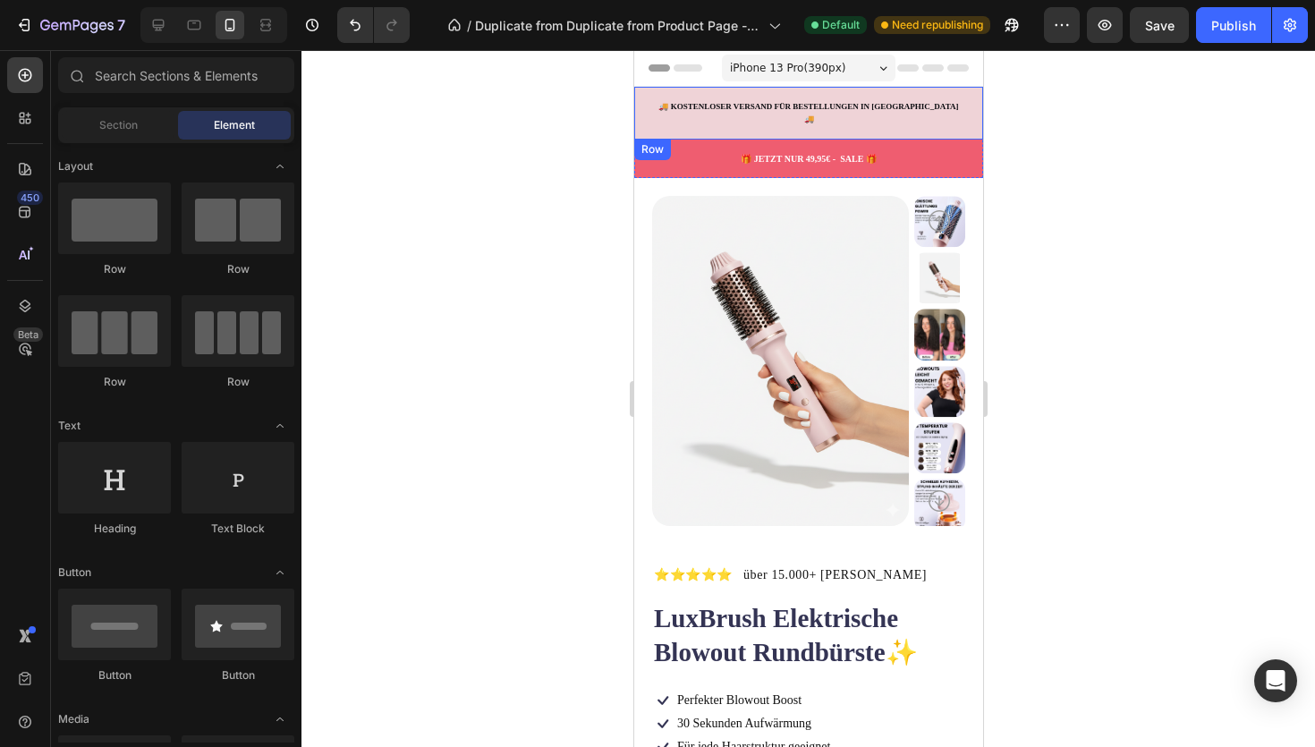
click at [977, 110] on div "🚚 KOSTENLOSER VERSAND FÜR BESTELLUNGEN IN [GEOGRAPHIC_DATA]🚚 Text Block Row" at bounding box center [807, 113] width 349 height 53
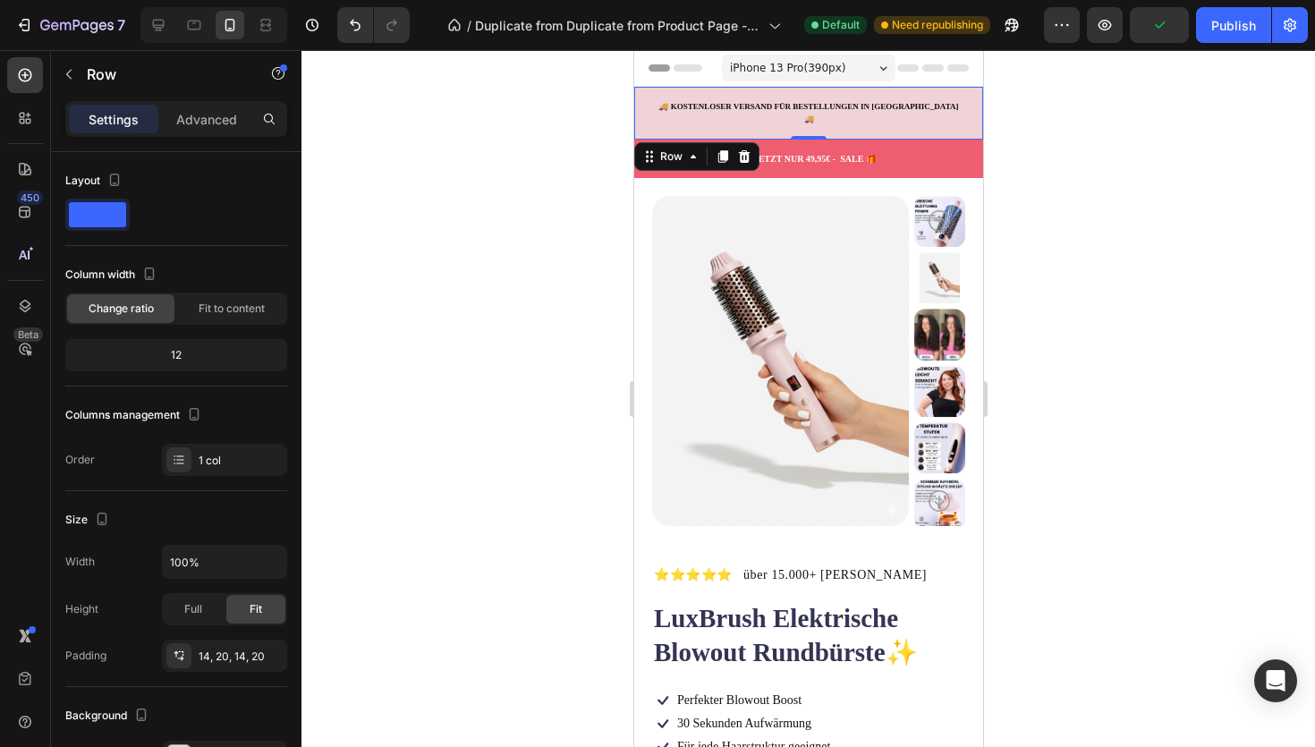
click at [509, 156] on div at bounding box center [807, 398] width 1013 height 697
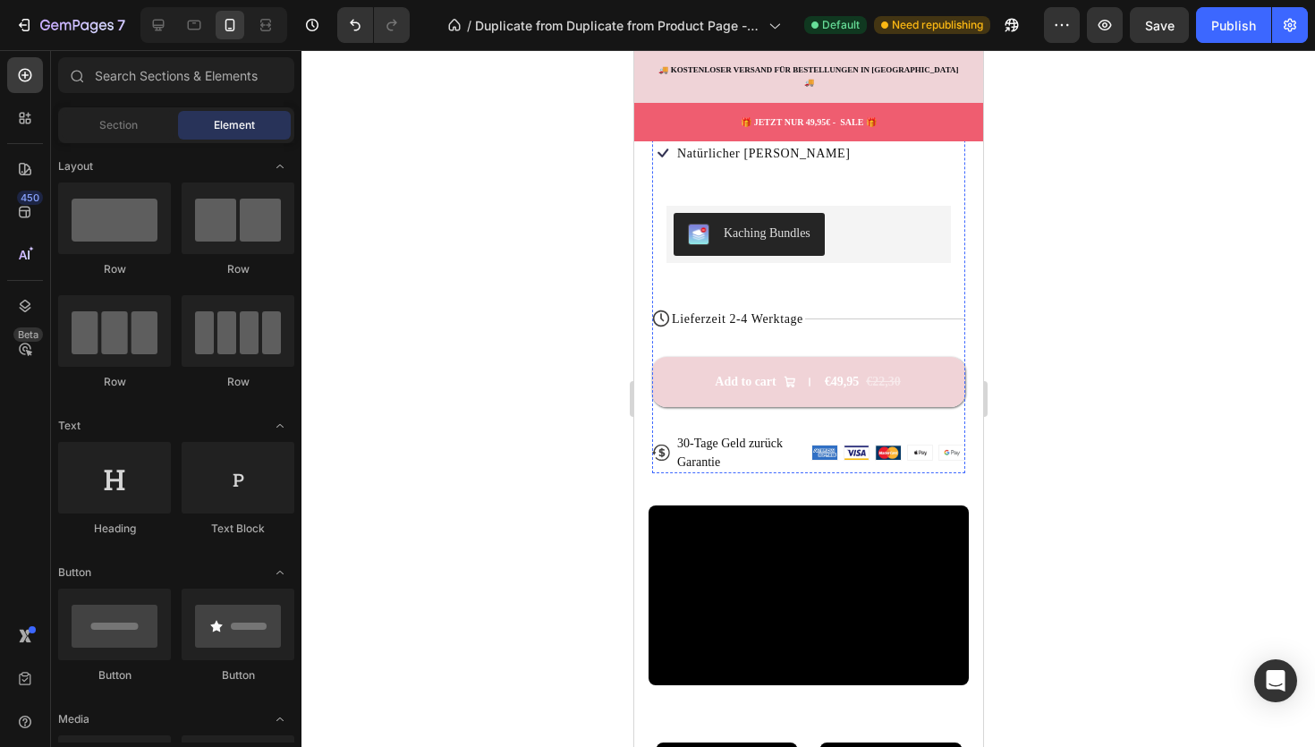
scroll to position [621, 0]
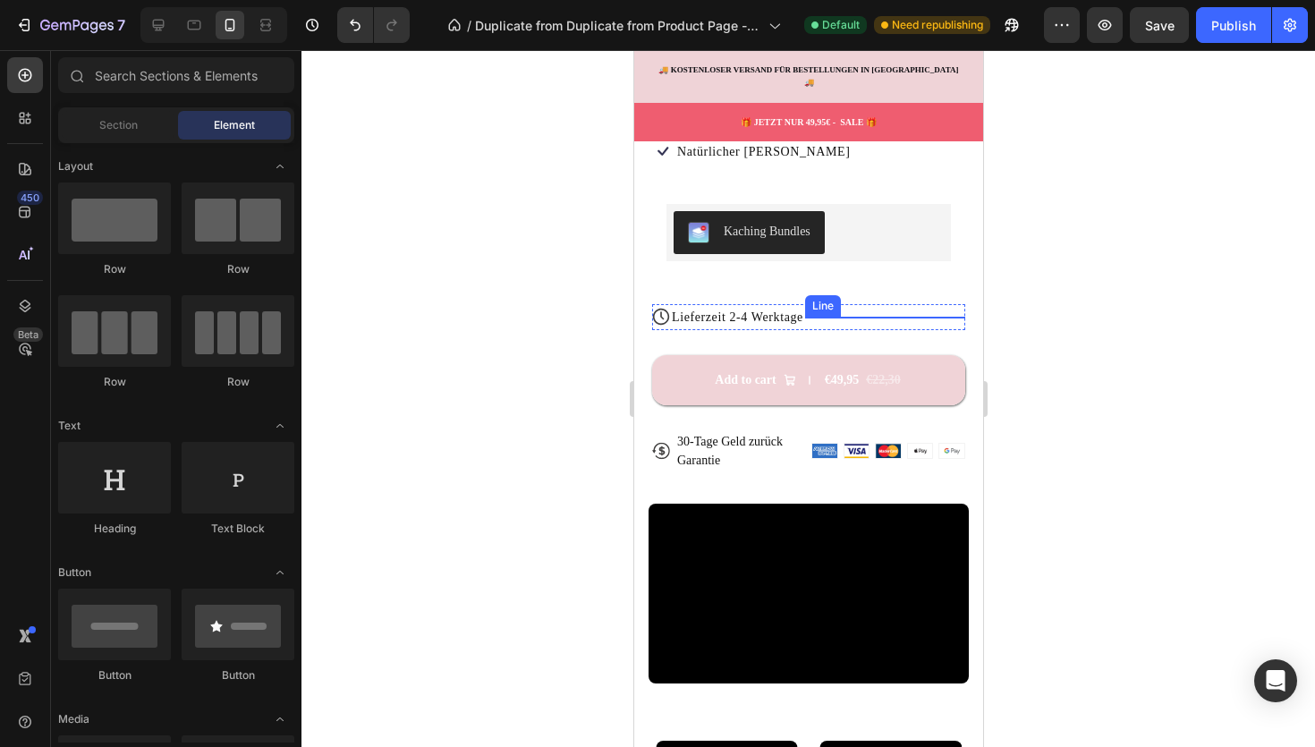
click at [833, 315] on div "Title Line" at bounding box center [884, 317] width 160 height 26
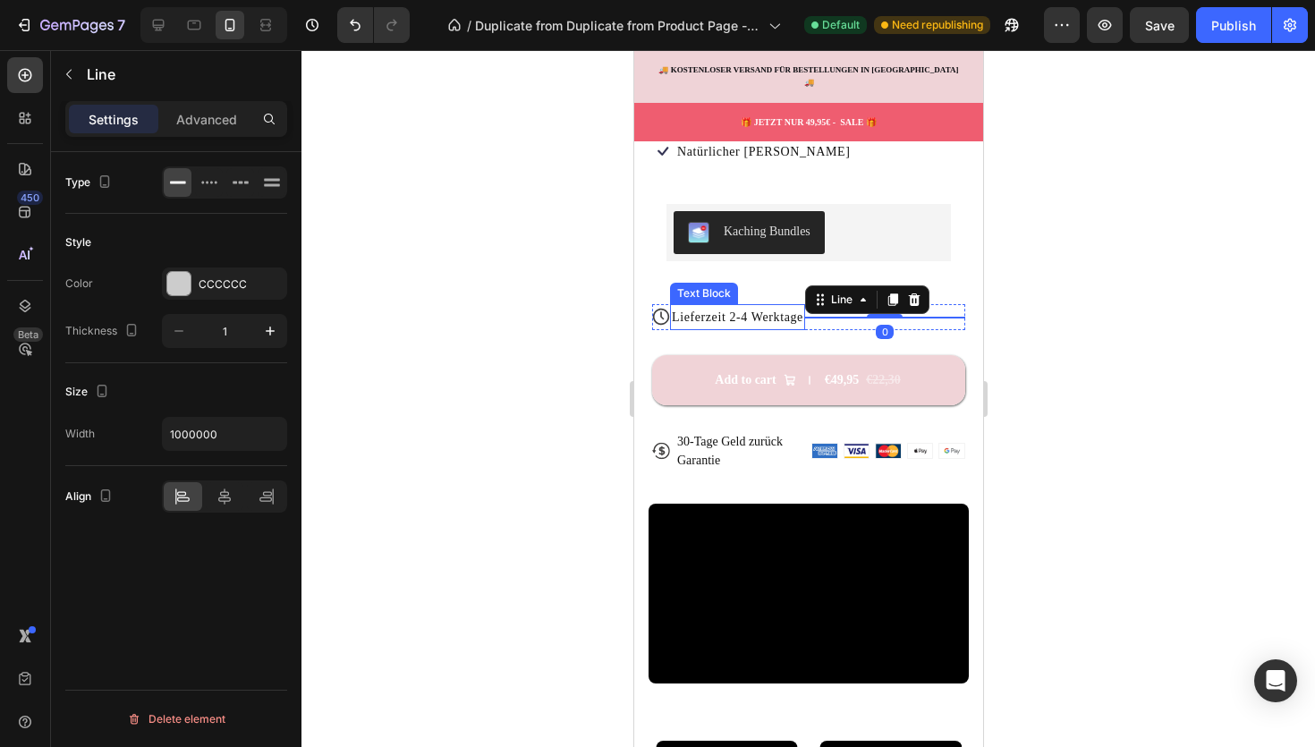
click at [802, 314] on p "Lieferzeit 2-4 Werktage" at bounding box center [736, 317] width 131 height 22
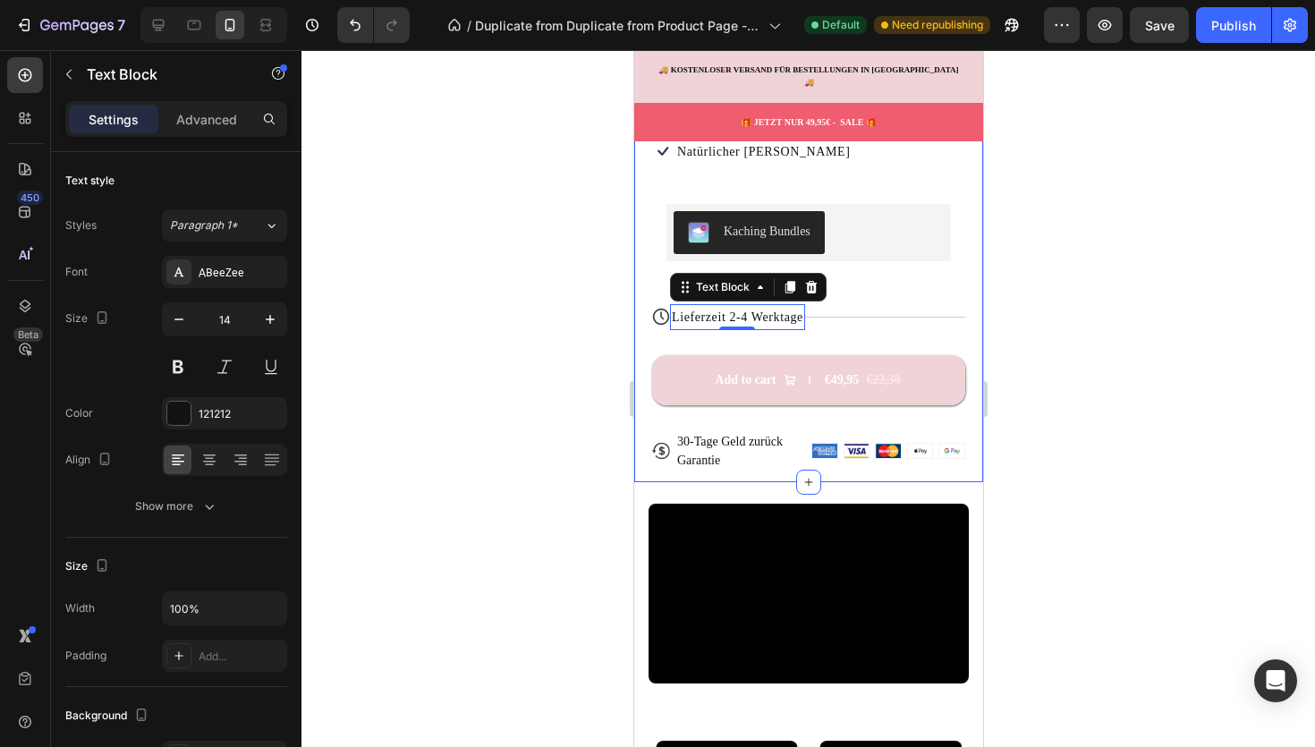
click at [562, 296] on div at bounding box center [807, 398] width 1013 height 697
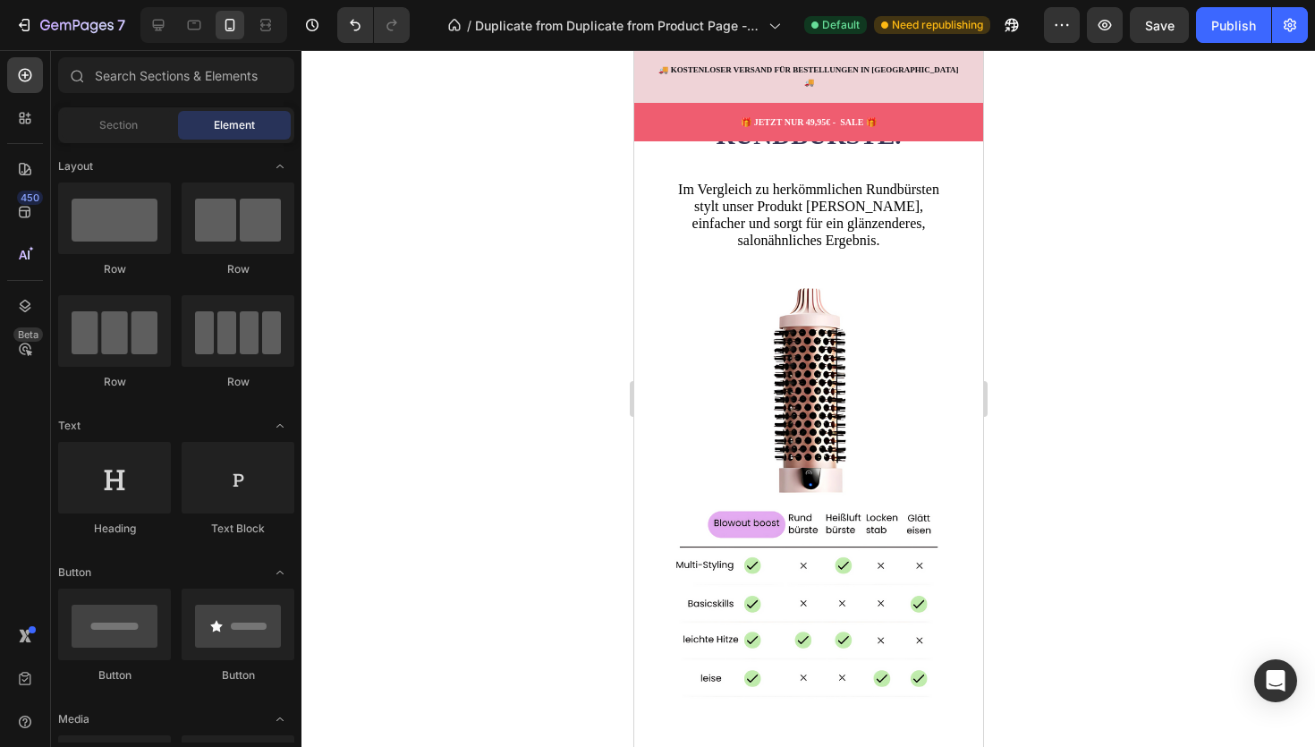
scroll to position [3744, 0]
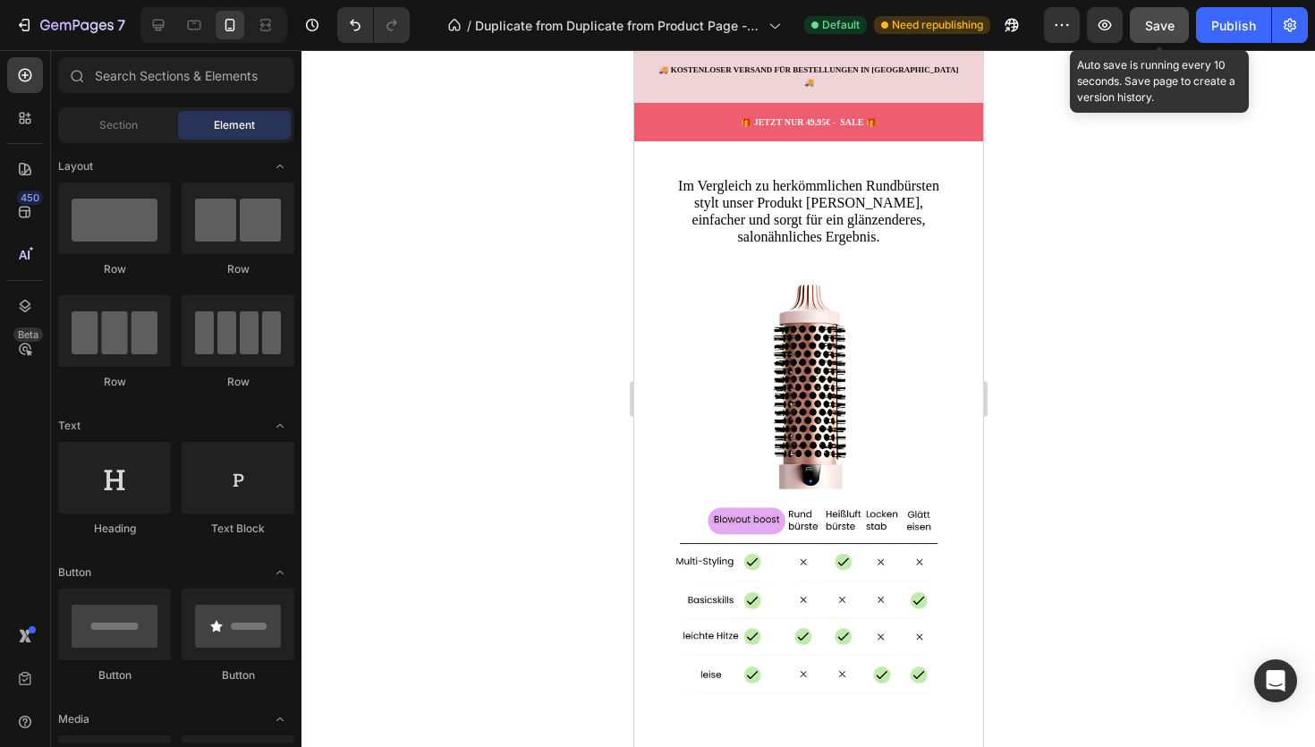
click at [1166, 32] on div "Save" at bounding box center [1160, 25] width 30 height 19
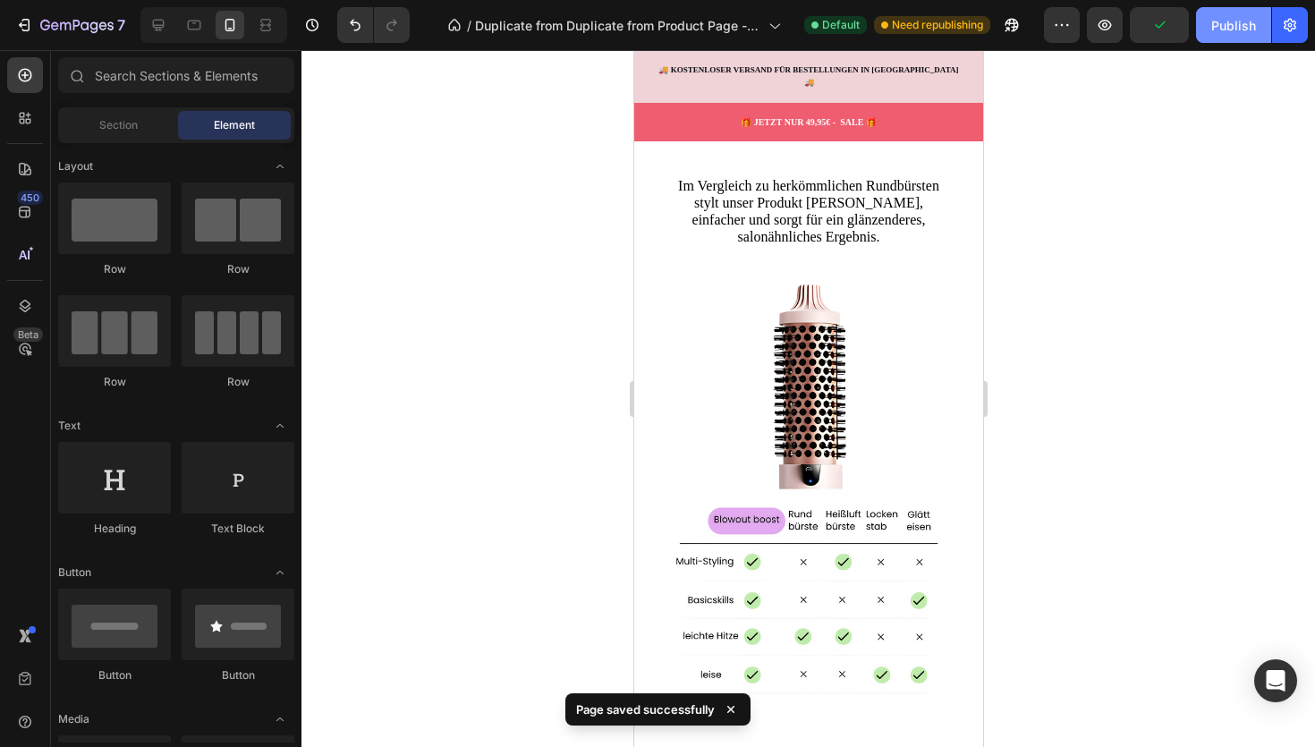
click at [1236, 30] on div "Publish" at bounding box center [1233, 25] width 45 height 19
